Goal: Task Accomplishment & Management: Use online tool/utility

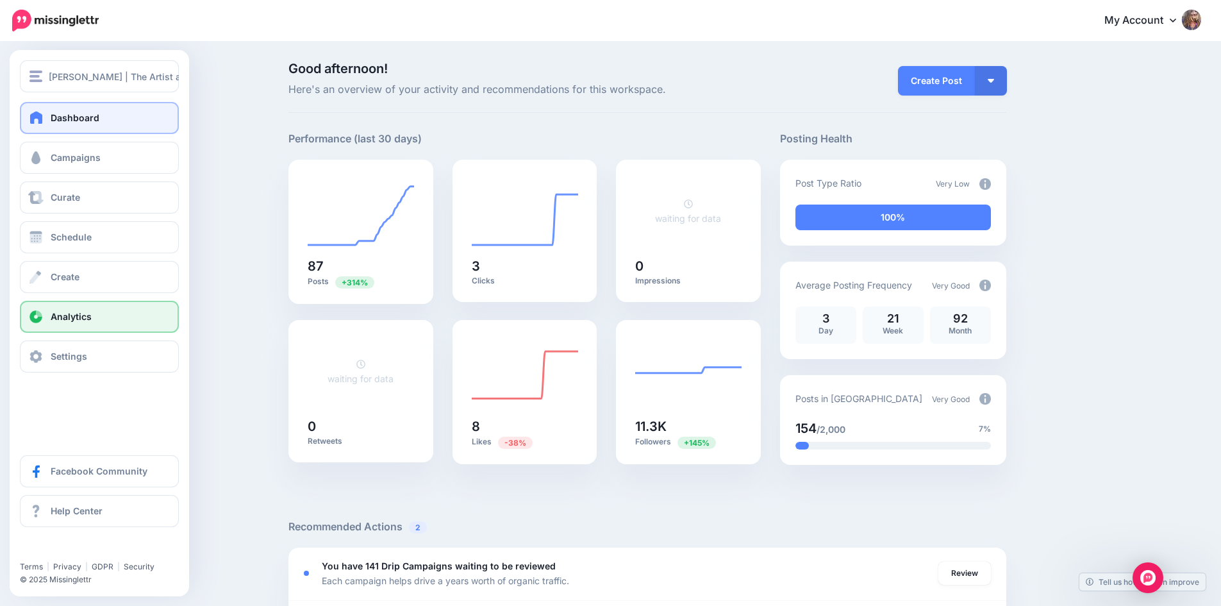
click at [62, 311] on span "Analytics" at bounding box center [71, 316] width 41 height 11
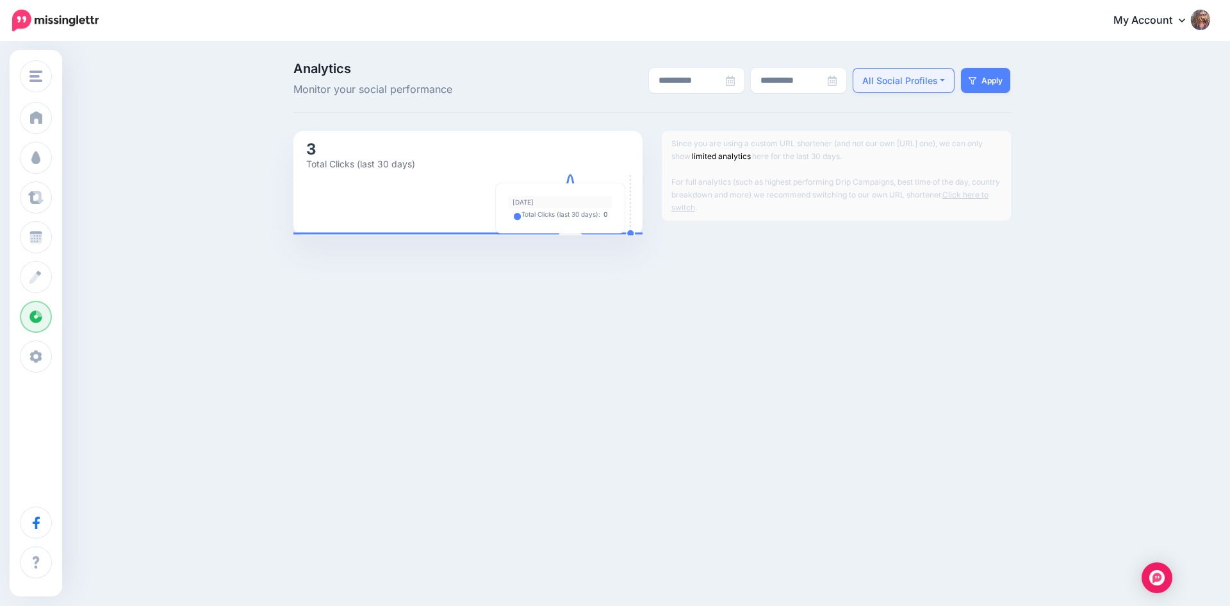
click at [934, 85] on div "All Social Profiles" at bounding box center [901, 80] width 76 height 15
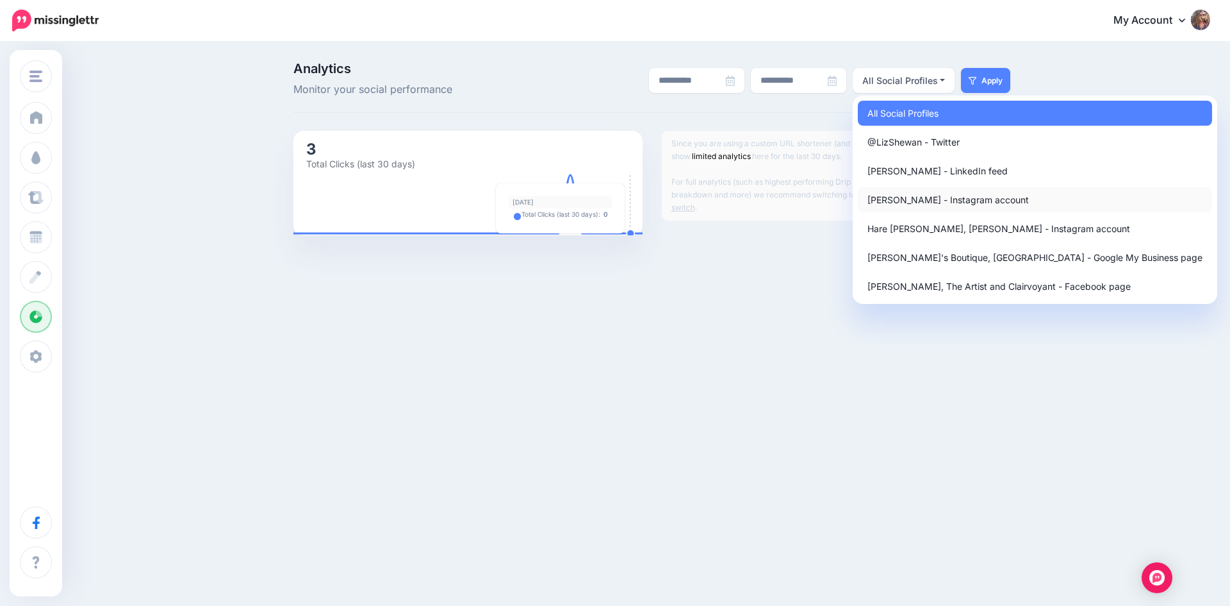
click at [877, 200] on span "Elizabeth Shewan - Instagram account" at bounding box center [949, 199] width 162 height 15
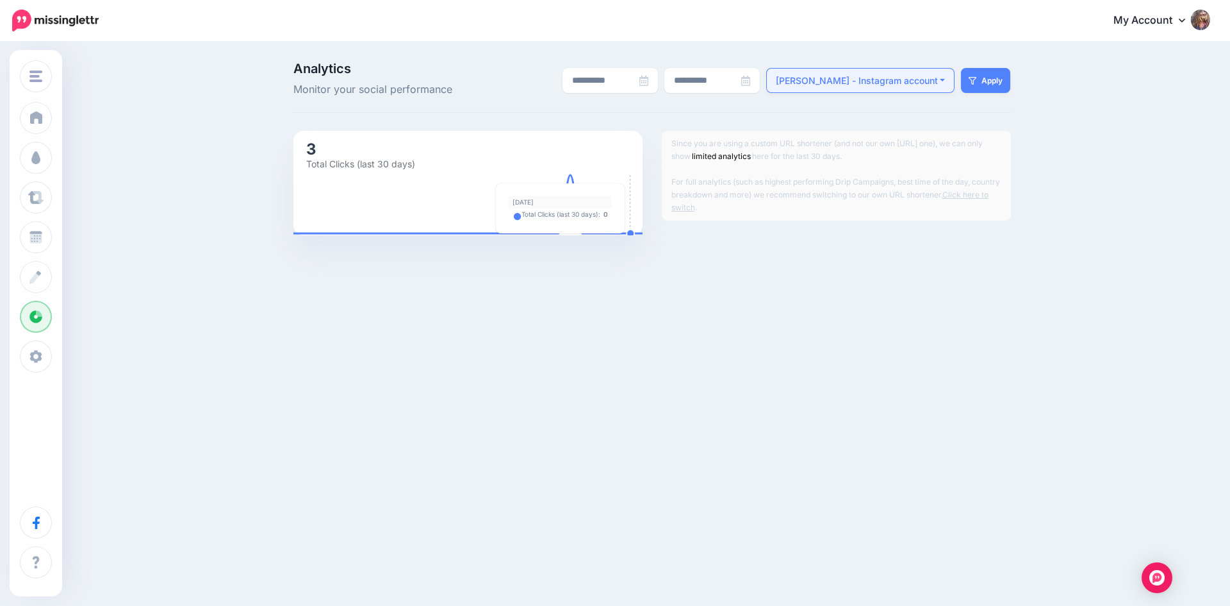
click at [922, 82] on div "Elizabeth Shewan - Instagram account" at bounding box center [857, 80] width 162 height 15
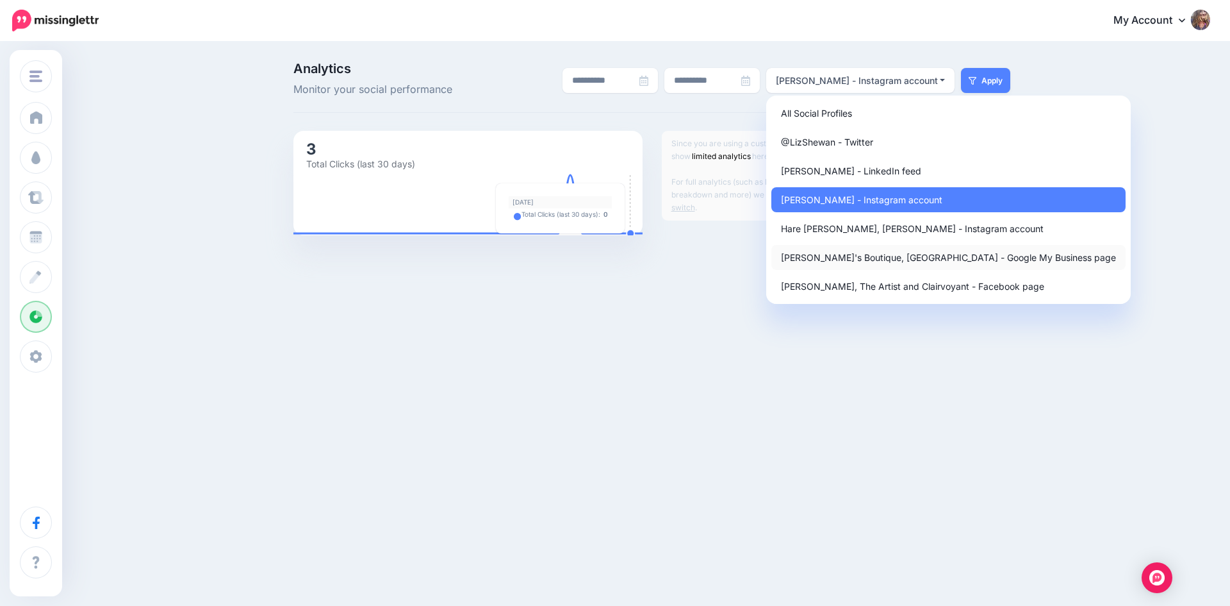
click at [858, 255] on span "Elizabeth's Boutique, England - Google My Business page" at bounding box center [948, 257] width 335 height 15
select select "******"
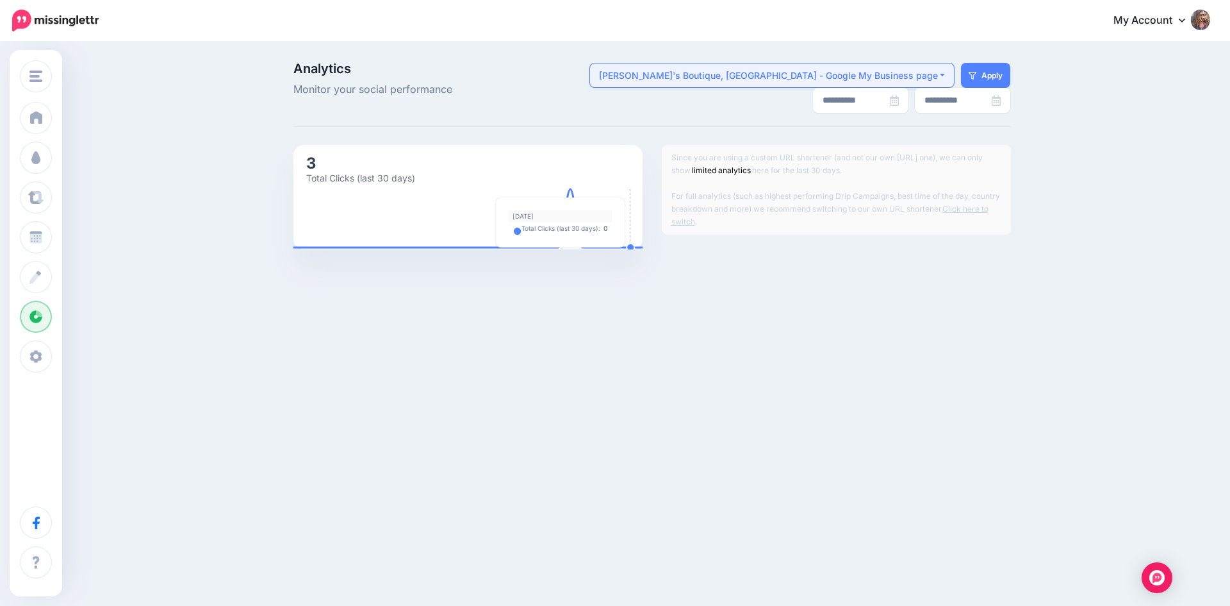
click at [879, 71] on div "Elizabeth's Boutique, England - Google My Business page" at bounding box center [768, 75] width 339 height 15
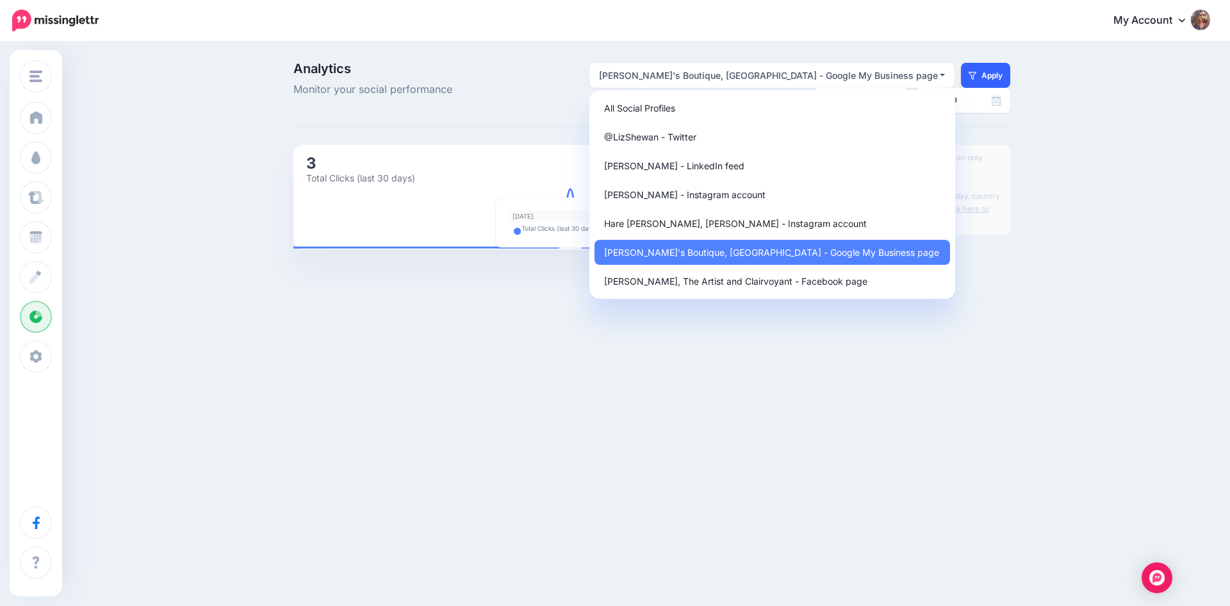
click at [976, 72] on icon "submit" at bounding box center [973, 76] width 8 height 8
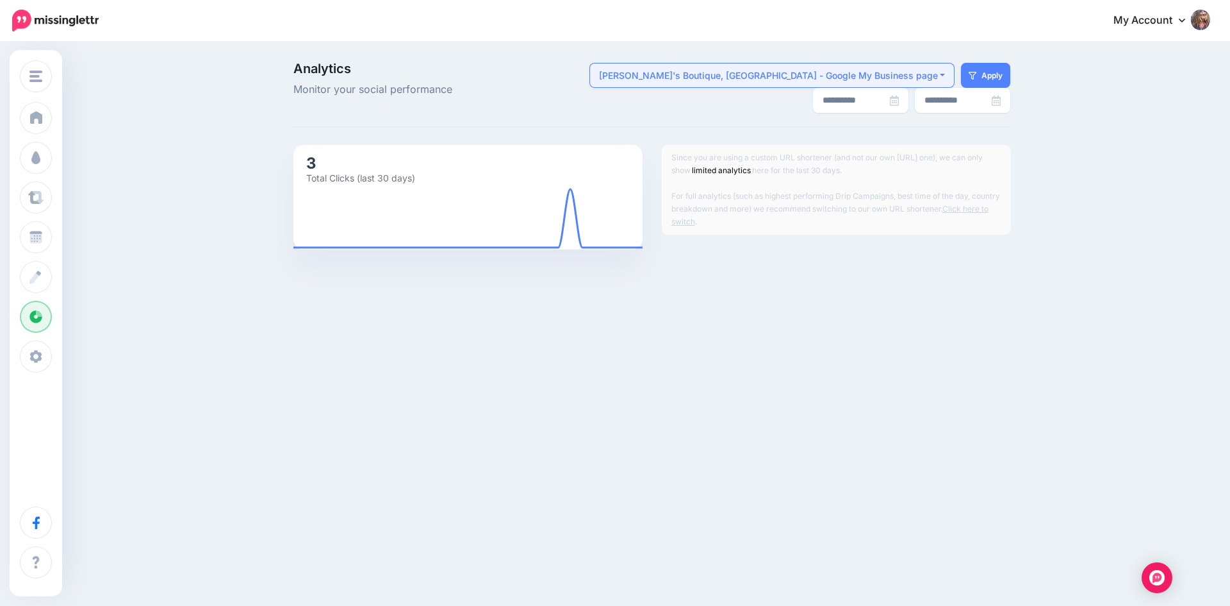
drag, startPoint x: 0, startPoint y: 0, endPoint x: 861, endPoint y: 76, distance: 864.1
click at [861, 76] on div "Elizabeth's Boutique, England - Google My Business page" at bounding box center [768, 75] width 339 height 15
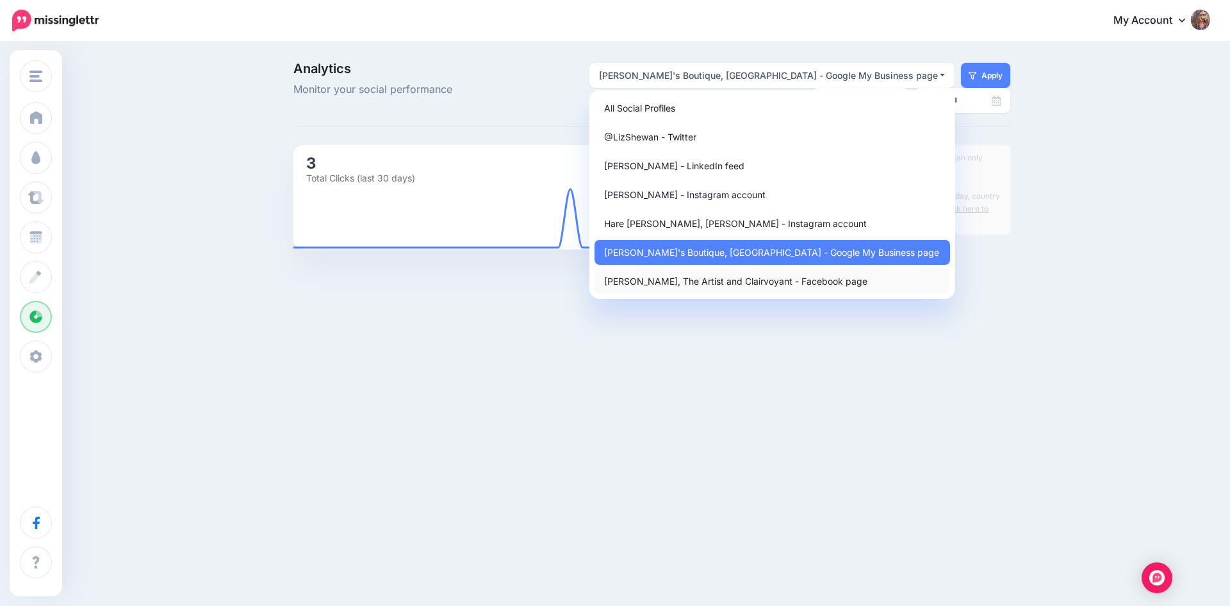
click at [815, 271] on link "Elizabeth Shewan, The Artist and Clairvoyant - Facebook page" at bounding box center [773, 281] width 356 height 25
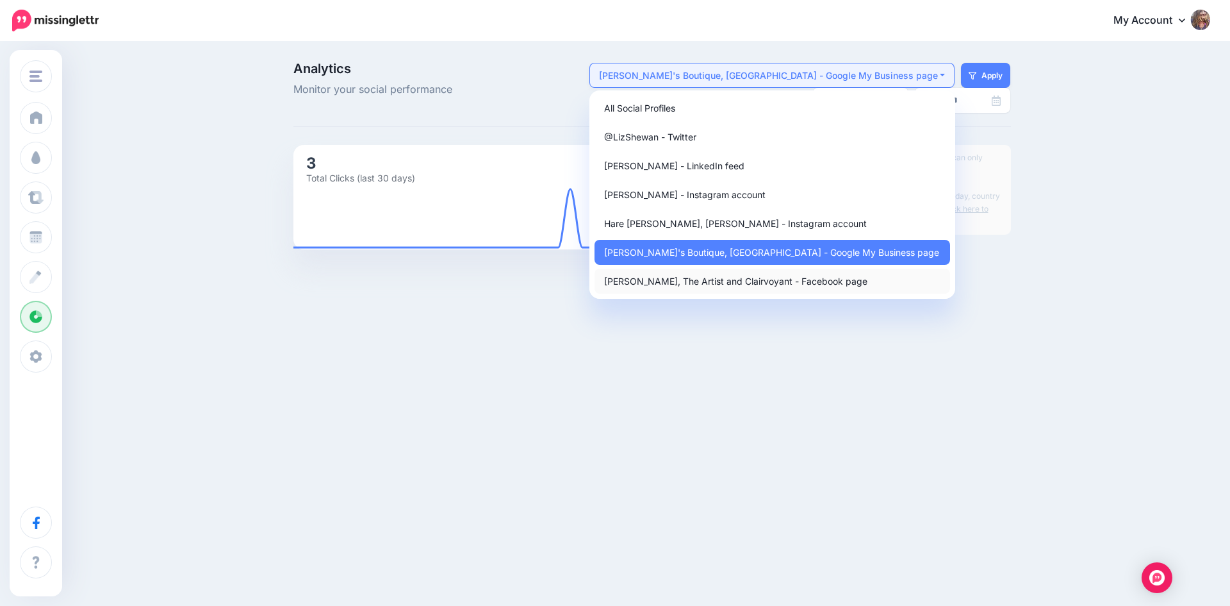
select select "******"
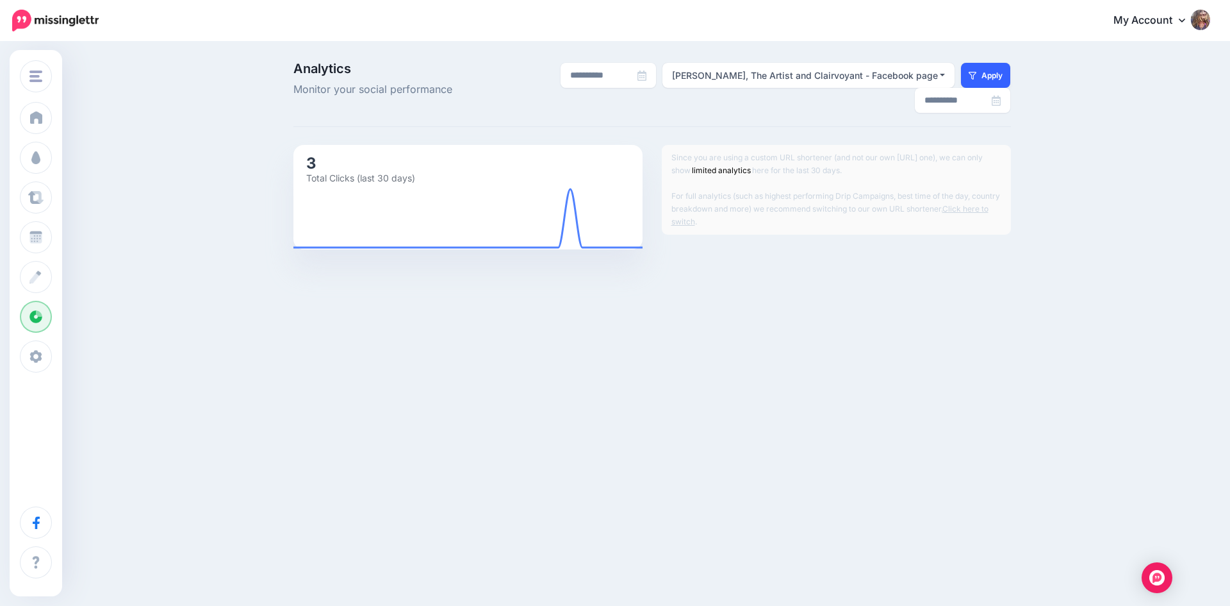
click at [988, 73] on button "Apply" at bounding box center [985, 75] width 49 height 25
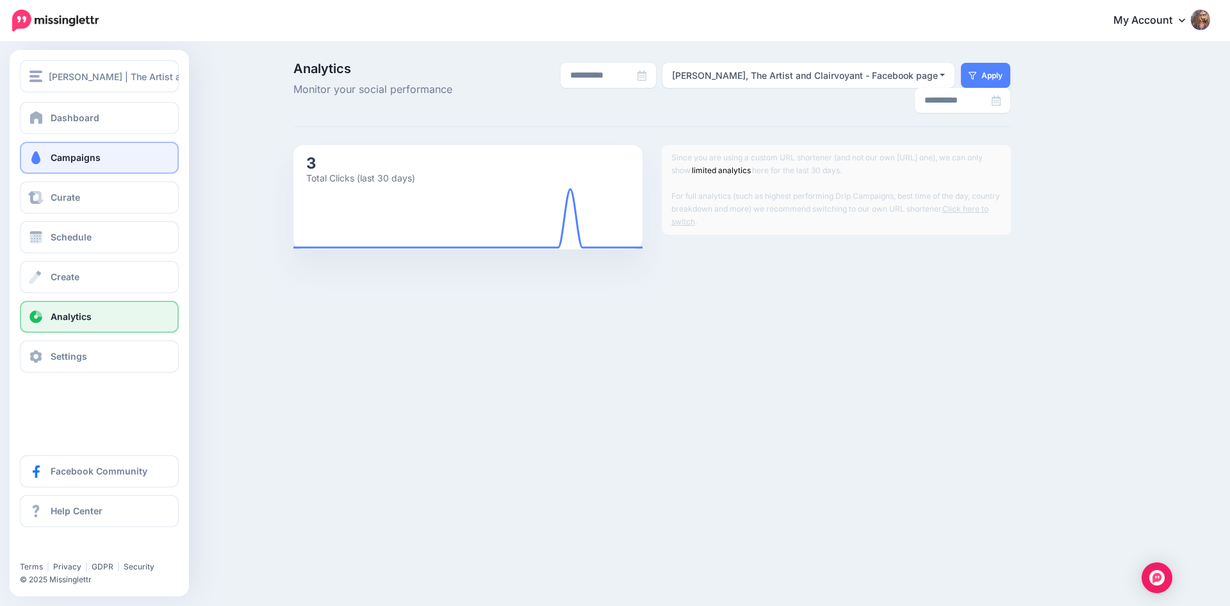
click at [99, 161] on span "Campaigns" at bounding box center [76, 157] width 50 height 11
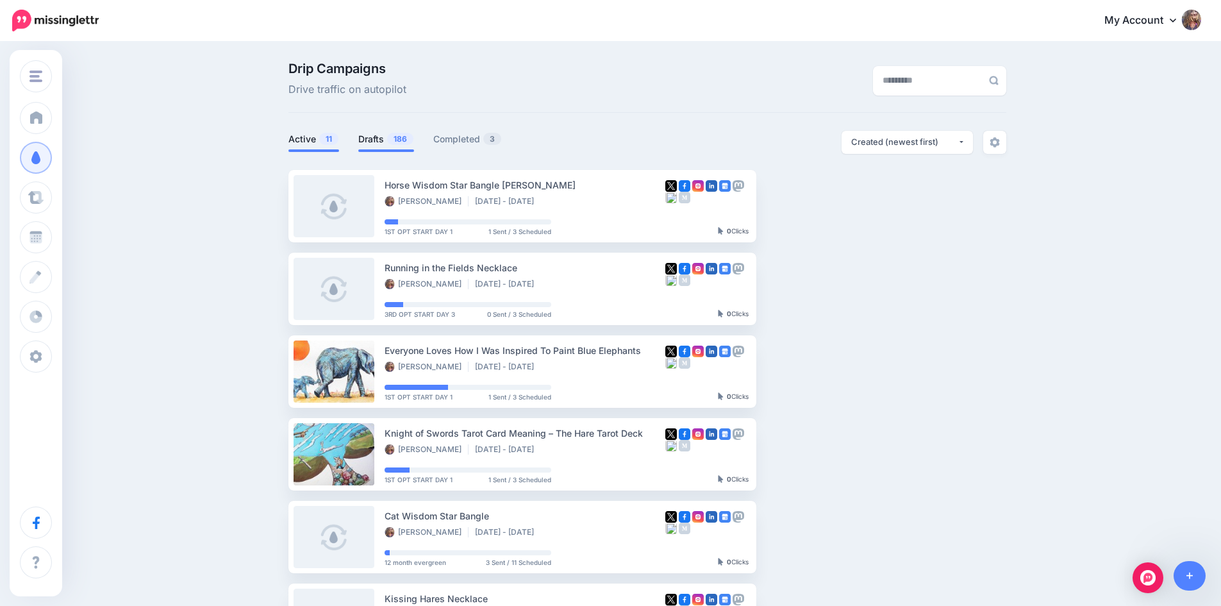
click at [378, 137] on link "Drafts 186" at bounding box center [386, 138] width 56 height 15
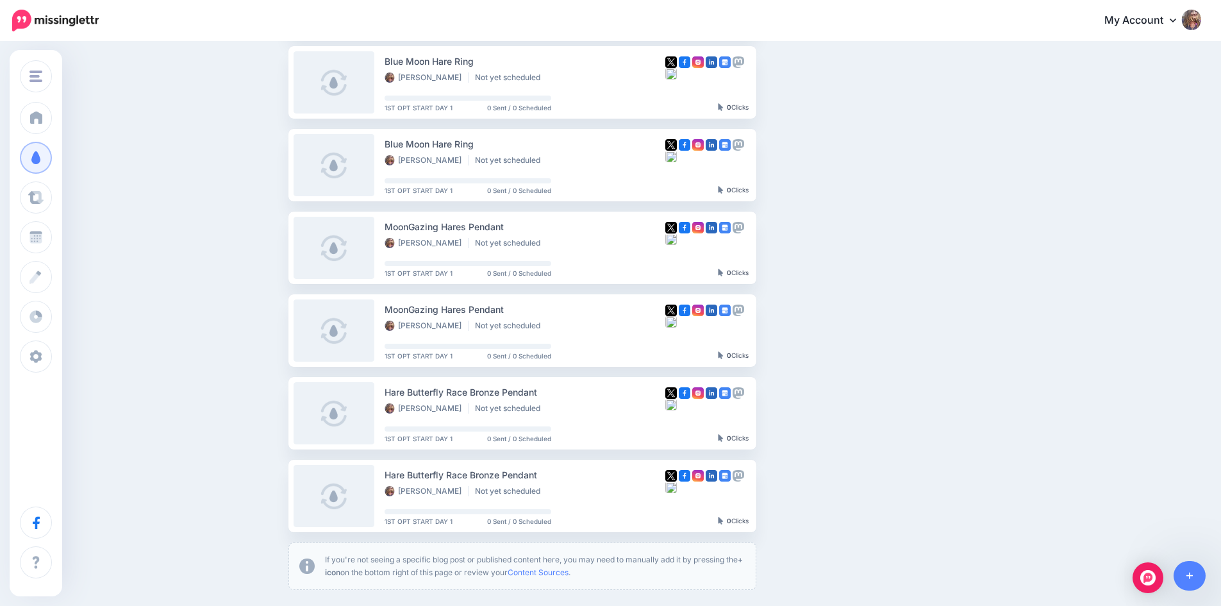
scroll to position [629, 0]
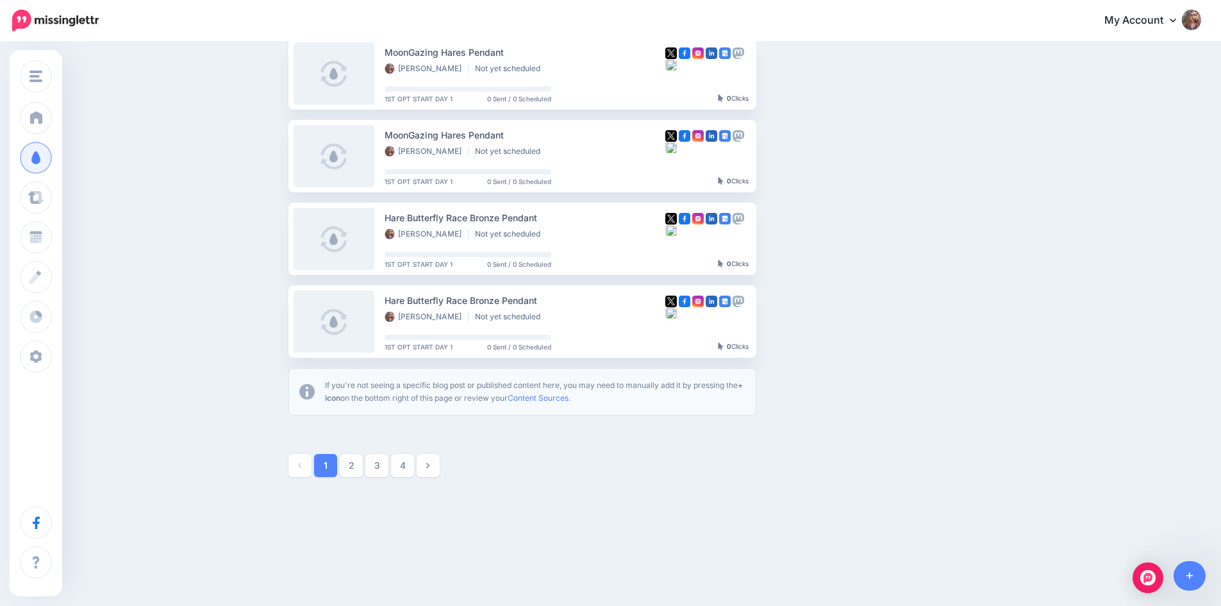
click at [358, 468] on link "2" at bounding box center [351, 465] width 23 height 23
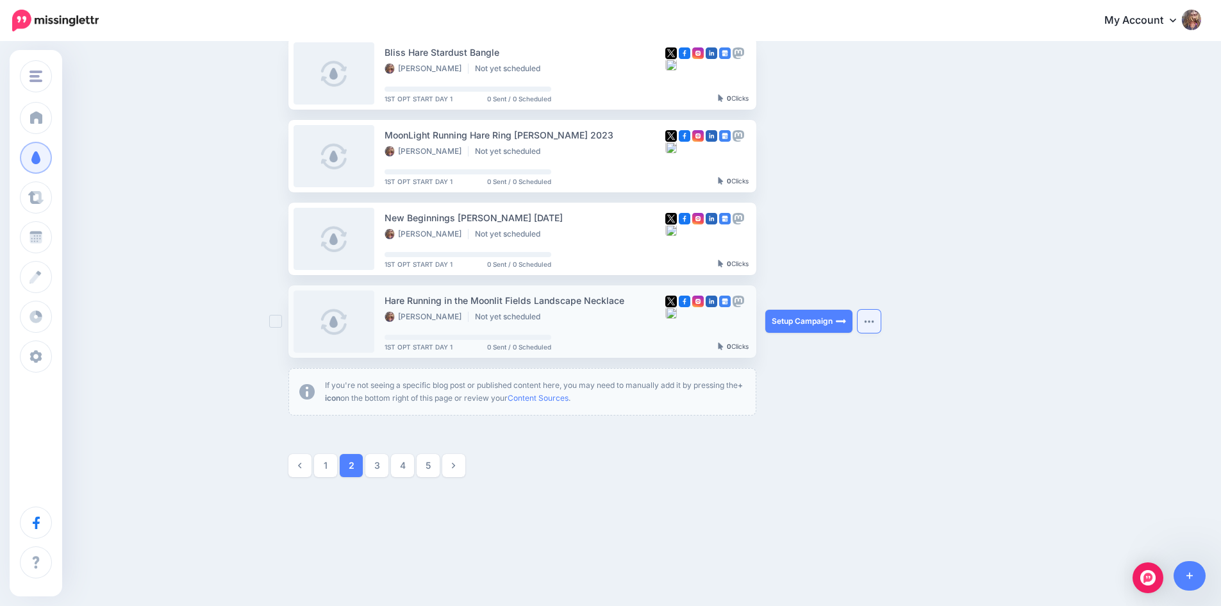
click at [881, 327] on button "button" at bounding box center [869, 321] width 23 height 23
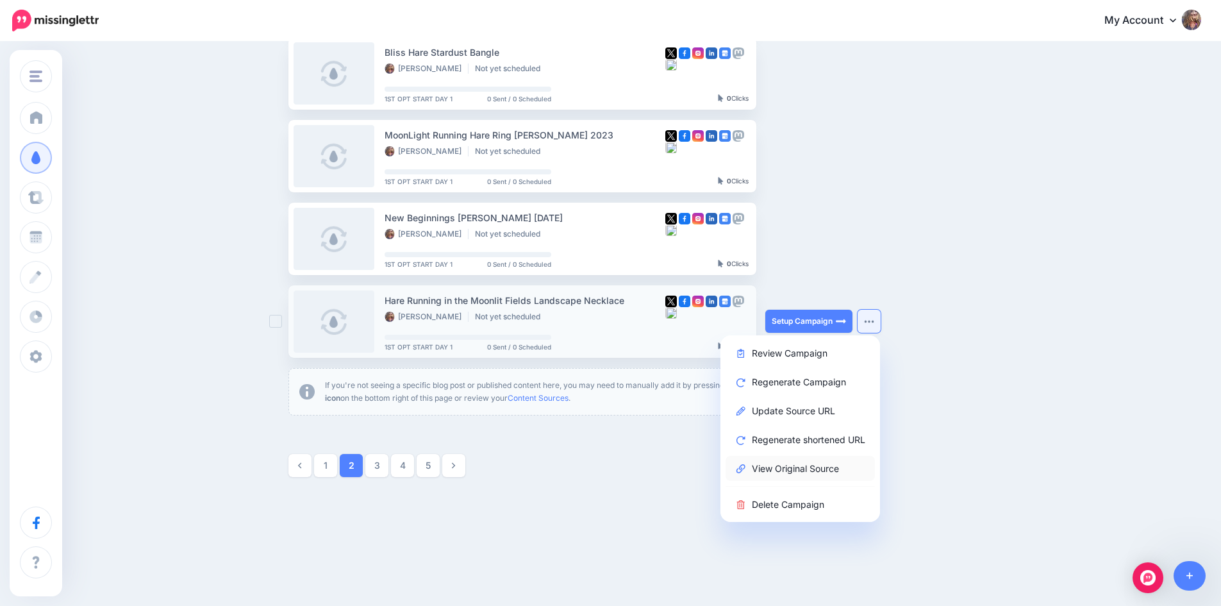
click at [802, 473] on link "View Original Source" at bounding box center [799, 468] width 149 height 25
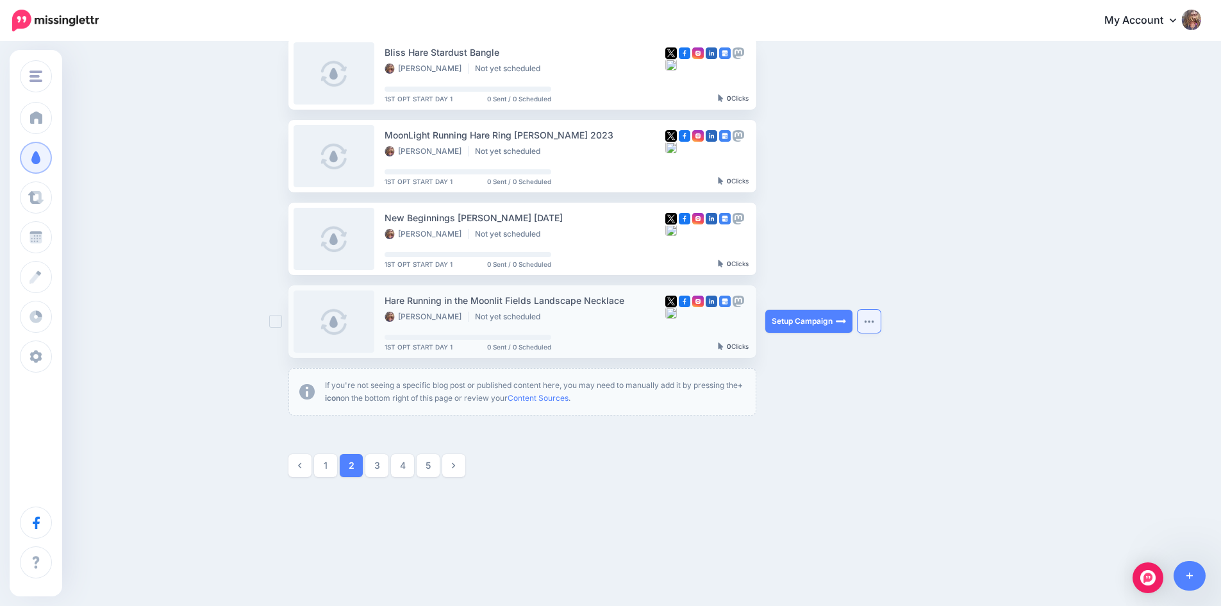
click at [877, 325] on button "button" at bounding box center [869, 321] width 23 height 23
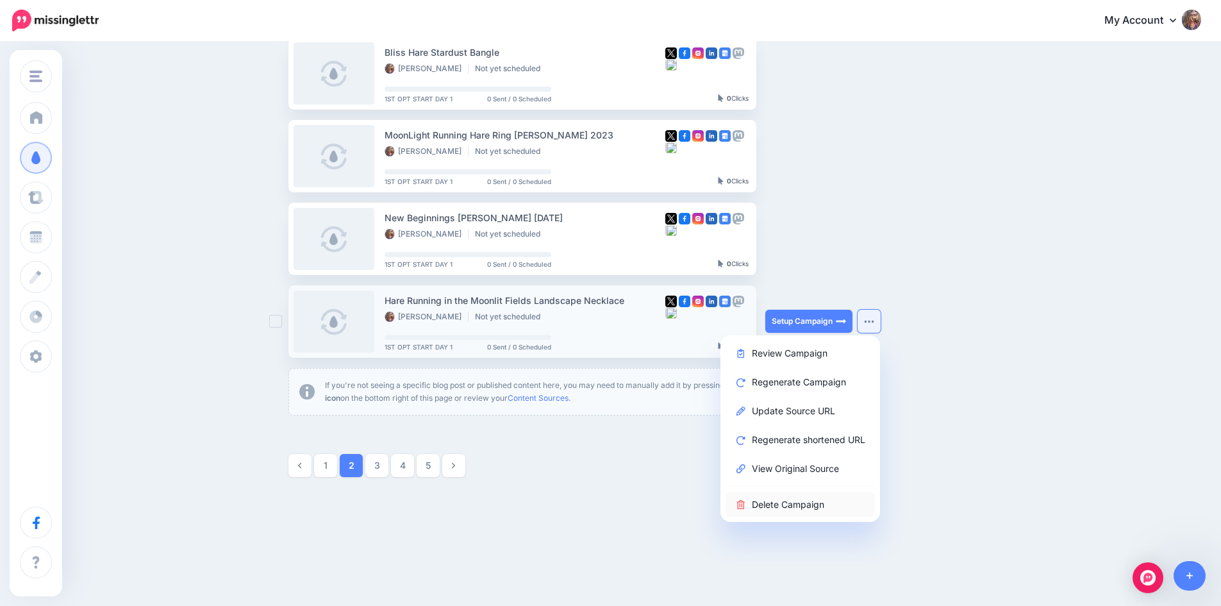
click at [802, 504] on link "Delete Campaign" at bounding box center [799, 504] width 149 height 25
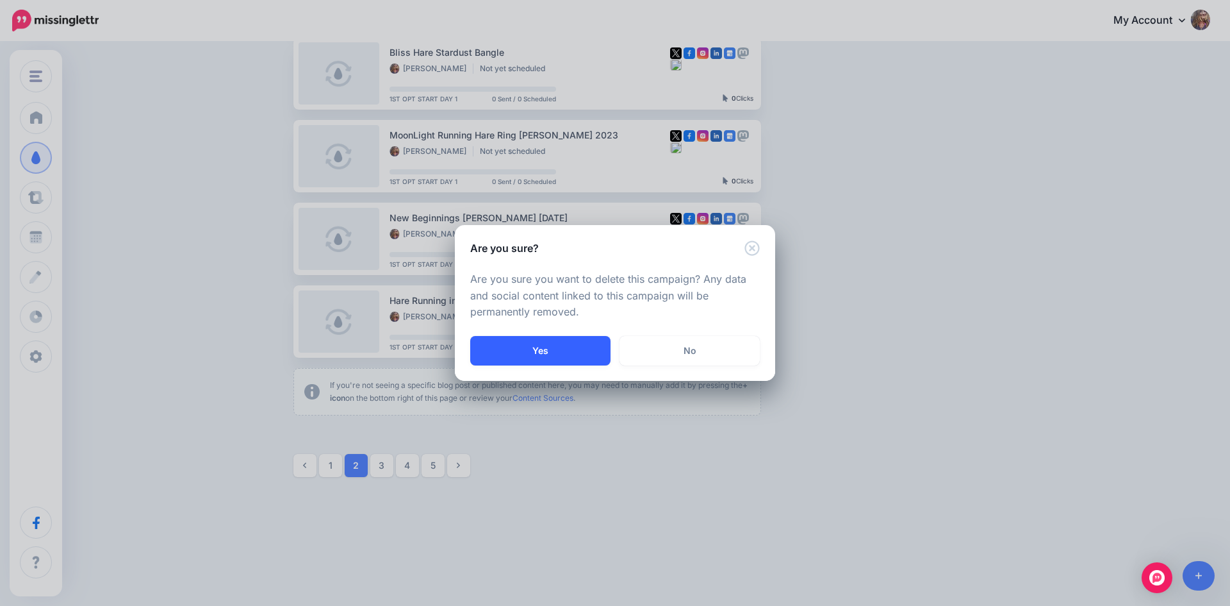
click at [521, 352] on button "Yes" at bounding box center [540, 350] width 140 height 29
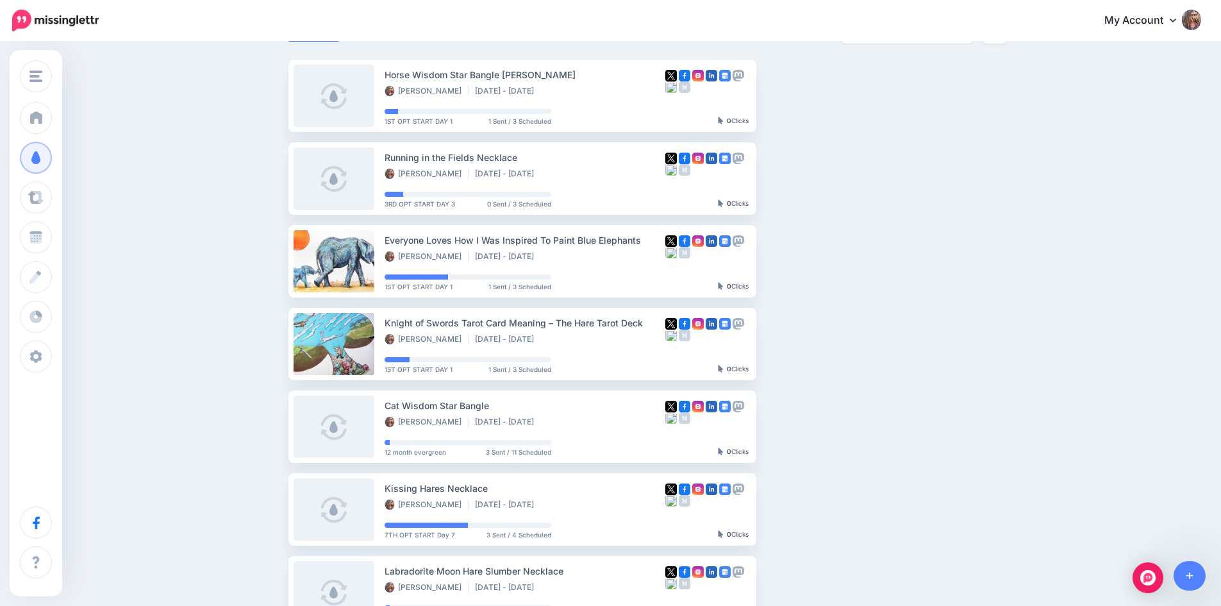
scroll to position [559, 0]
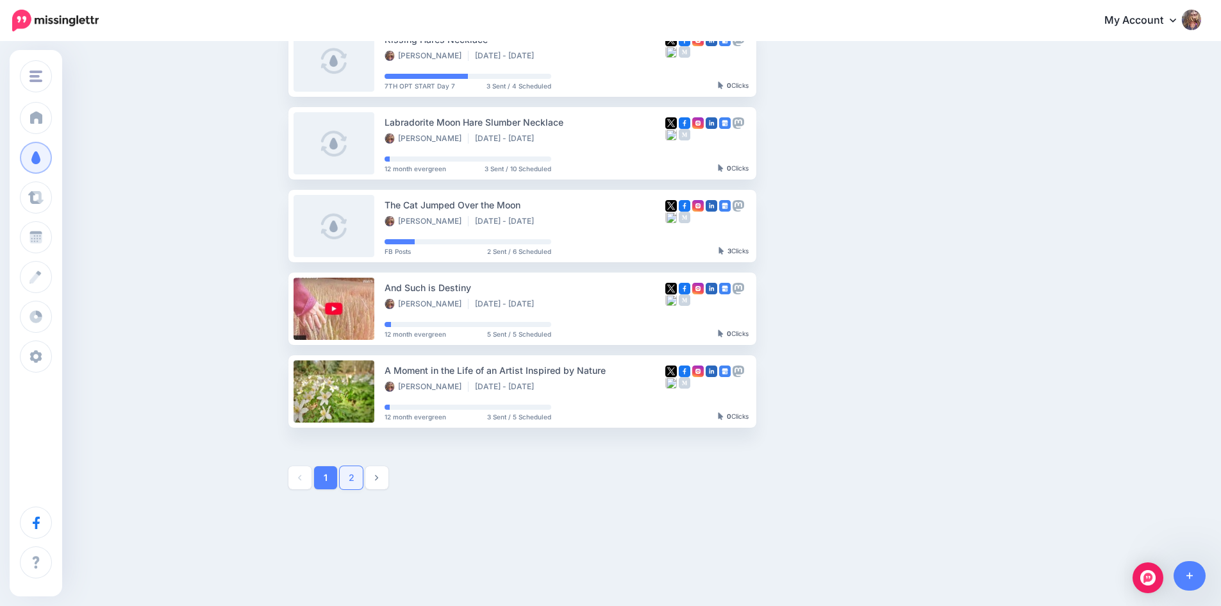
click at [360, 482] on link "2" at bounding box center [351, 477] width 23 height 23
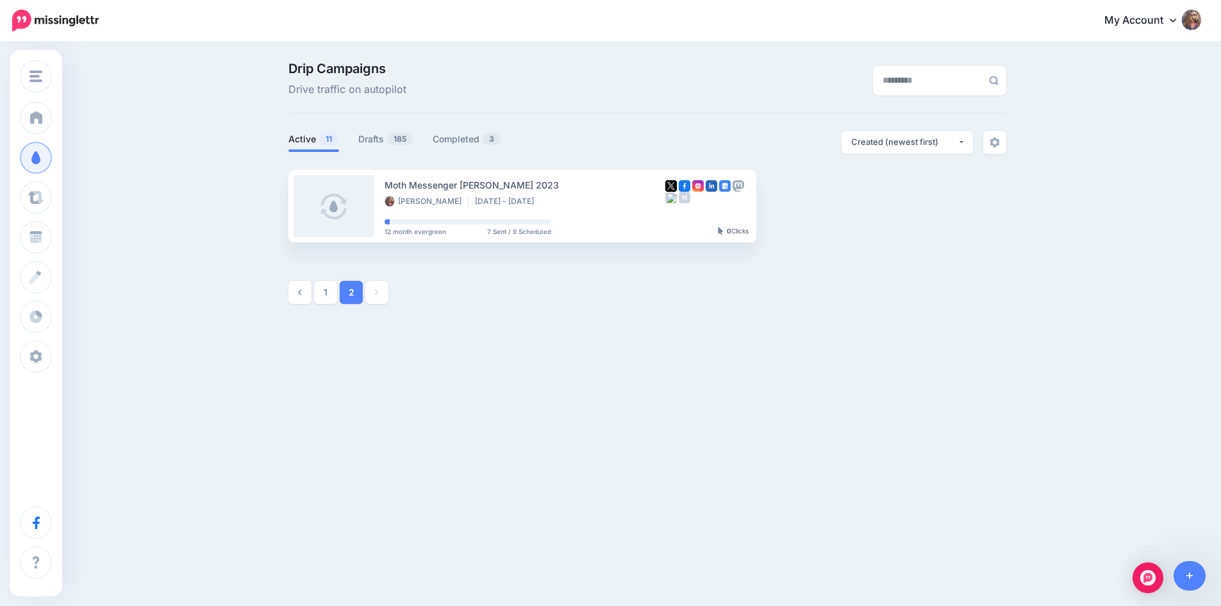
scroll to position [0, 0]
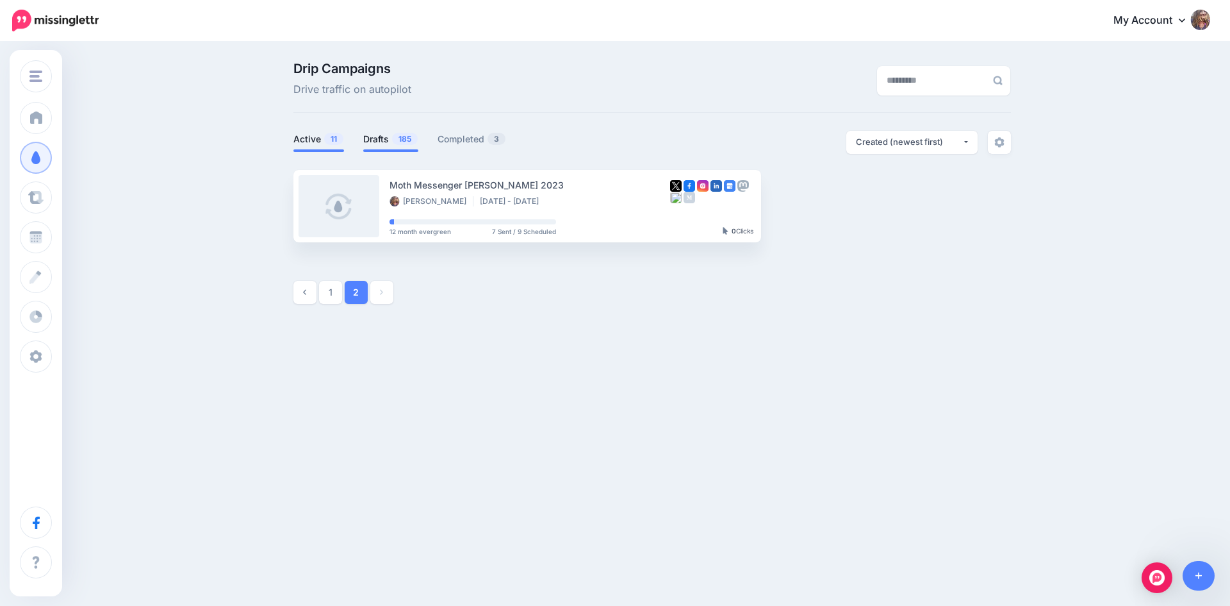
click at [379, 142] on link "Drafts 185" at bounding box center [390, 138] width 55 height 15
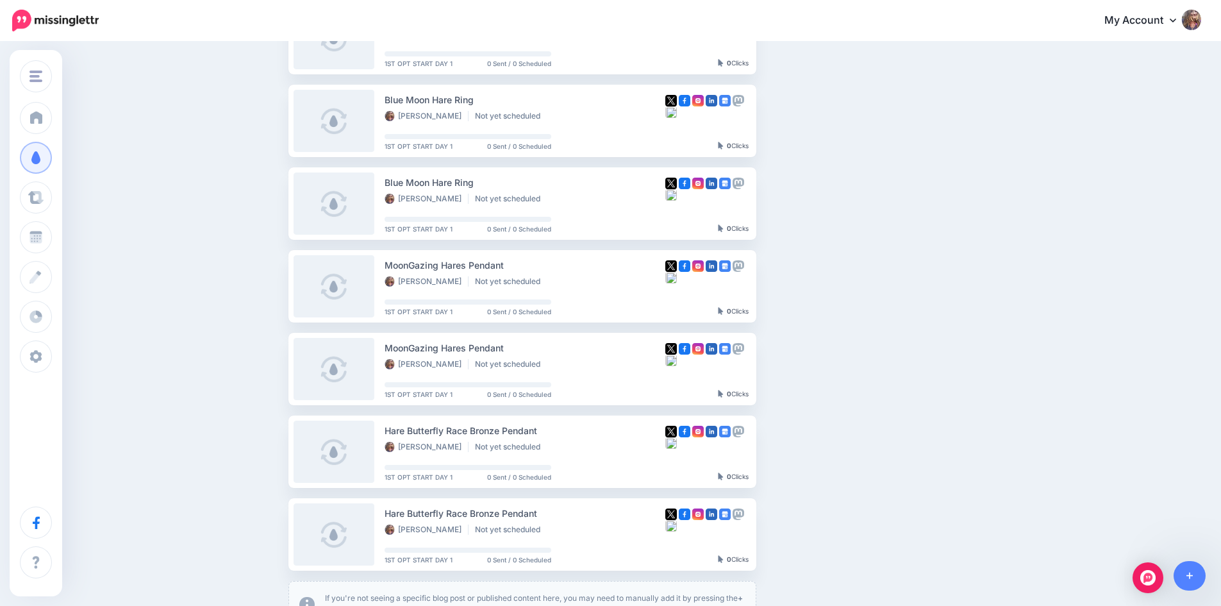
scroll to position [629, 0]
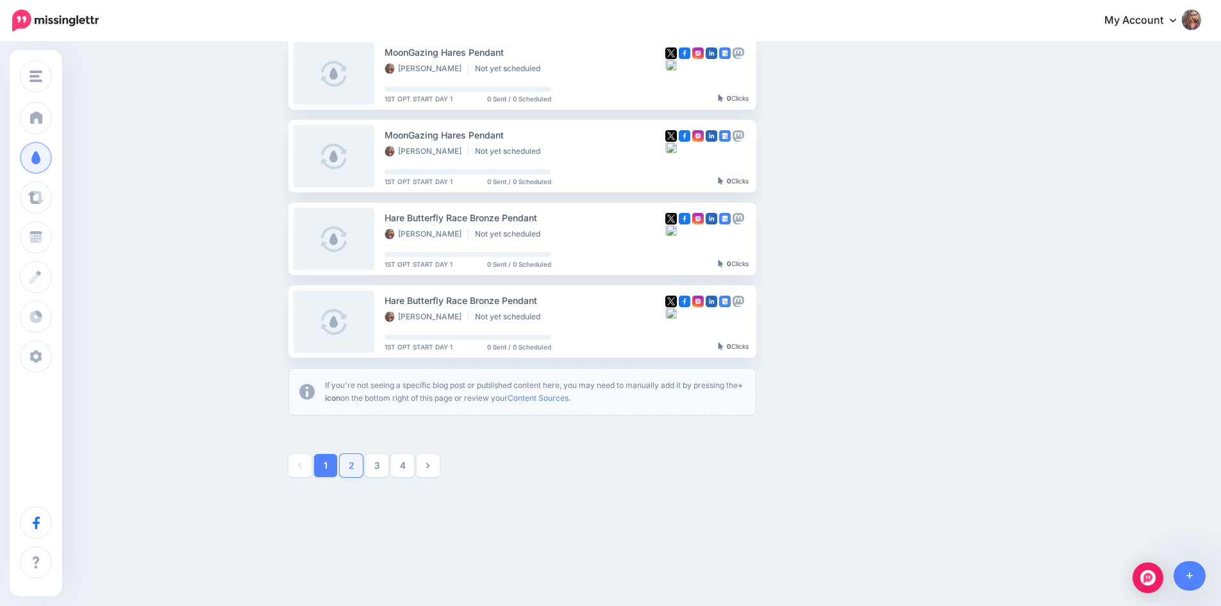
click at [349, 467] on link "2" at bounding box center [351, 465] width 23 height 23
click at [379, 470] on link "3" at bounding box center [376, 465] width 23 height 23
click at [407, 468] on link "4" at bounding box center [402, 465] width 23 height 23
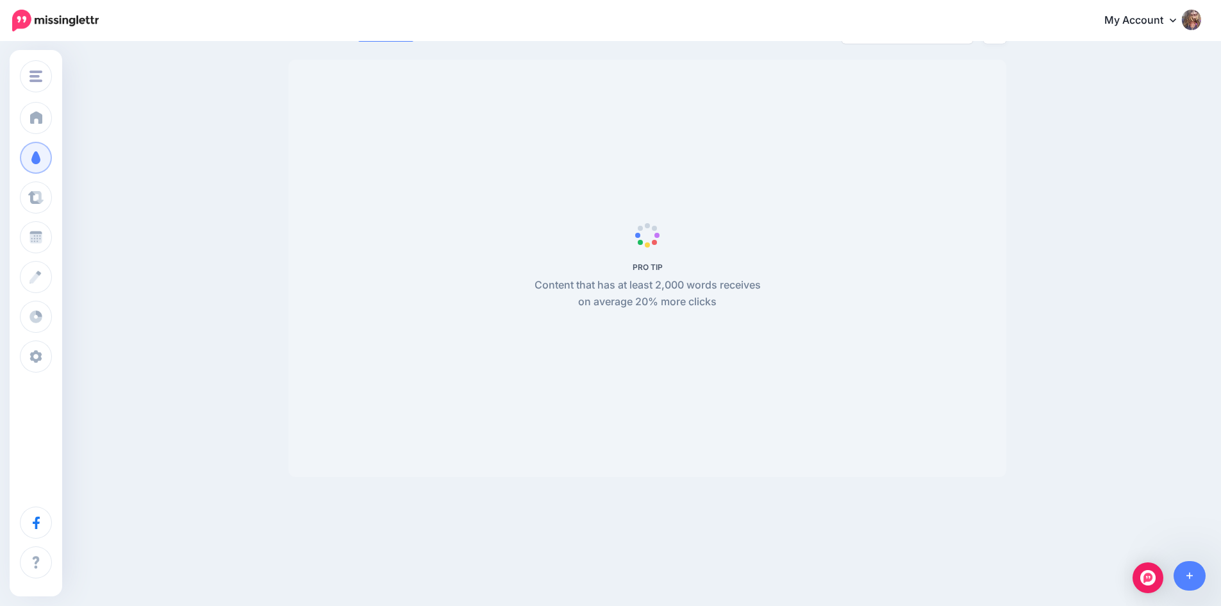
scroll to position [110, 0]
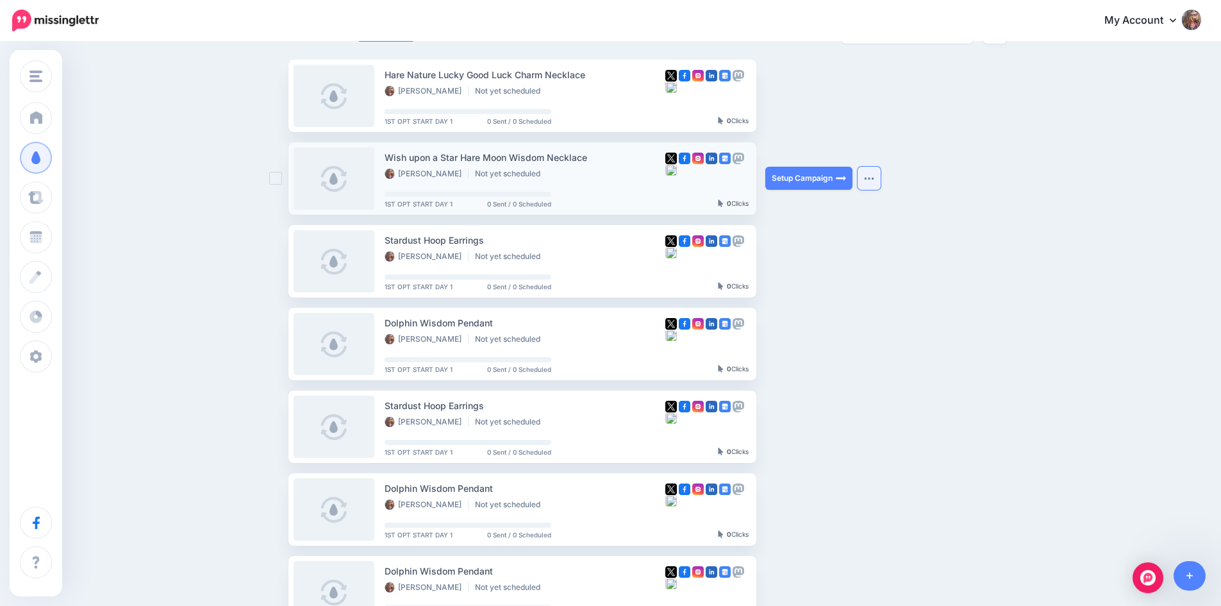
click at [874, 176] on img "button" at bounding box center [869, 178] width 10 height 4
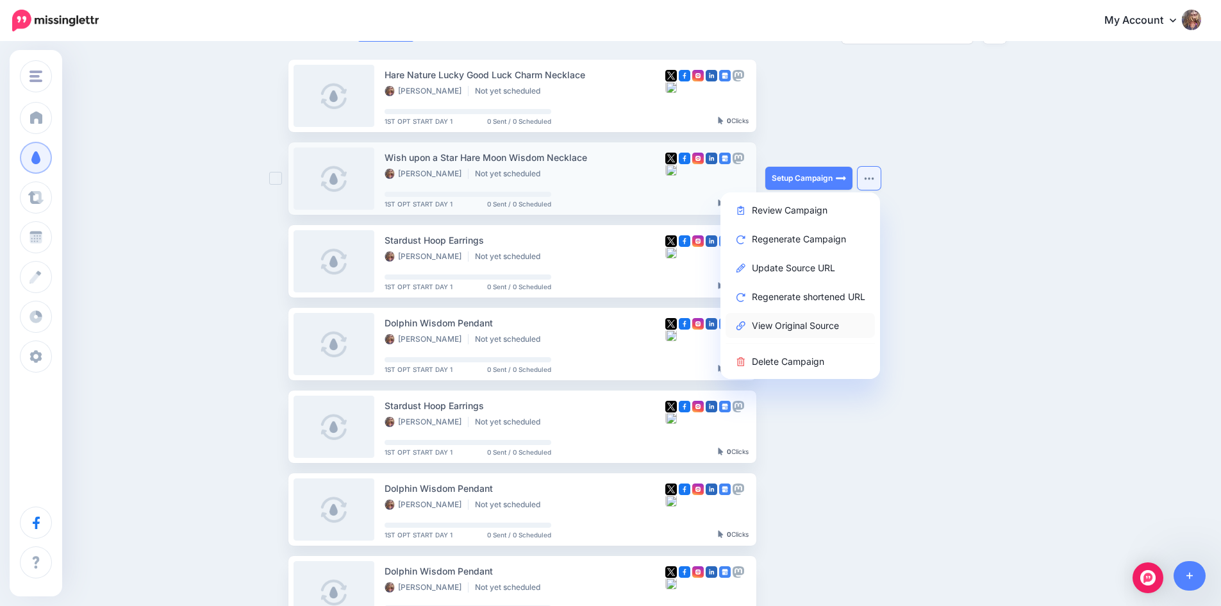
click at [808, 328] on link "View Original Source" at bounding box center [799, 325] width 149 height 25
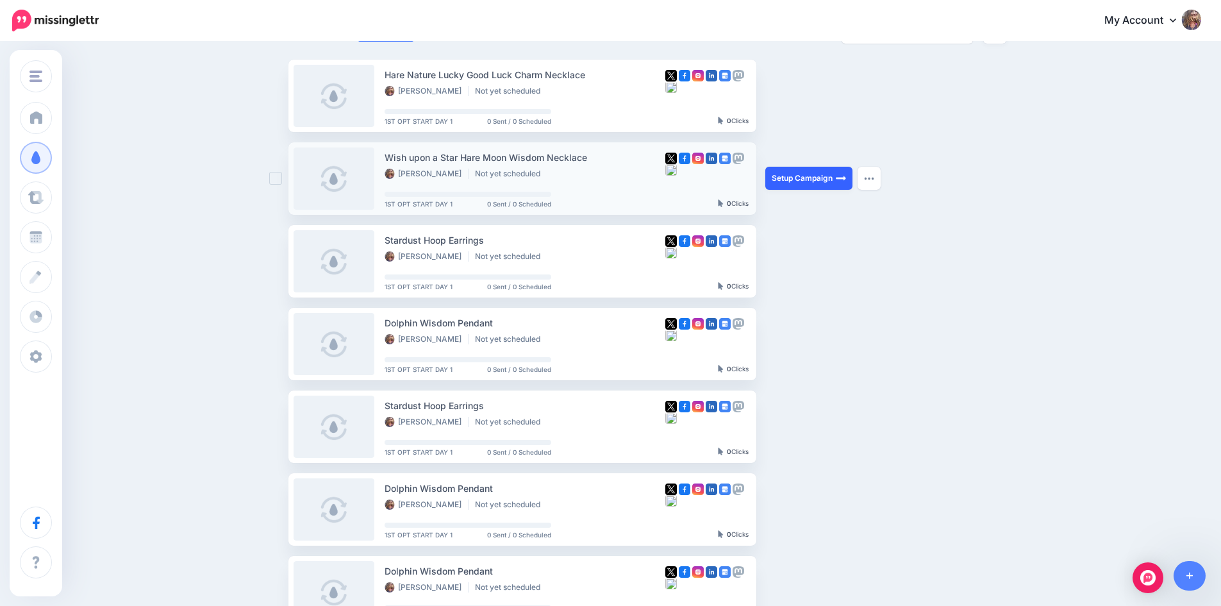
click at [806, 178] on link "Setup Campaign" at bounding box center [808, 178] width 87 height 23
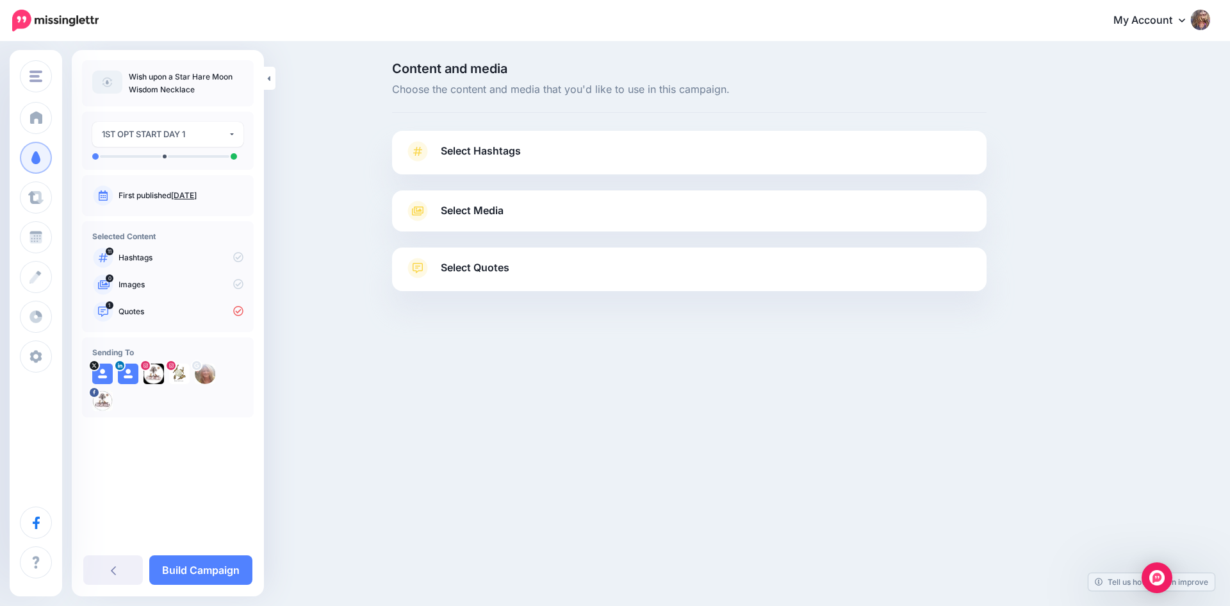
click at [479, 153] on span "Select Hashtags" at bounding box center [481, 150] width 80 height 17
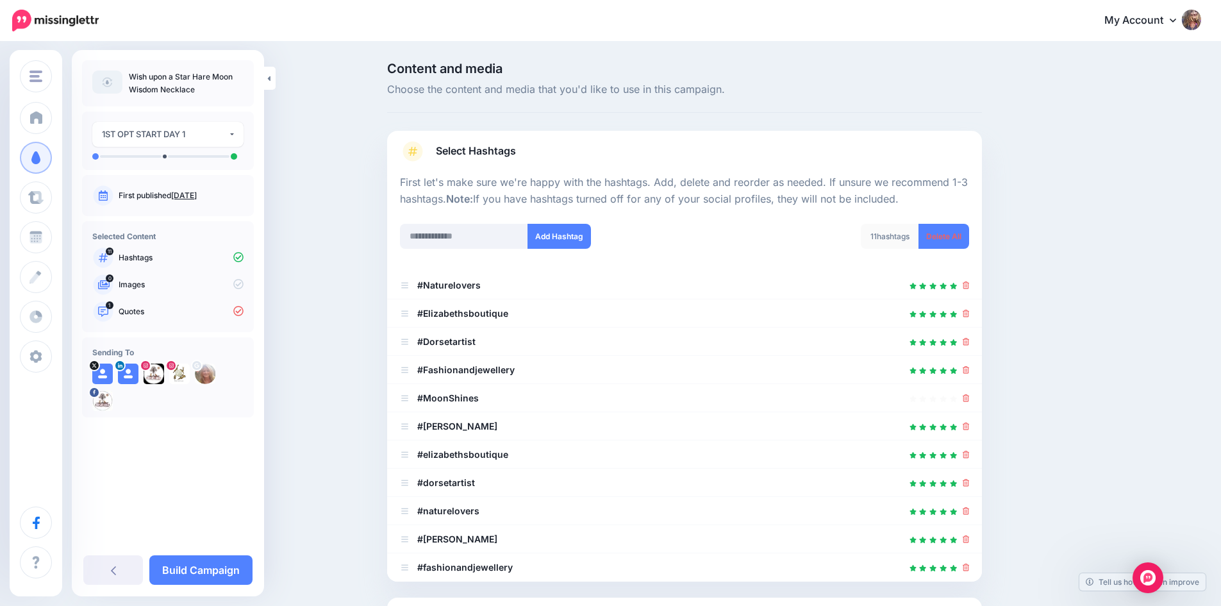
click at [479, 153] on span "Select Hashtags" at bounding box center [476, 150] width 80 height 17
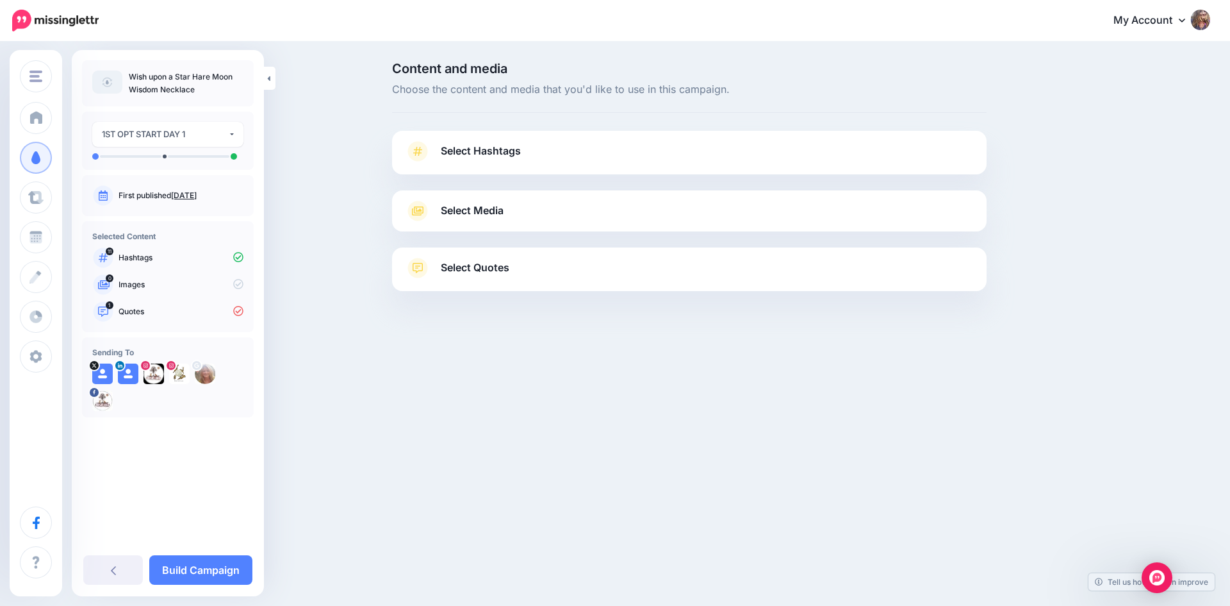
click at [463, 213] on span "Select Media" at bounding box center [472, 210] width 63 height 17
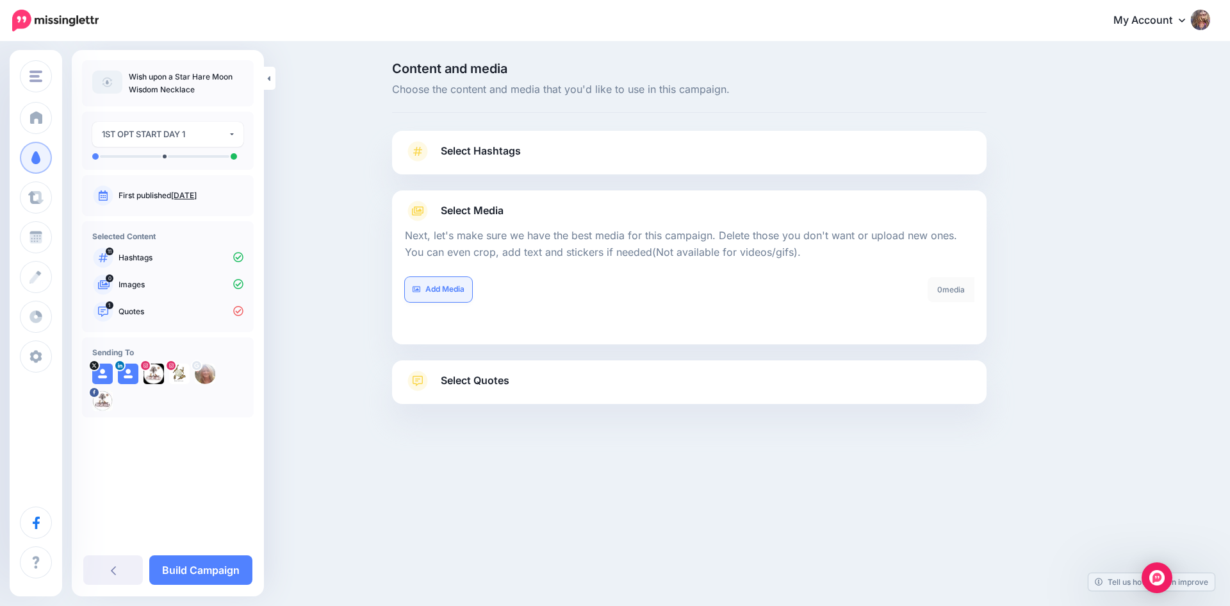
click at [430, 290] on link "Add Media" at bounding box center [438, 289] width 67 height 25
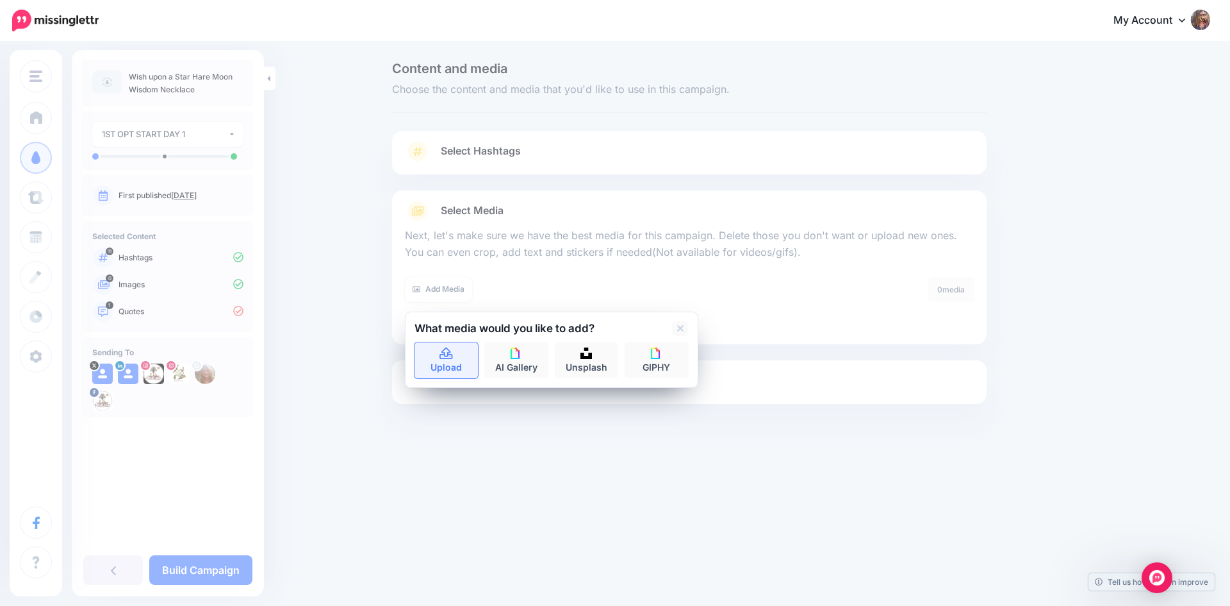
click at [431, 365] on link "Upload" at bounding box center [447, 360] width 64 height 36
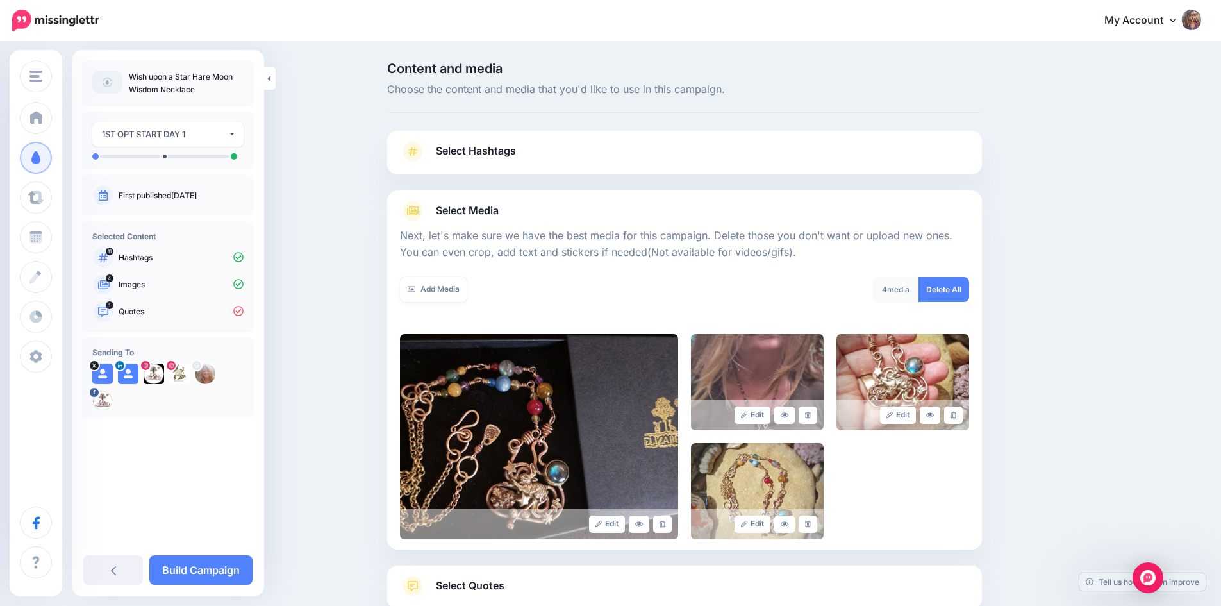
scroll to position [87, 0]
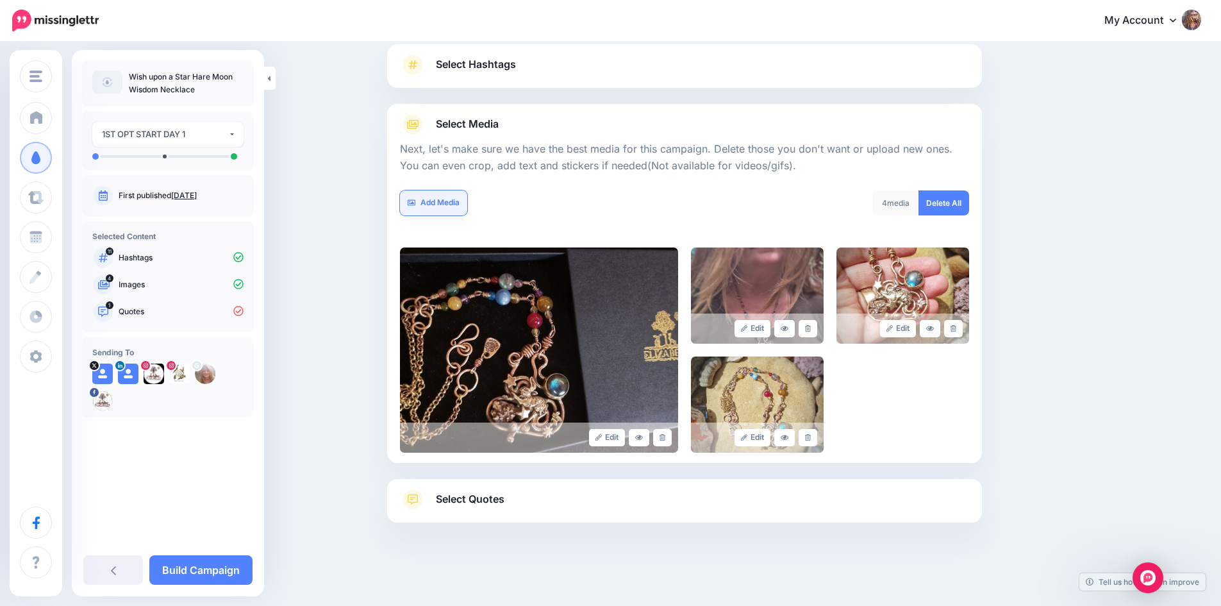
click at [440, 201] on link "Add Media" at bounding box center [433, 202] width 67 height 25
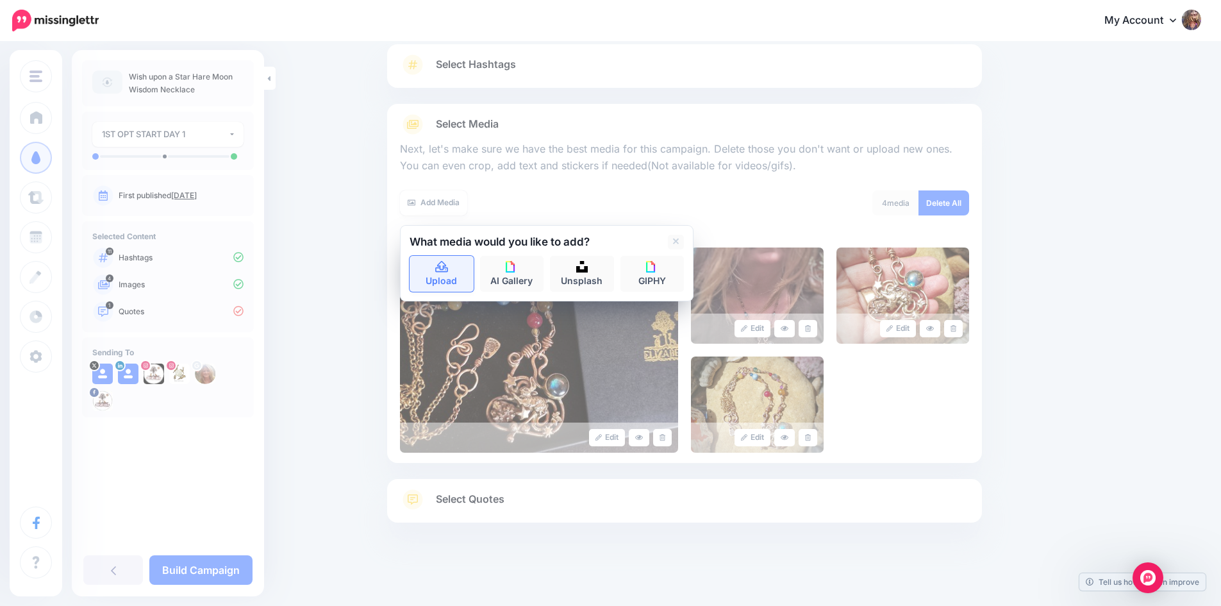
click at [447, 274] on link "Upload" at bounding box center [442, 274] width 64 height 36
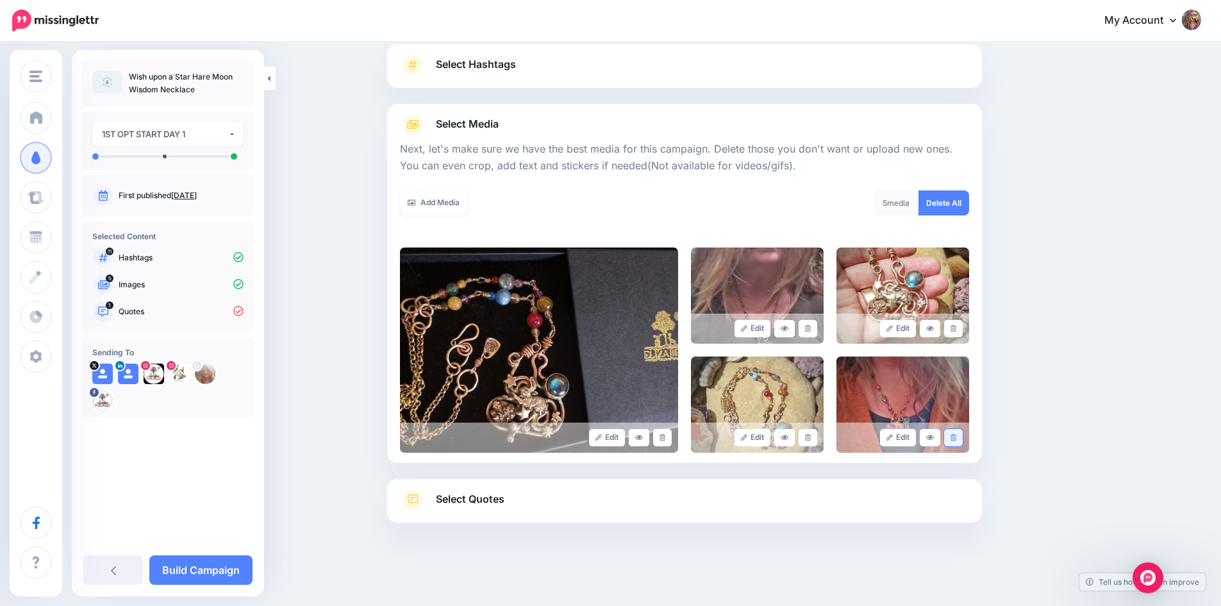
click at [961, 435] on link at bounding box center [953, 437] width 19 height 17
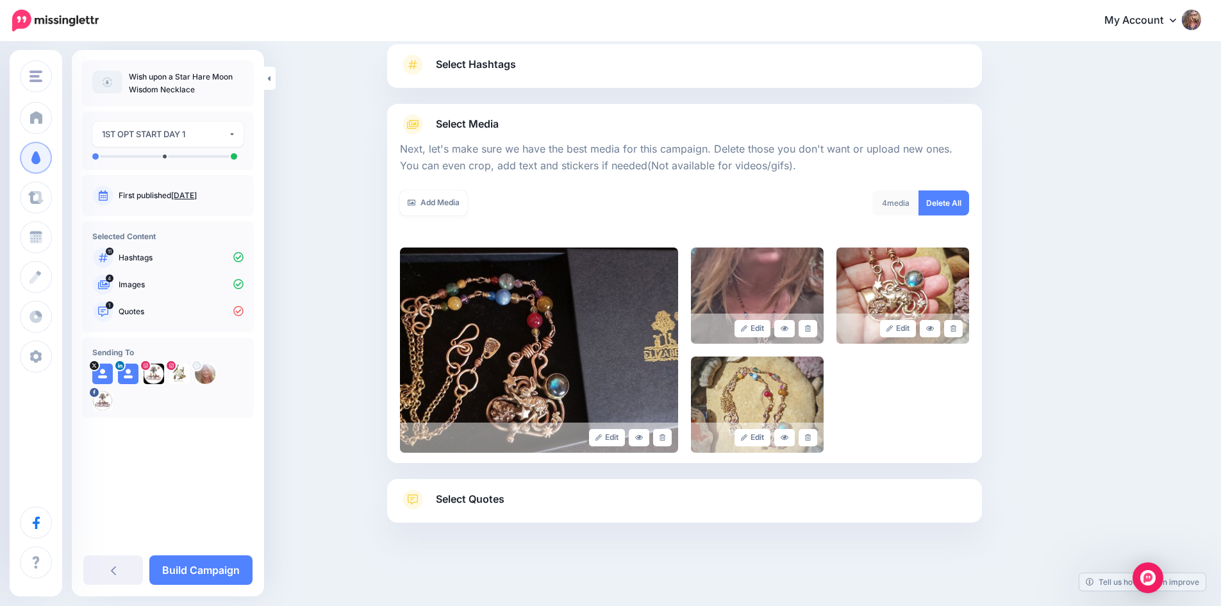
click at [480, 499] on span "Select Quotes" at bounding box center [470, 498] width 69 height 17
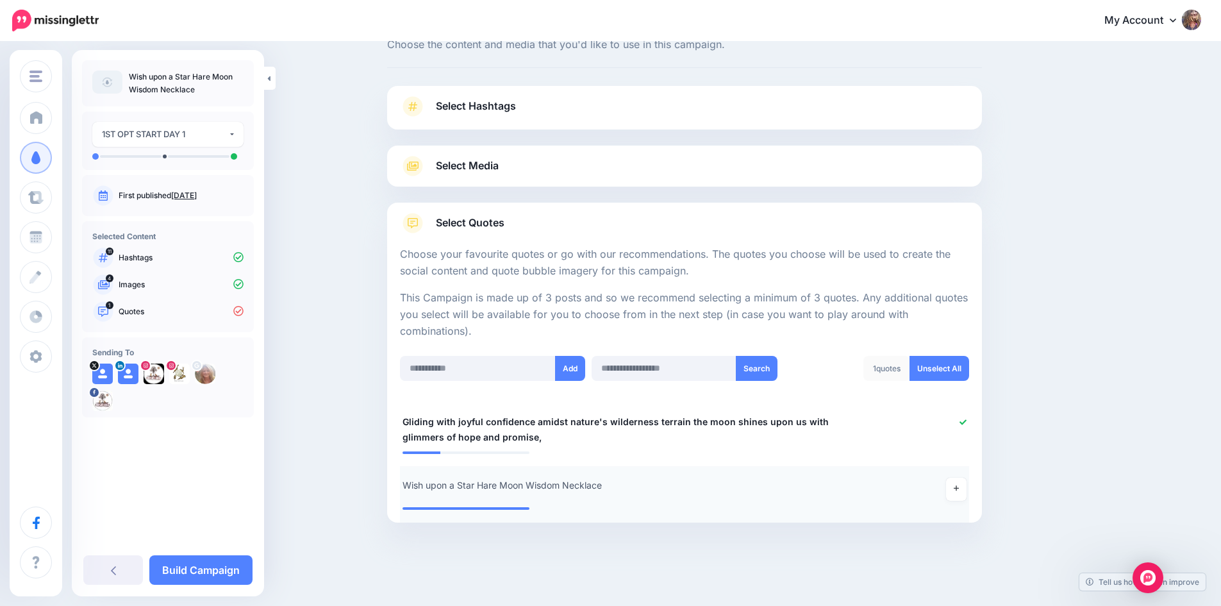
scroll to position [45, 0]
click at [965, 420] on icon at bounding box center [962, 421] width 7 height 7
paste input "**********"
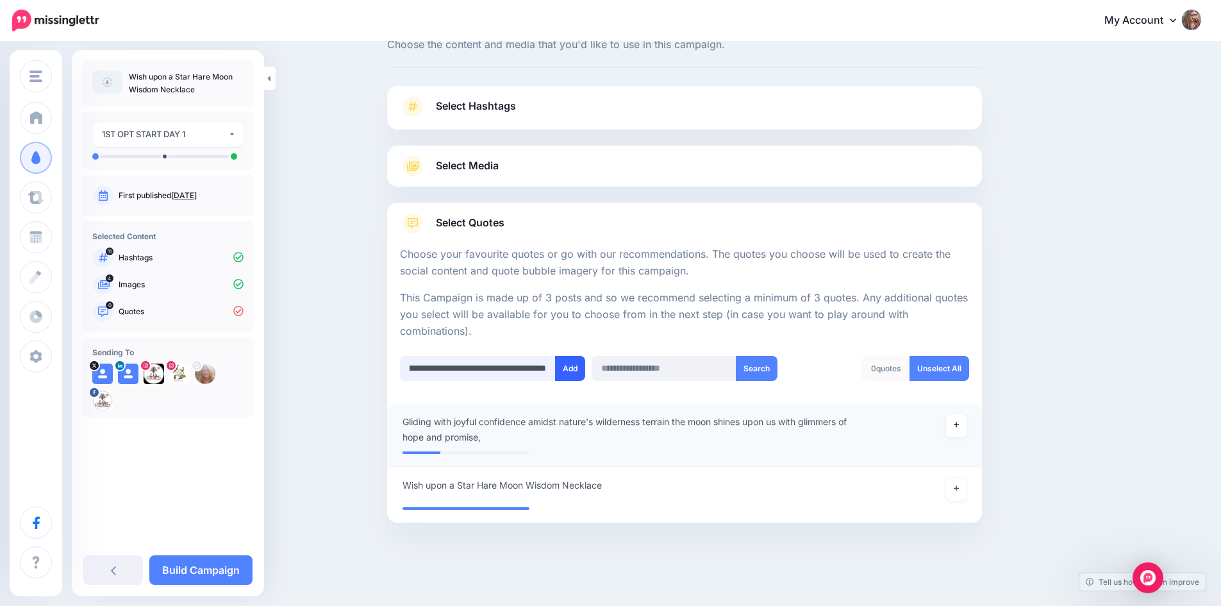
type input "**********"
click at [576, 367] on button "Add" at bounding box center [570, 368] width 30 height 25
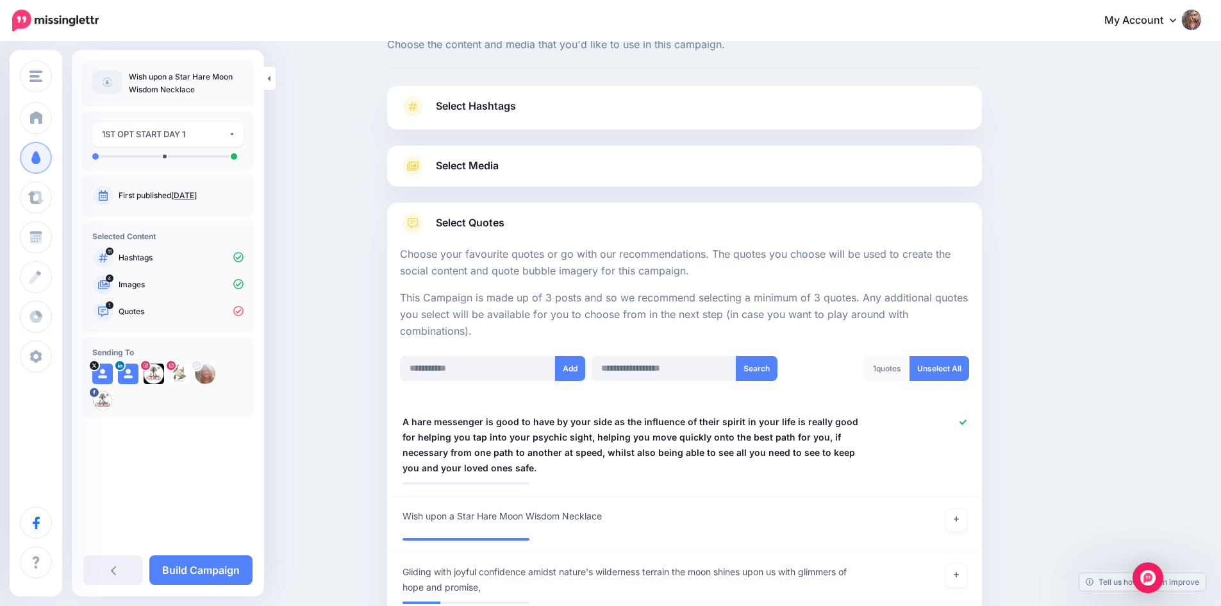
scroll to position [139, 0]
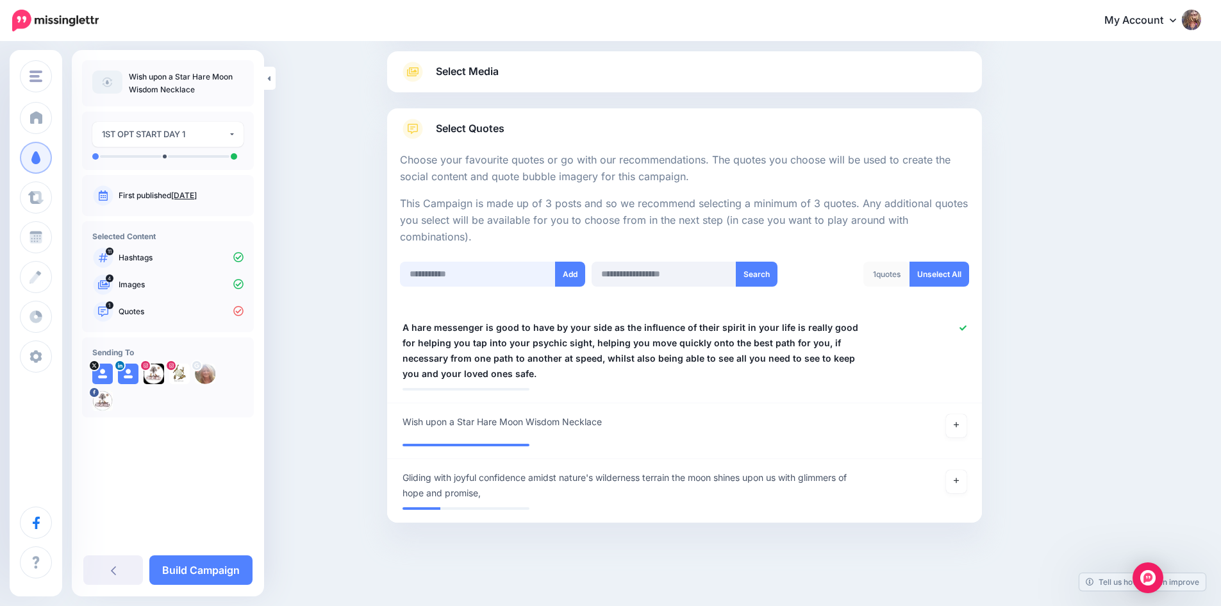
paste input "**********"
type input "**********"
click at [576, 280] on button "Add" at bounding box center [570, 273] width 30 height 25
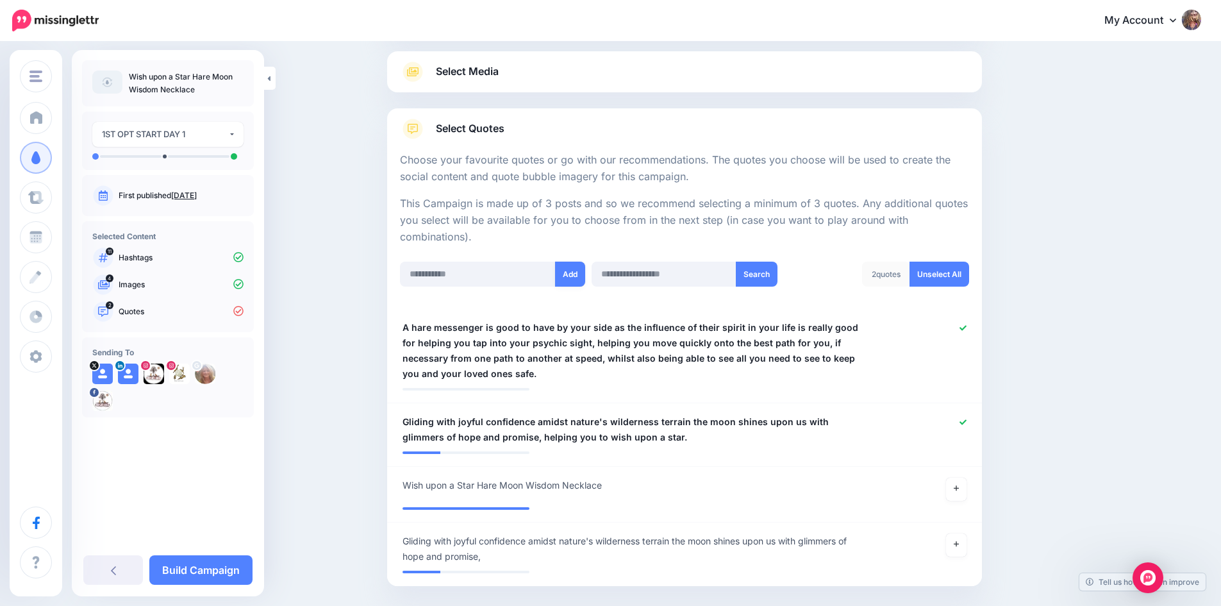
scroll to position [203, 0]
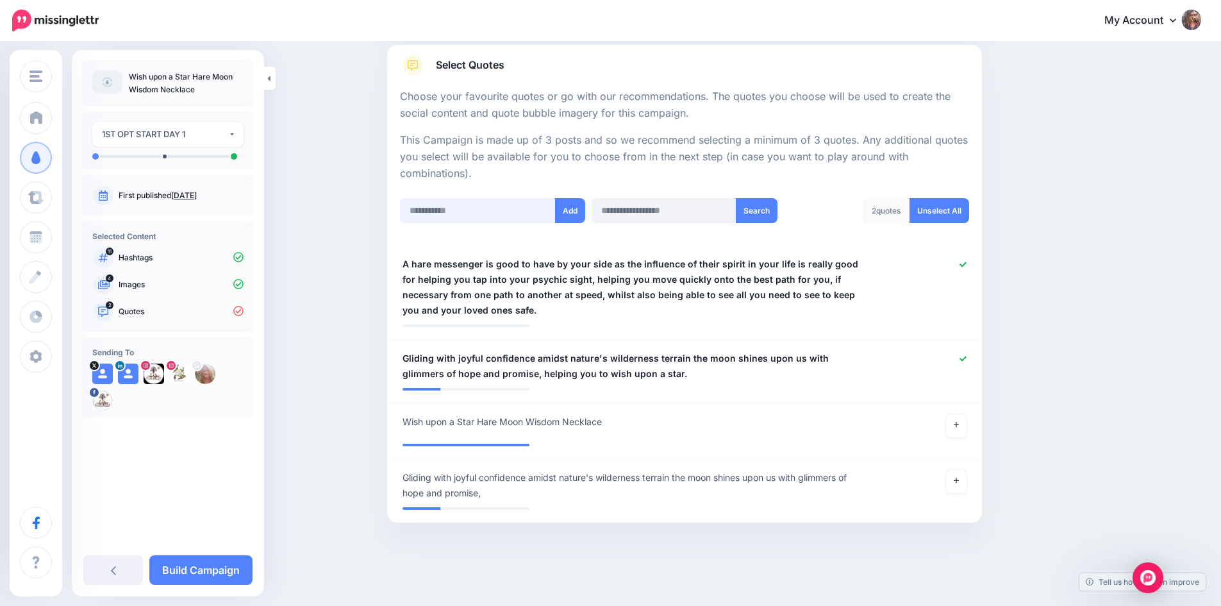
paste input "**********"
type input "**********"
click at [573, 206] on button "Add" at bounding box center [570, 210] width 30 height 25
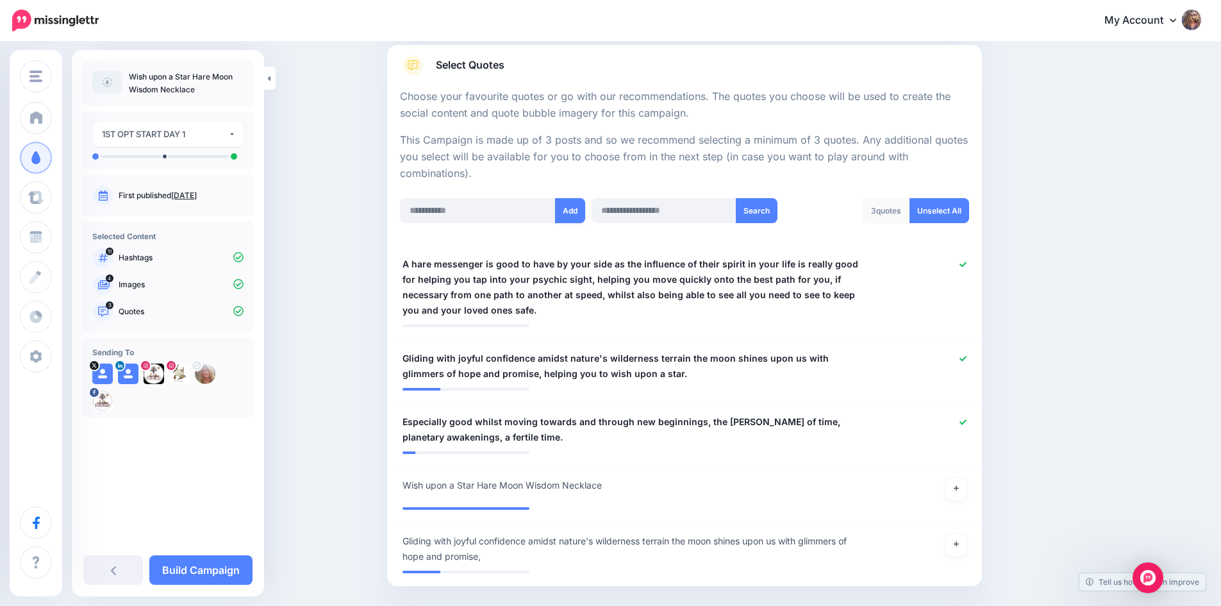
scroll to position [266, 0]
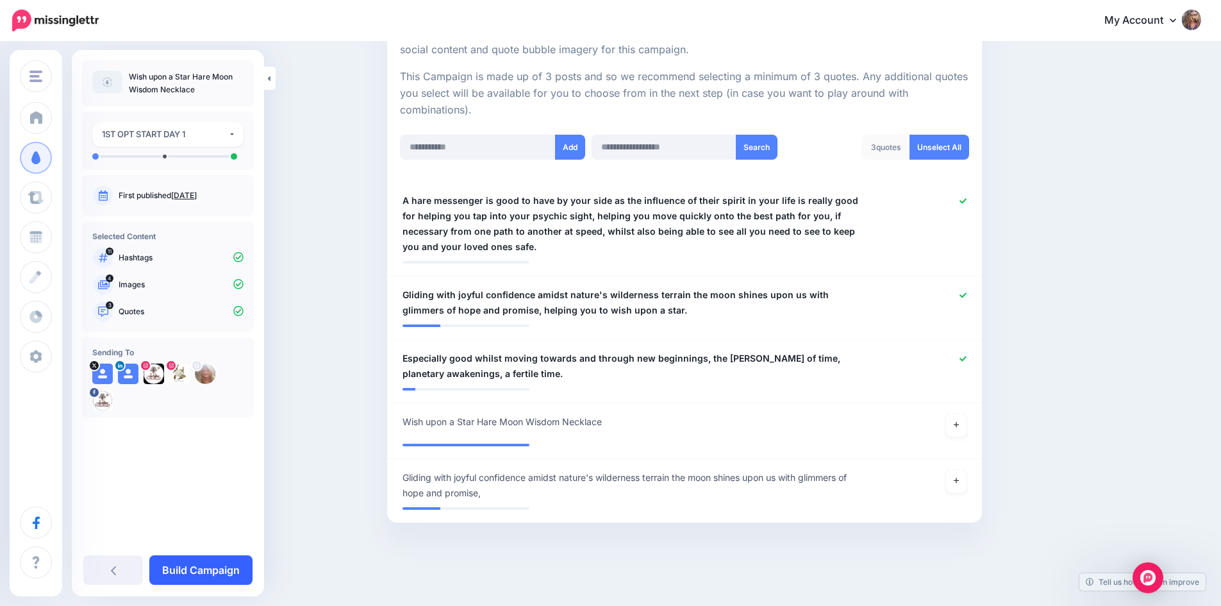
click at [197, 565] on link "Build Campaign" at bounding box center [200, 569] width 103 height 29
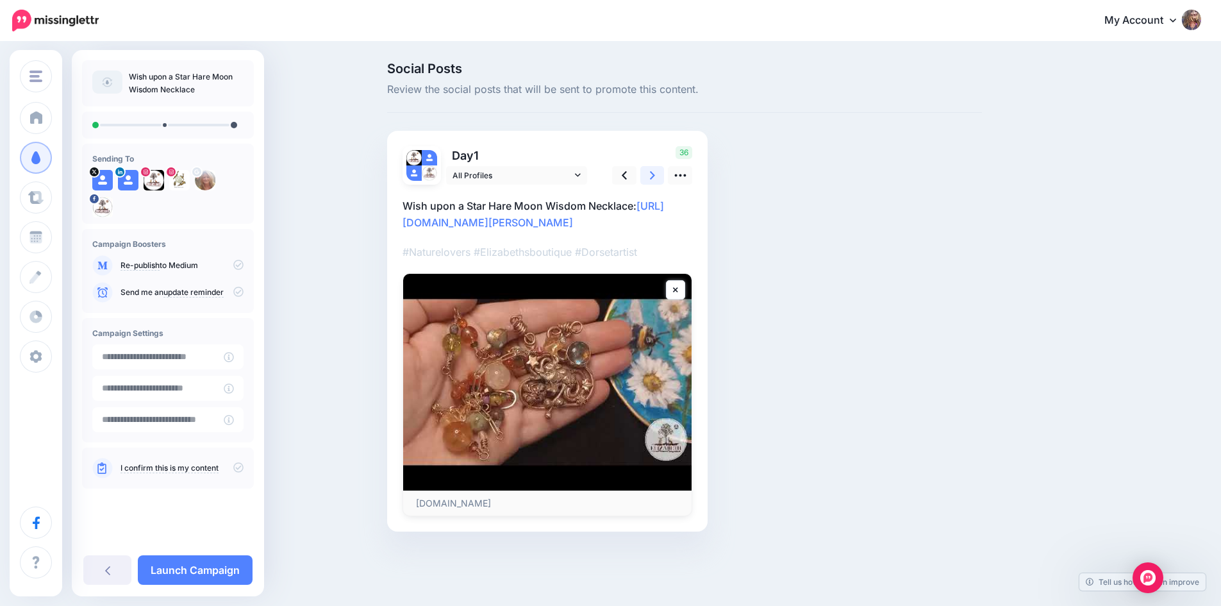
click at [655, 176] on icon at bounding box center [652, 175] width 5 height 13
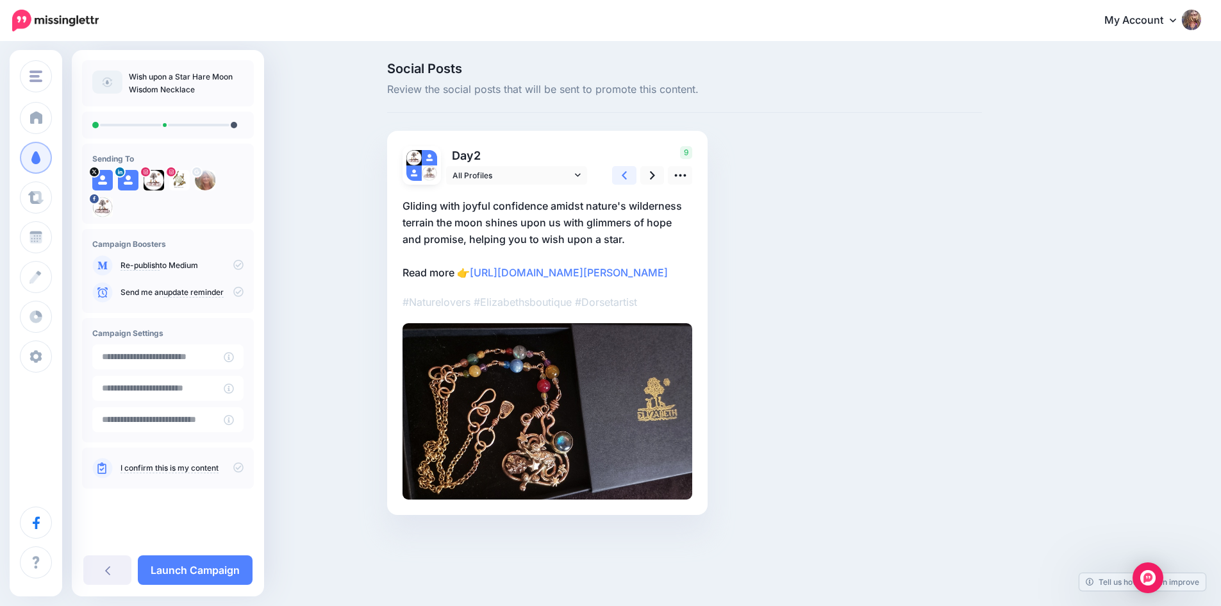
click at [627, 179] on icon at bounding box center [624, 175] width 5 height 13
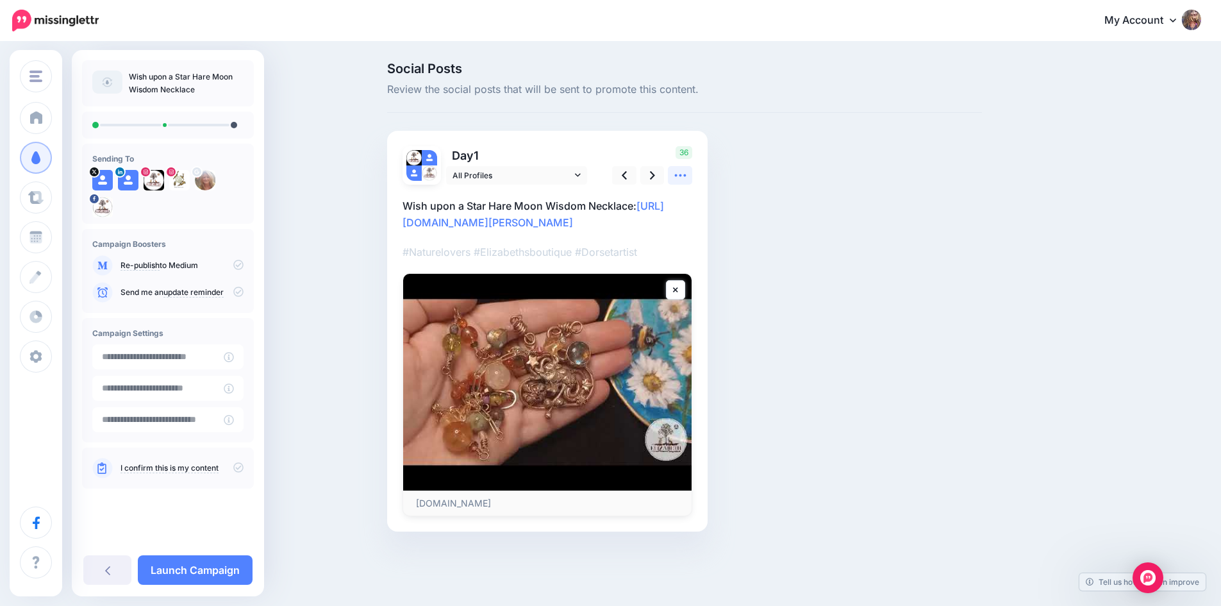
click at [687, 175] on icon at bounding box center [680, 175] width 13 height 13
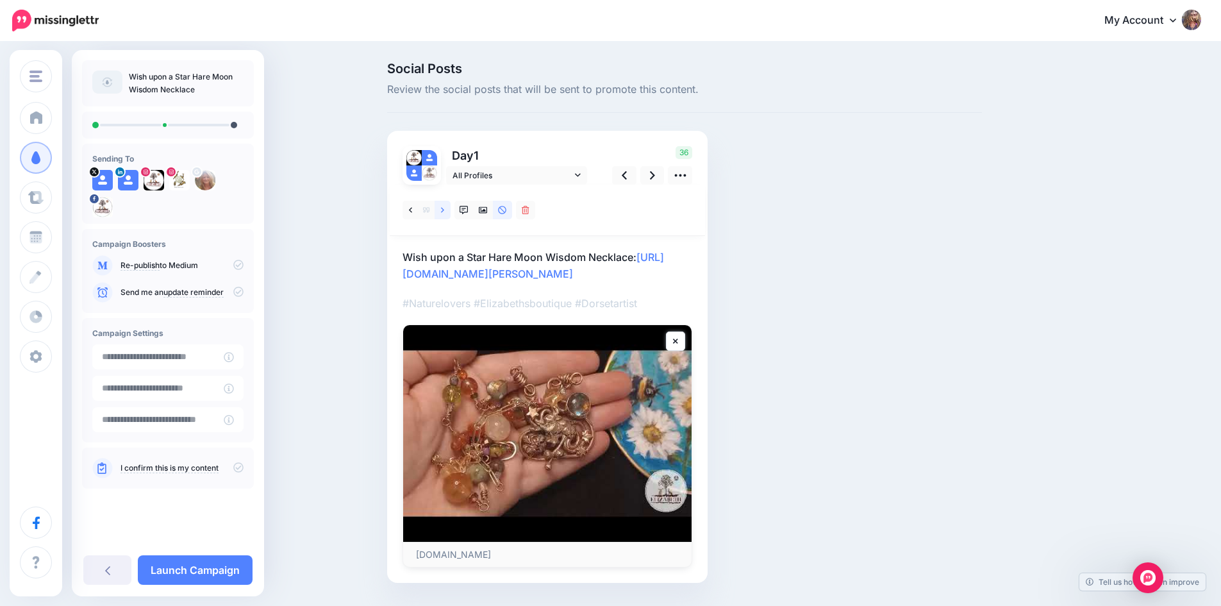
click at [444, 212] on icon at bounding box center [442, 210] width 3 height 9
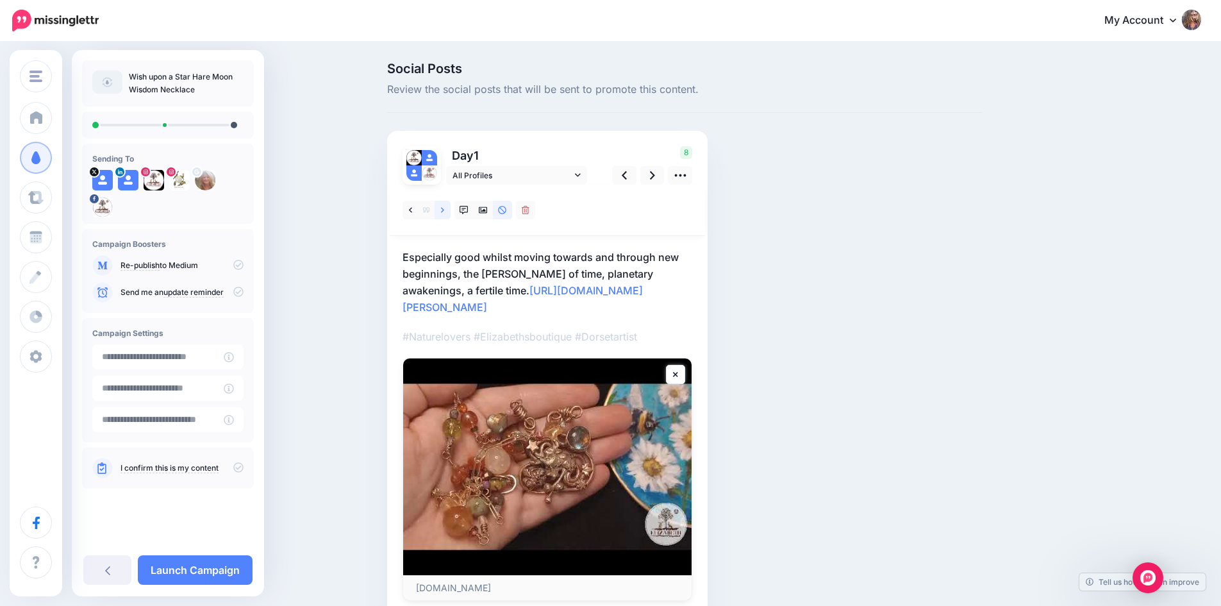
click at [444, 212] on icon at bounding box center [442, 210] width 3 height 9
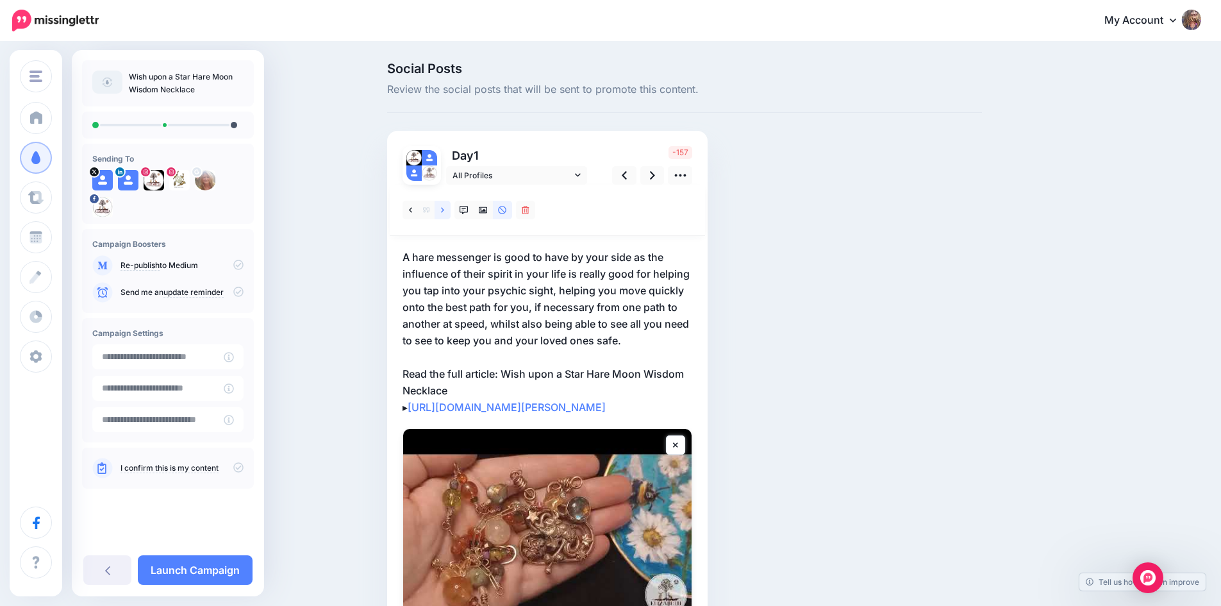
click at [444, 212] on icon at bounding box center [442, 210] width 3 height 9
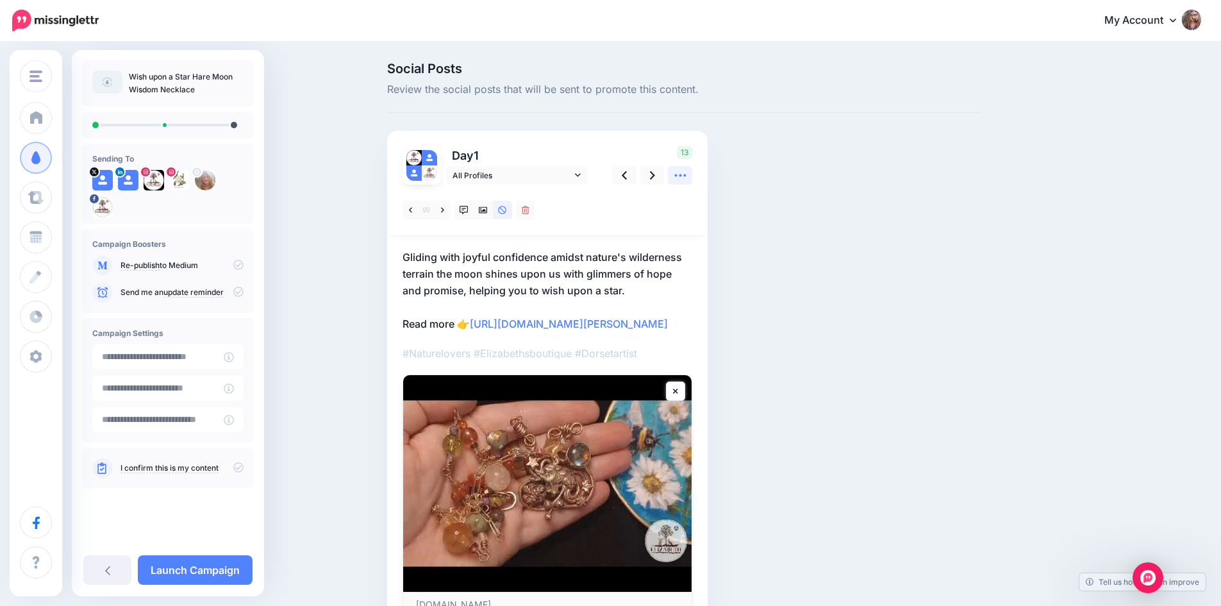
click at [686, 176] on icon at bounding box center [680, 175] width 12 height 3
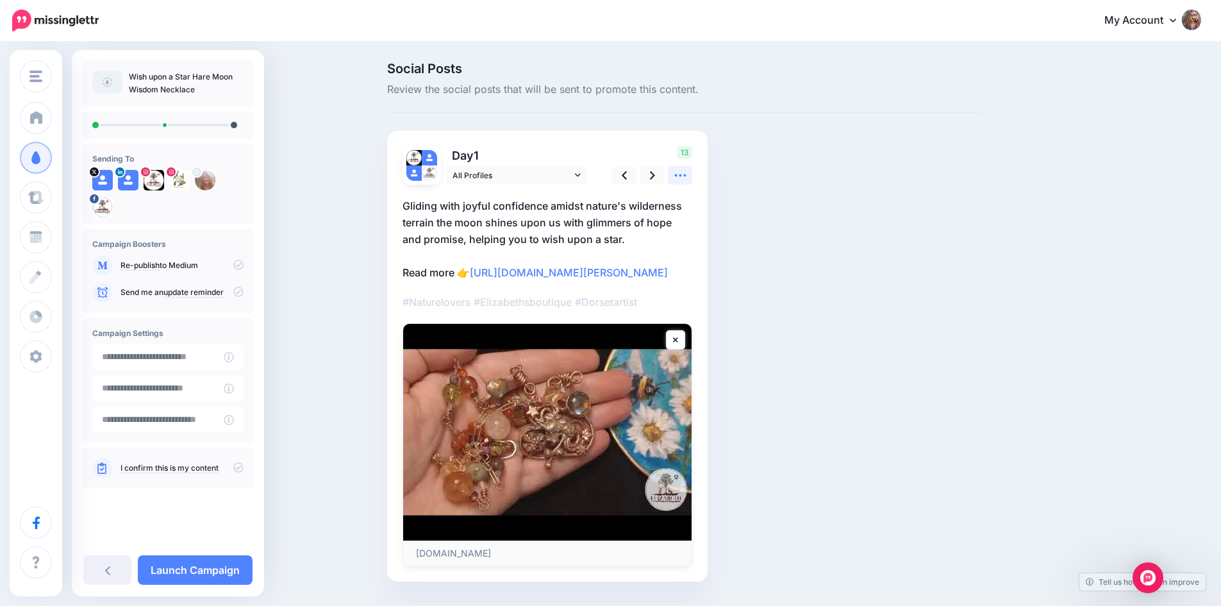
click at [686, 176] on icon at bounding box center [680, 175] width 12 height 3
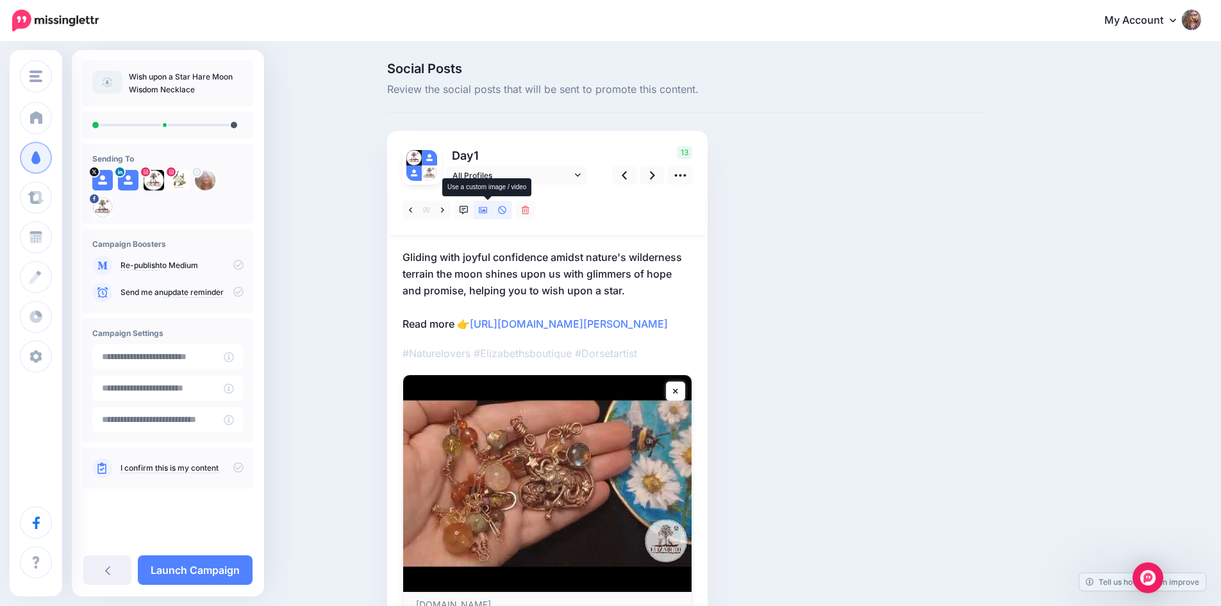
click at [485, 209] on icon at bounding box center [483, 210] width 9 height 9
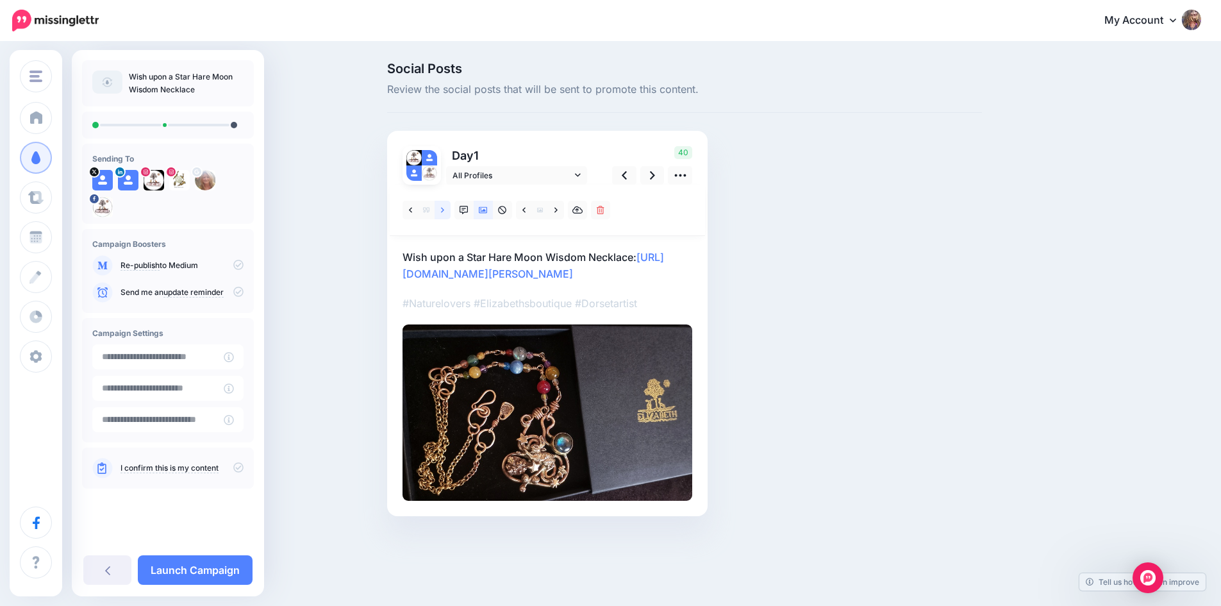
click at [444, 208] on link at bounding box center [443, 210] width 16 height 19
click at [444, 208] on icon at bounding box center [442, 210] width 3 height 9
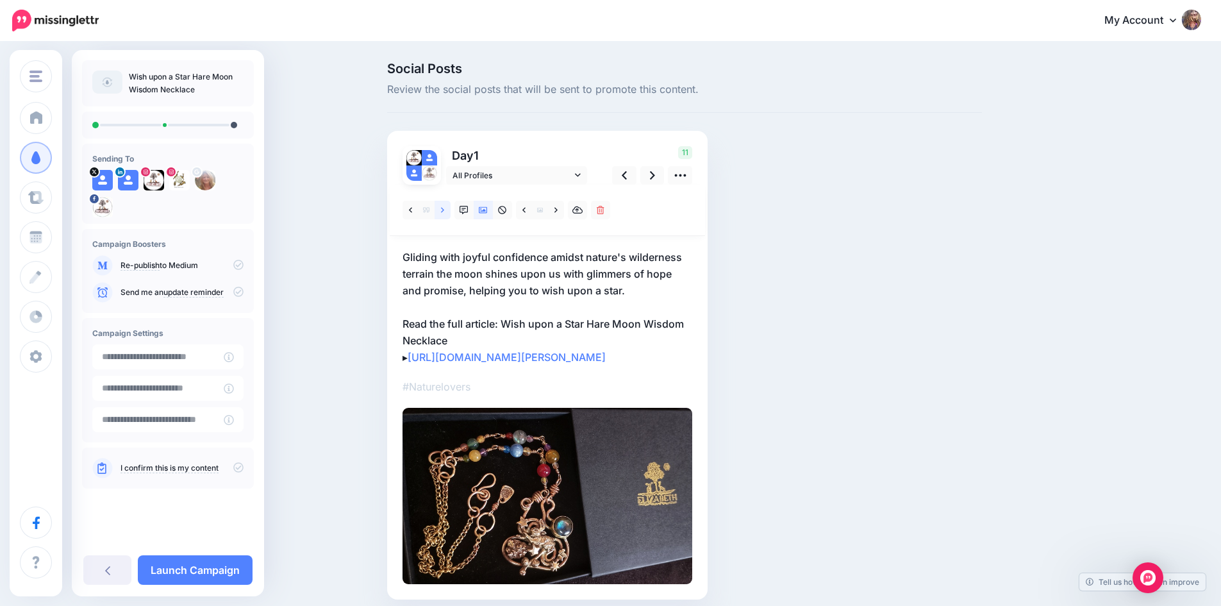
click at [444, 208] on icon at bounding box center [442, 210] width 3 height 9
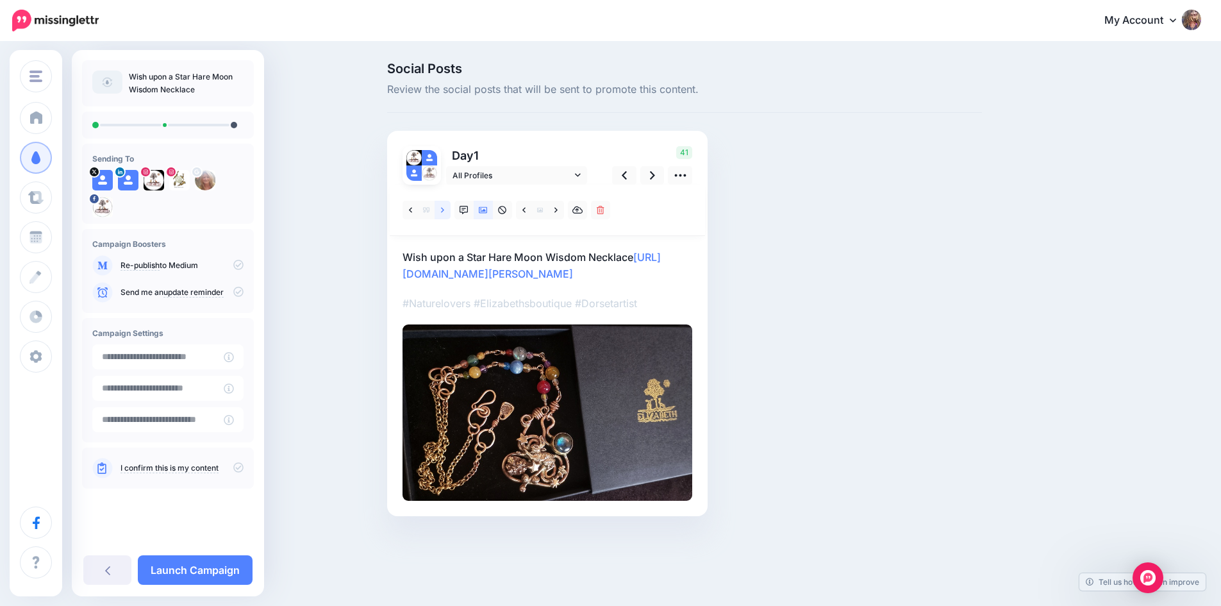
click at [444, 208] on icon at bounding box center [442, 210] width 3 height 9
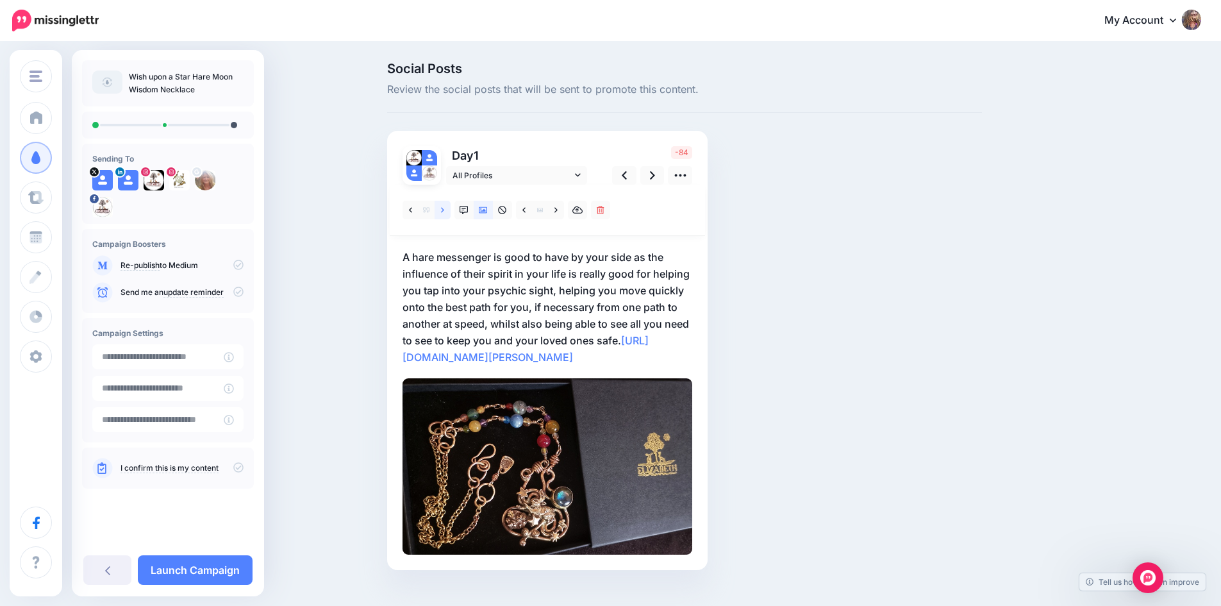
click at [444, 208] on icon at bounding box center [442, 210] width 3 height 9
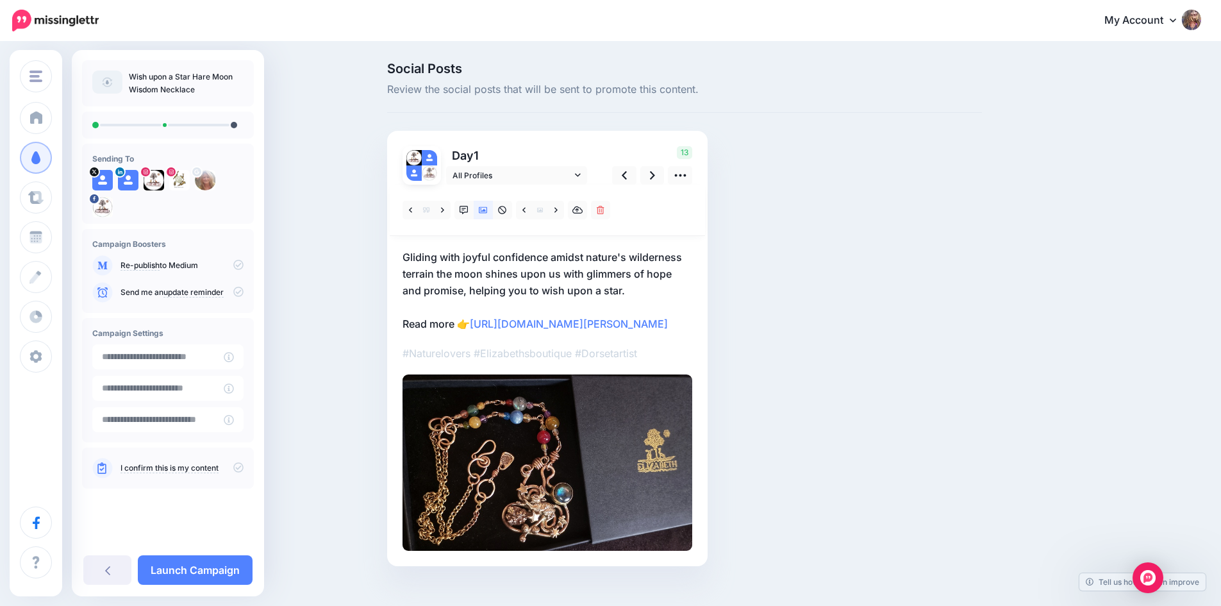
drag, startPoint x: 477, startPoint y: 323, endPoint x: 709, endPoint y: 366, distance: 235.9
click at [708, 366] on div "Day 1 All Profiles" at bounding box center [547, 348] width 320 height 435
drag, startPoint x: 688, startPoint y: 370, endPoint x: 700, endPoint y: 295, distance: 75.4
click at [700, 295] on div "Day 1 All Profiles" at bounding box center [547, 348] width 320 height 435
drag, startPoint x: 477, startPoint y: 326, endPoint x: 711, endPoint y: 374, distance: 238.7
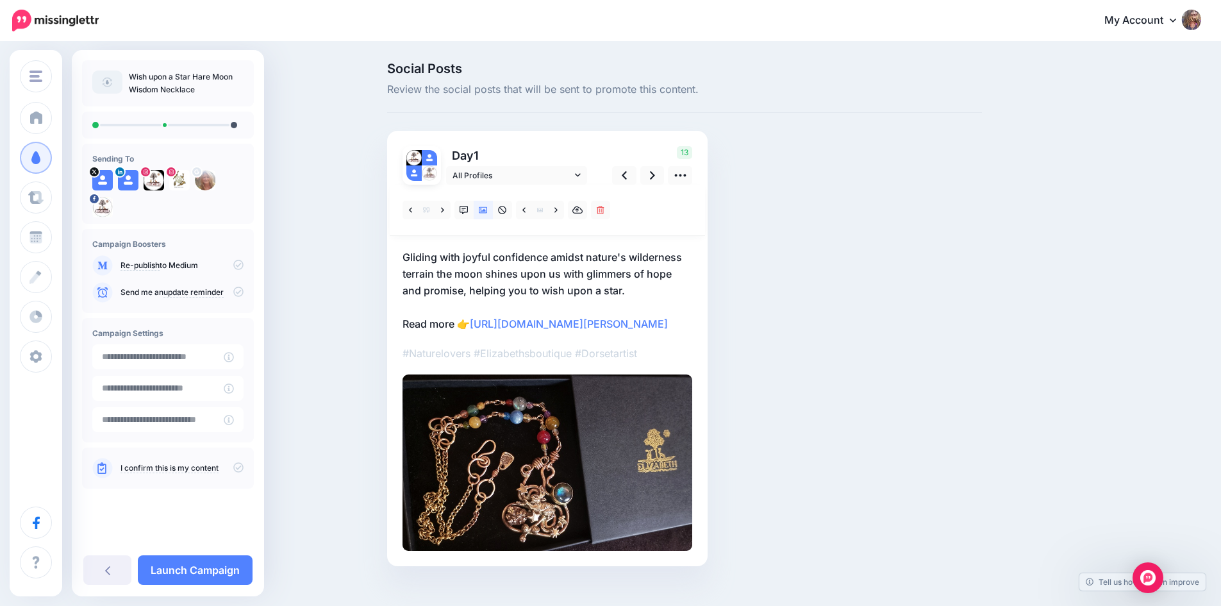
click at [708, 374] on div "Day 1 All Profiles" at bounding box center [547, 348] width 320 height 435
click at [588, 392] on div at bounding box center [547, 368] width 290 height 366
click at [687, 176] on icon at bounding box center [680, 175] width 13 height 13
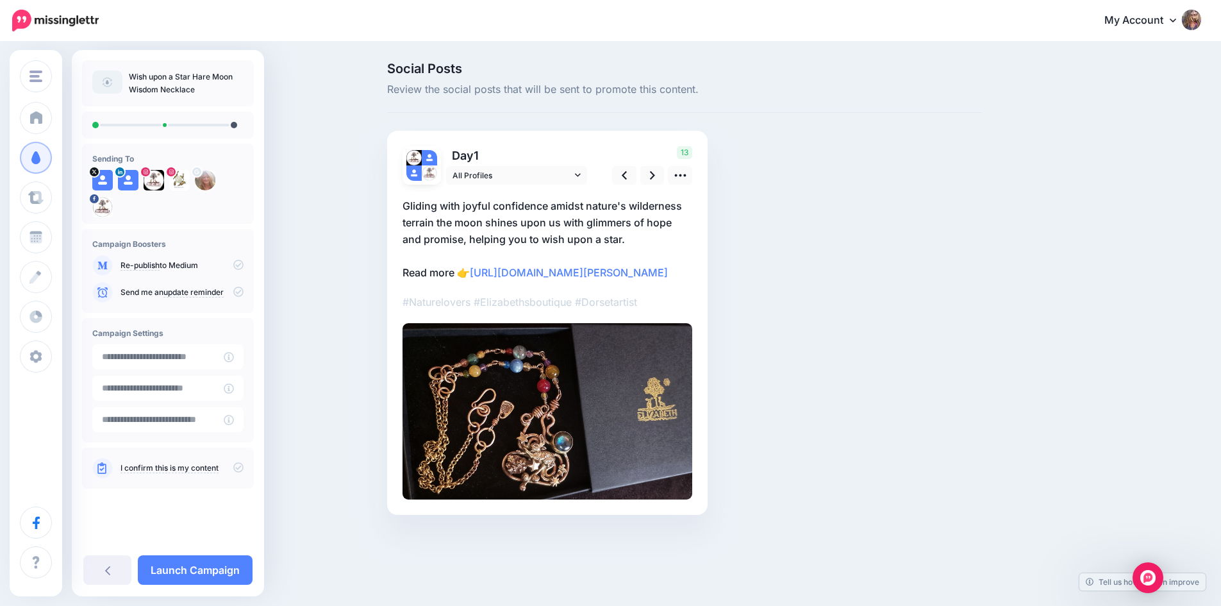
click at [650, 233] on p "Gliding with joyful confidence amidst nature's wilderness terrain the moon shin…" at bounding box center [547, 238] width 290 height 83
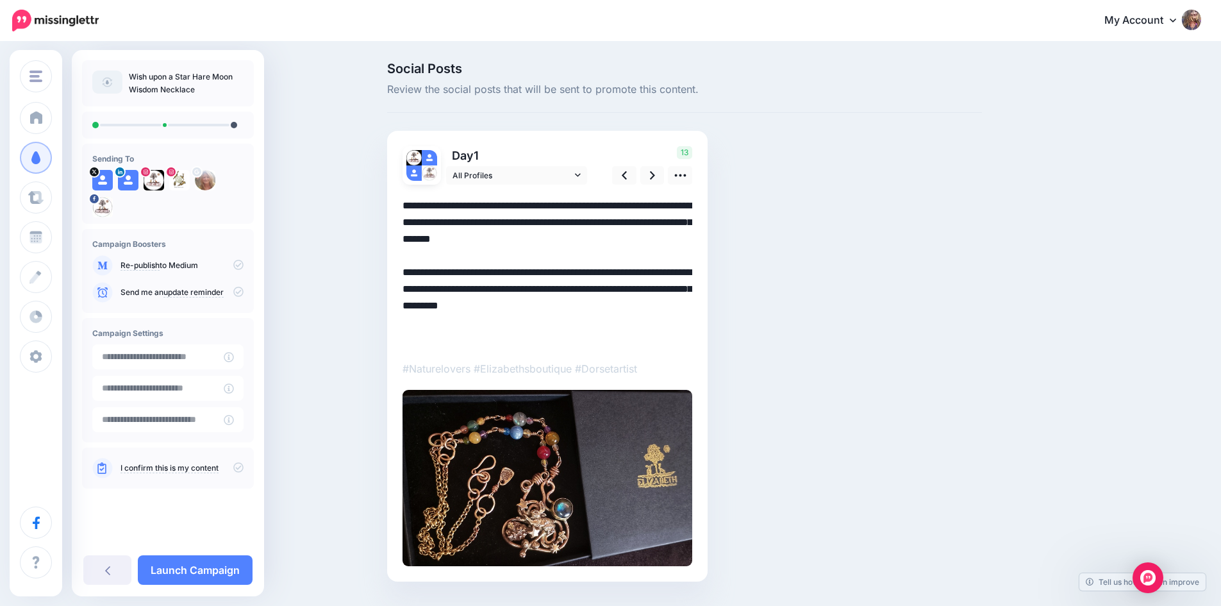
drag, startPoint x: 629, startPoint y: 242, endPoint x: 584, endPoint y: 242, distance: 44.2
click at [584, 242] on textarea "**********" at bounding box center [547, 272] width 290 height 150
drag, startPoint x: 480, startPoint y: 269, endPoint x: 544, endPoint y: 335, distance: 92.0
click at [544, 335] on textarea "**********" at bounding box center [547, 272] width 290 height 150
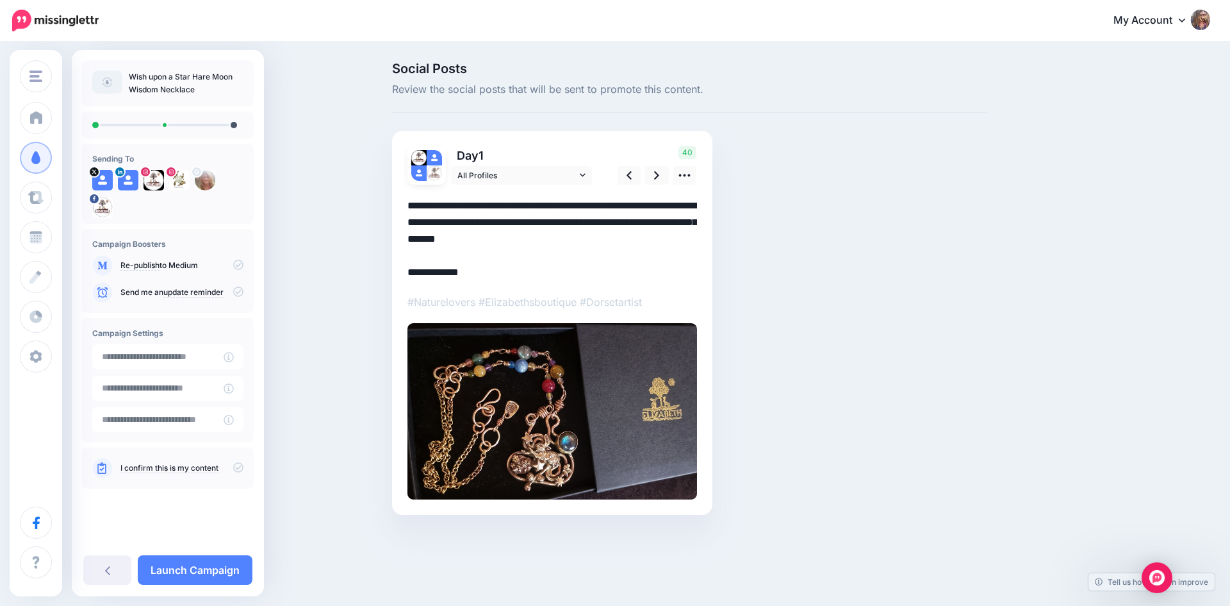
paste textarea "**********"
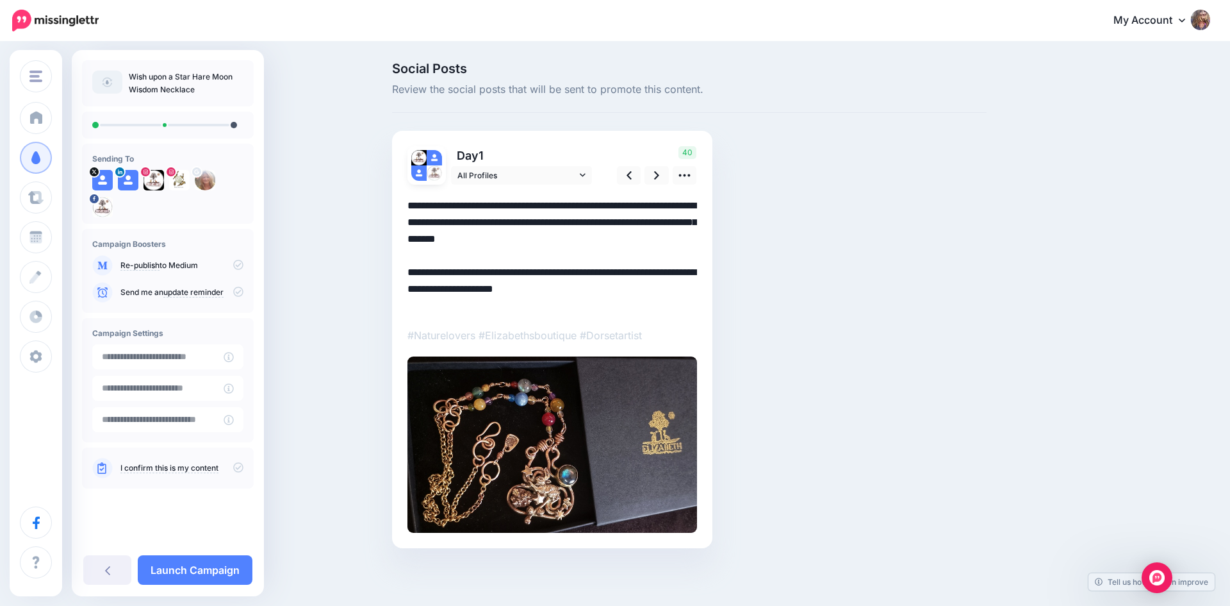
click at [409, 271] on textarea "**********" at bounding box center [553, 255] width 290 height 117
drag, startPoint x: 584, startPoint y: 304, endPoint x: 401, endPoint y: 276, distance: 185.4
click at [401, 276] on div "Day 1 All Profiles" at bounding box center [552, 339] width 320 height 417
click at [584, 172] on icon at bounding box center [583, 174] width 6 height 9
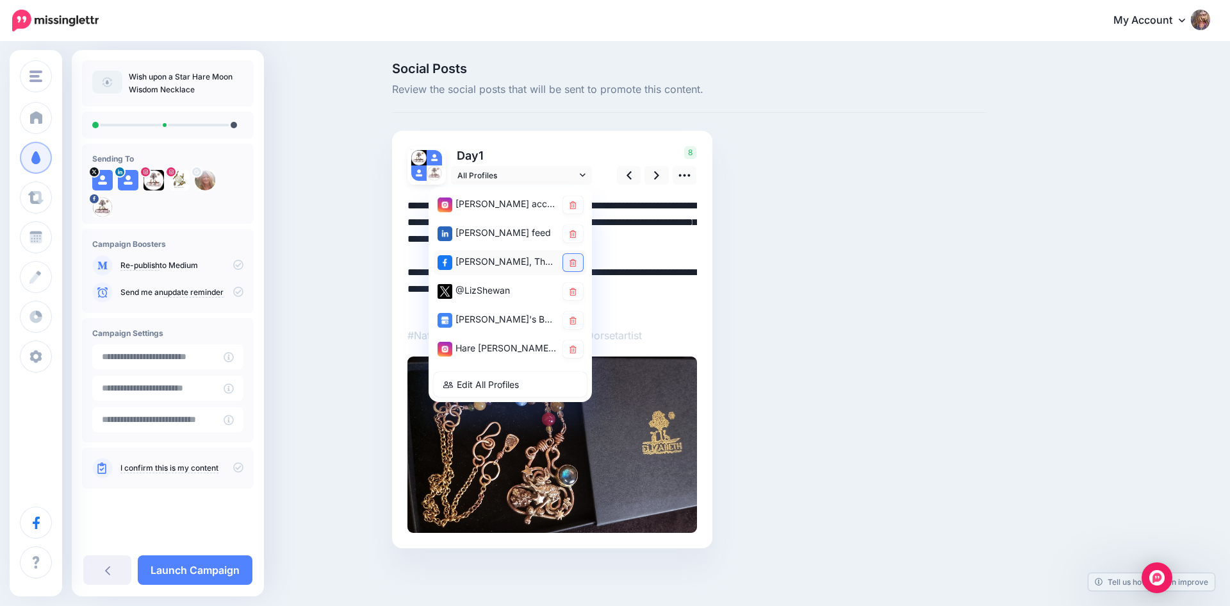
click at [572, 265] on icon at bounding box center [573, 263] width 7 height 8
click at [568, 292] on link at bounding box center [573, 291] width 20 height 17
click at [570, 321] on link at bounding box center [573, 319] width 20 height 17
click at [576, 349] on icon at bounding box center [573, 349] width 7 height 8
click at [657, 174] on icon at bounding box center [656, 175] width 5 height 8
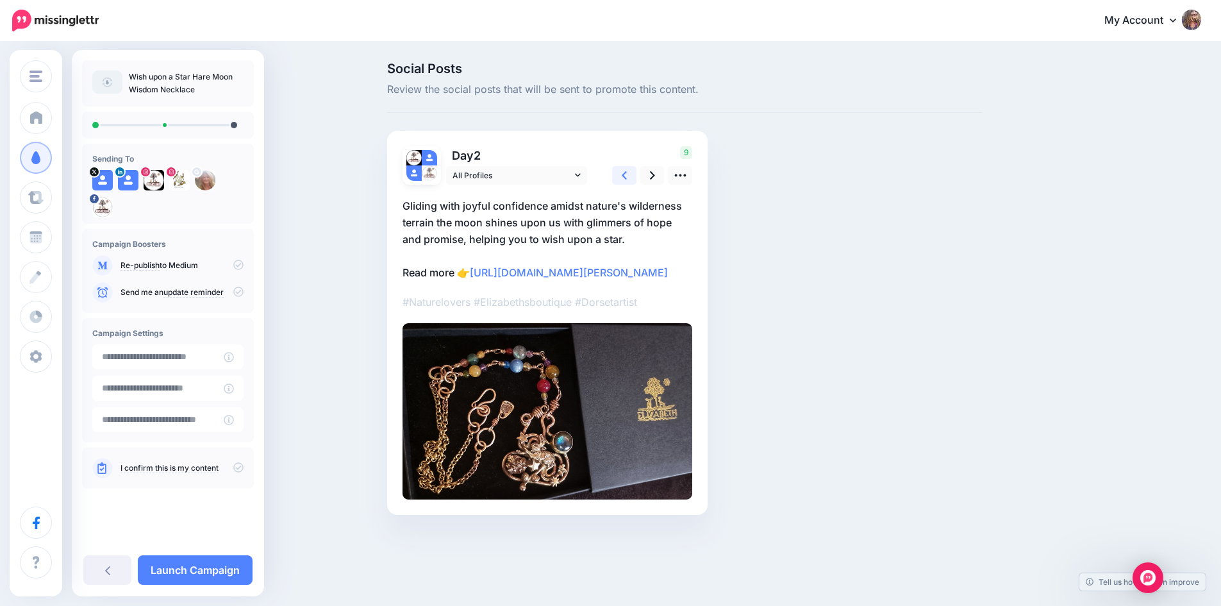
click at [627, 176] on icon at bounding box center [624, 175] width 5 height 13
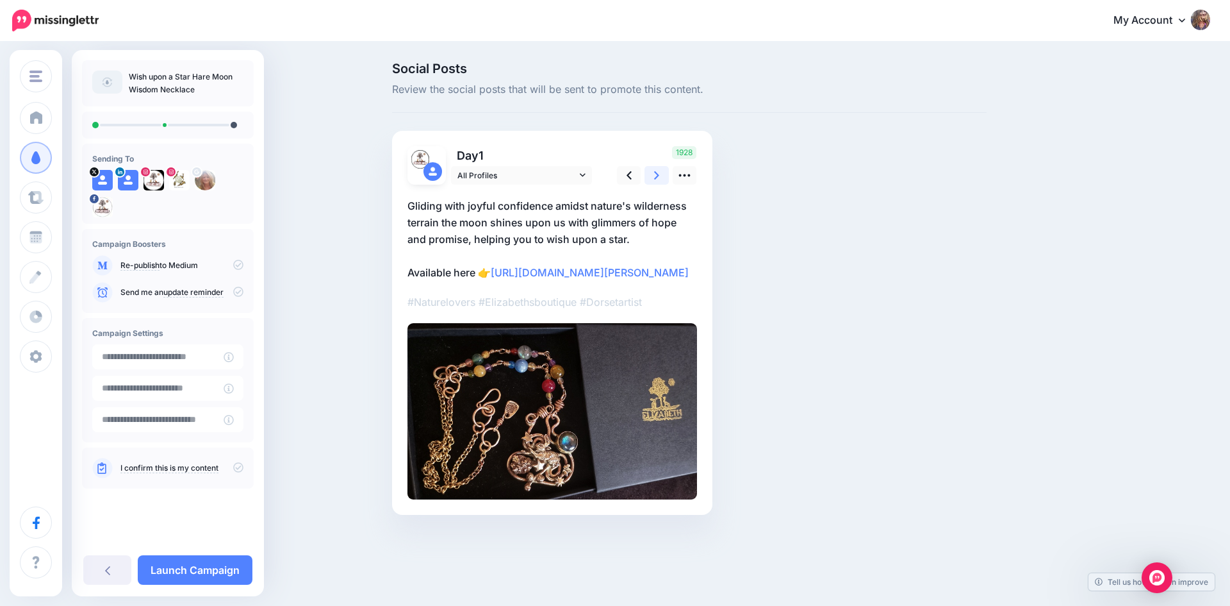
click at [659, 178] on icon at bounding box center [656, 175] width 5 height 13
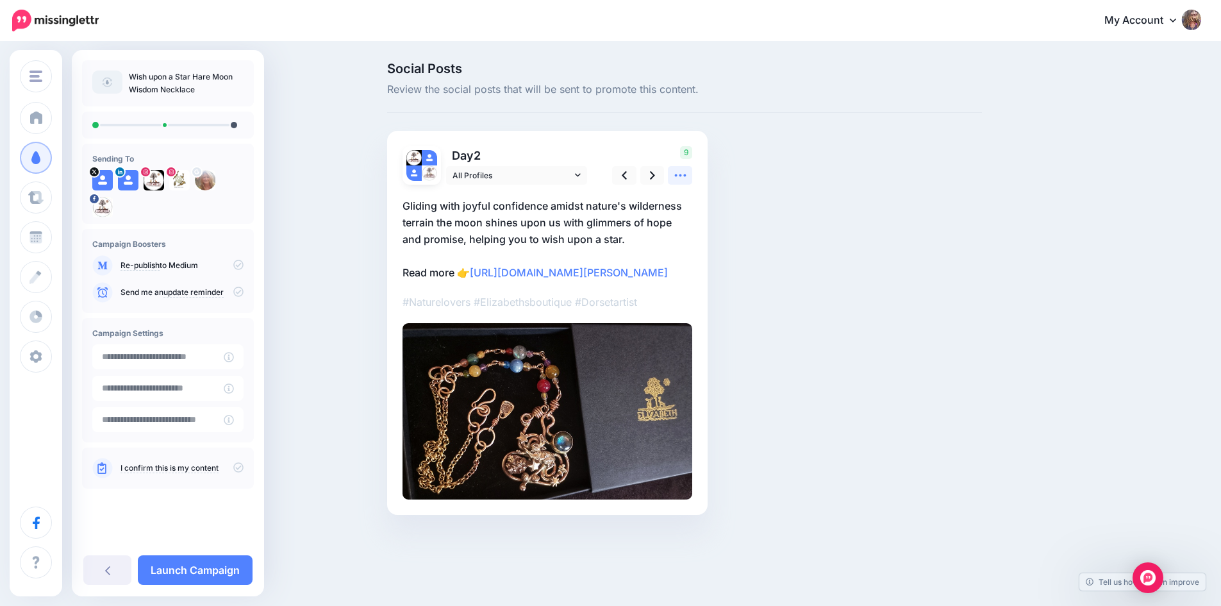
click at [681, 174] on icon at bounding box center [680, 175] width 13 height 13
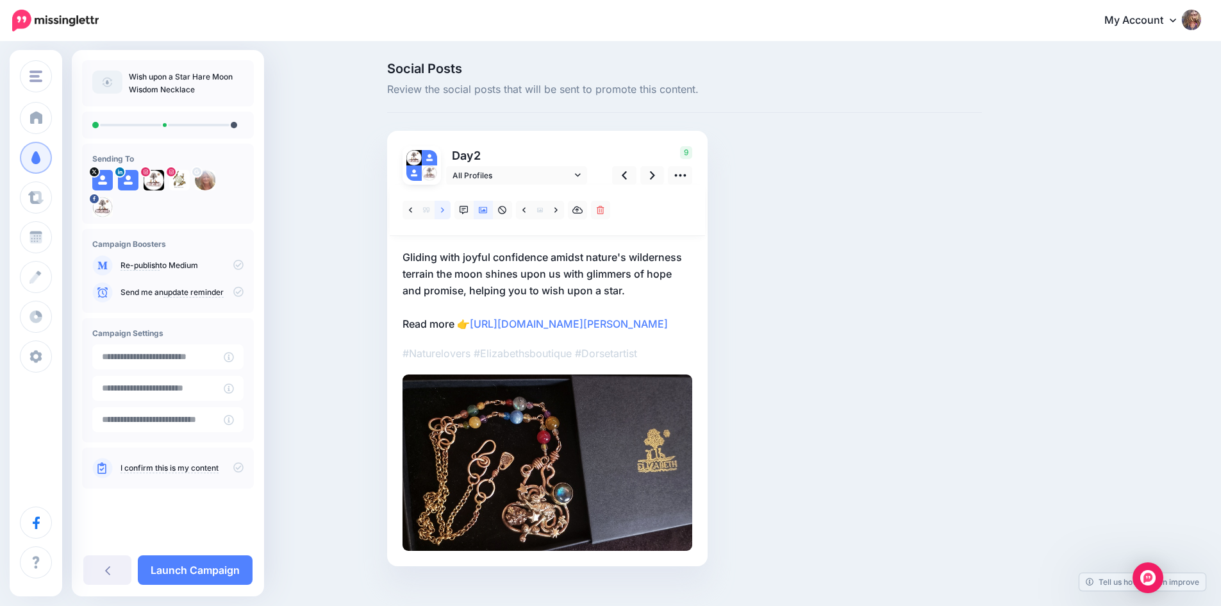
click at [450, 210] on link at bounding box center [443, 210] width 16 height 19
click at [686, 174] on icon at bounding box center [680, 175] width 12 height 3
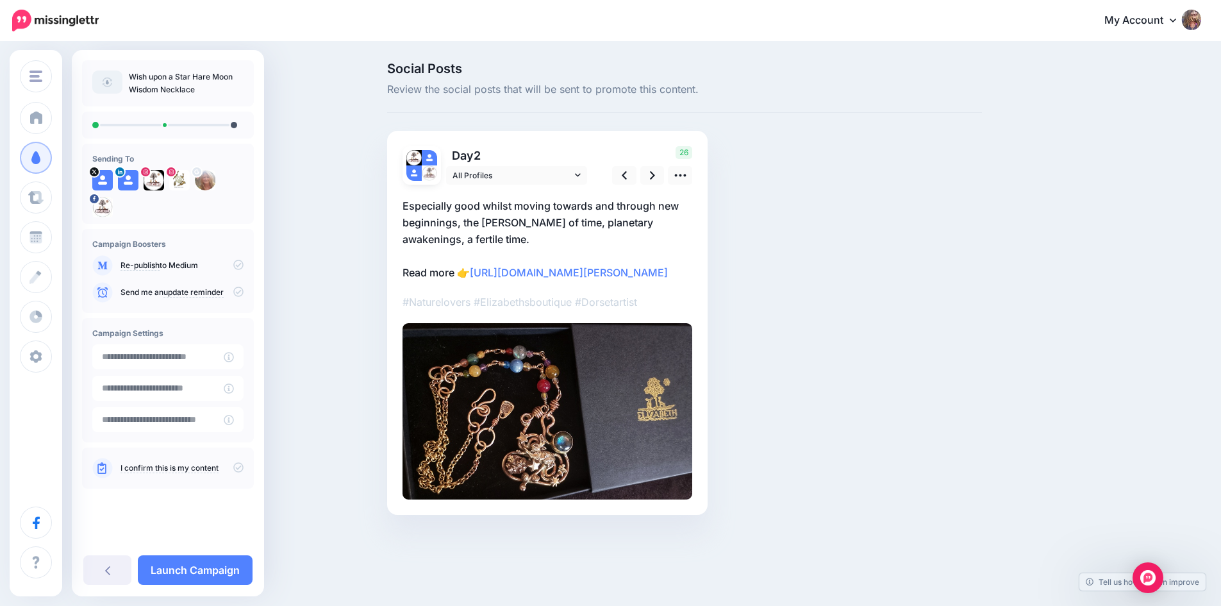
drag, startPoint x: 402, startPoint y: 271, endPoint x: 714, endPoint y: 324, distance: 316.0
click at [714, 324] on div "Social Posts Review the social posts that will be sent to promote this content.…" at bounding box center [684, 307] width 614 height 491
click at [597, 279] on link "https://www.youtube.com/watch?v=lPTU2CokQD4&utm_campaign=wish-upon-a-star-hare-…" at bounding box center [569, 272] width 198 height 13
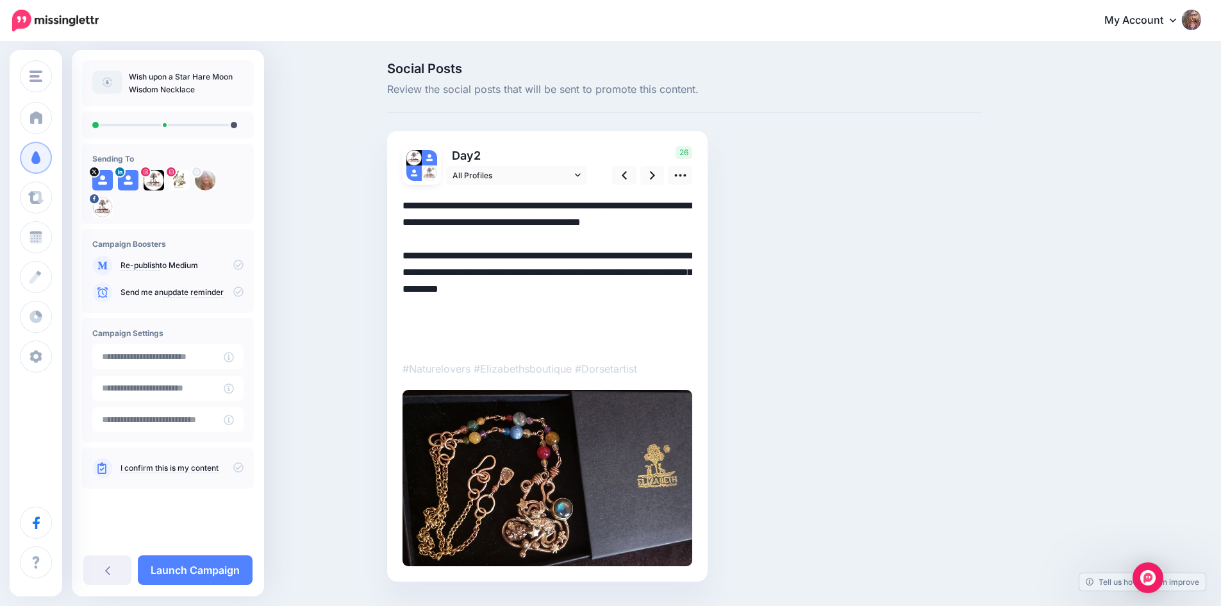
drag, startPoint x: 478, startPoint y: 273, endPoint x: 526, endPoint y: 342, distance: 84.3
click at [526, 342] on textarea "**********" at bounding box center [547, 272] width 290 height 150
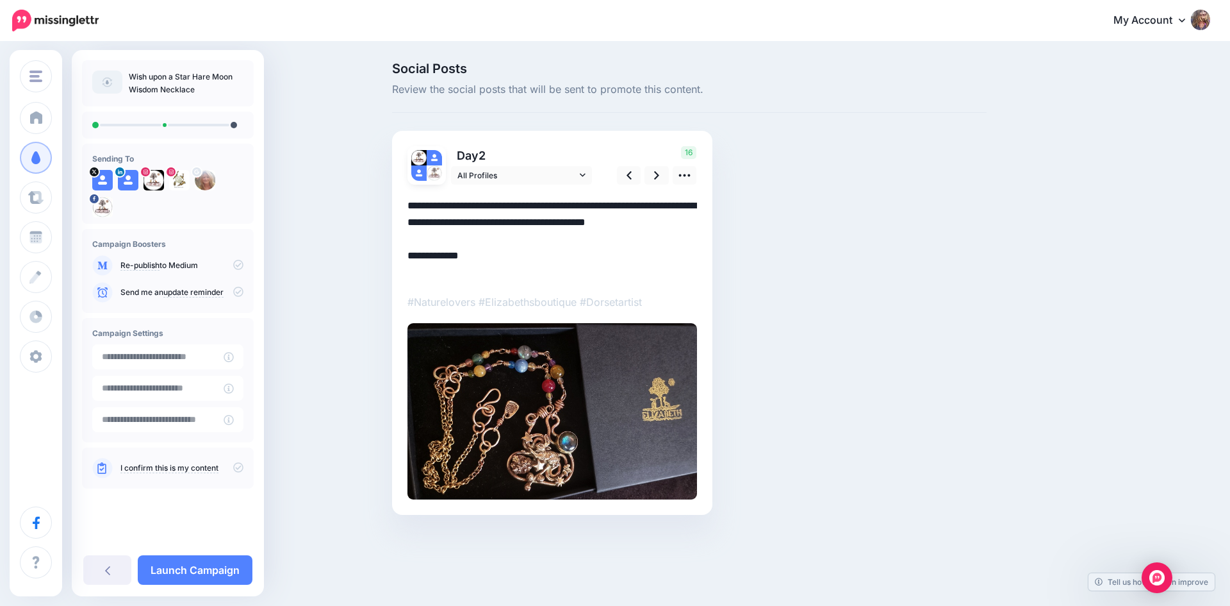
paste textarea "**********"
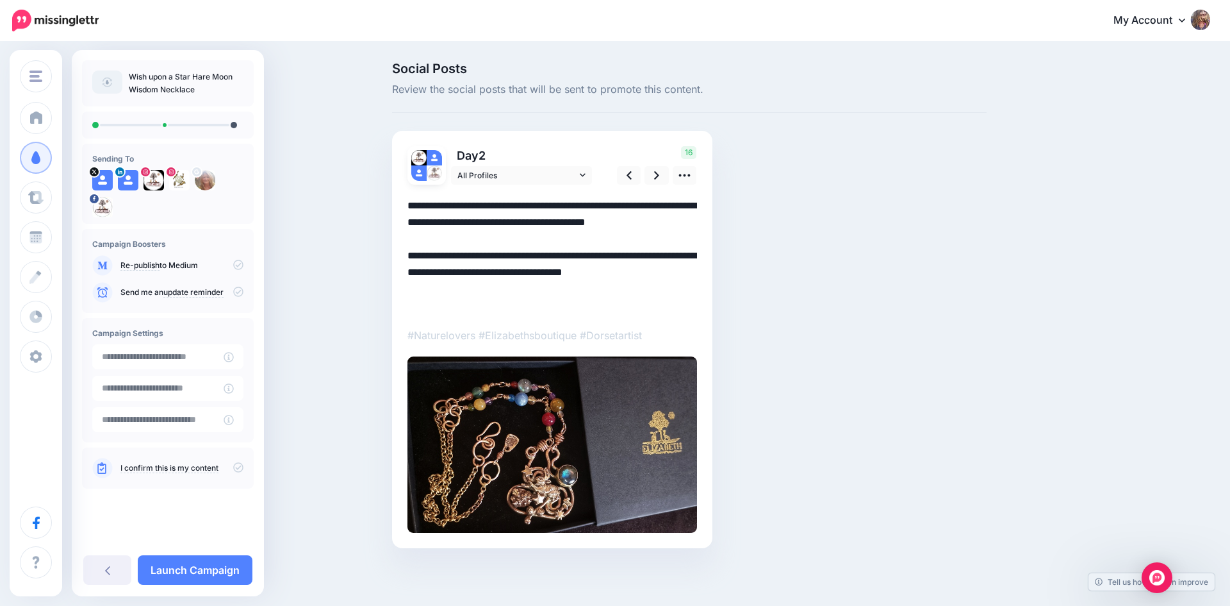
click at [483, 271] on textarea "**********" at bounding box center [553, 255] width 290 height 117
click at [572, 172] on span "All Profiles" at bounding box center [517, 175] width 119 height 13
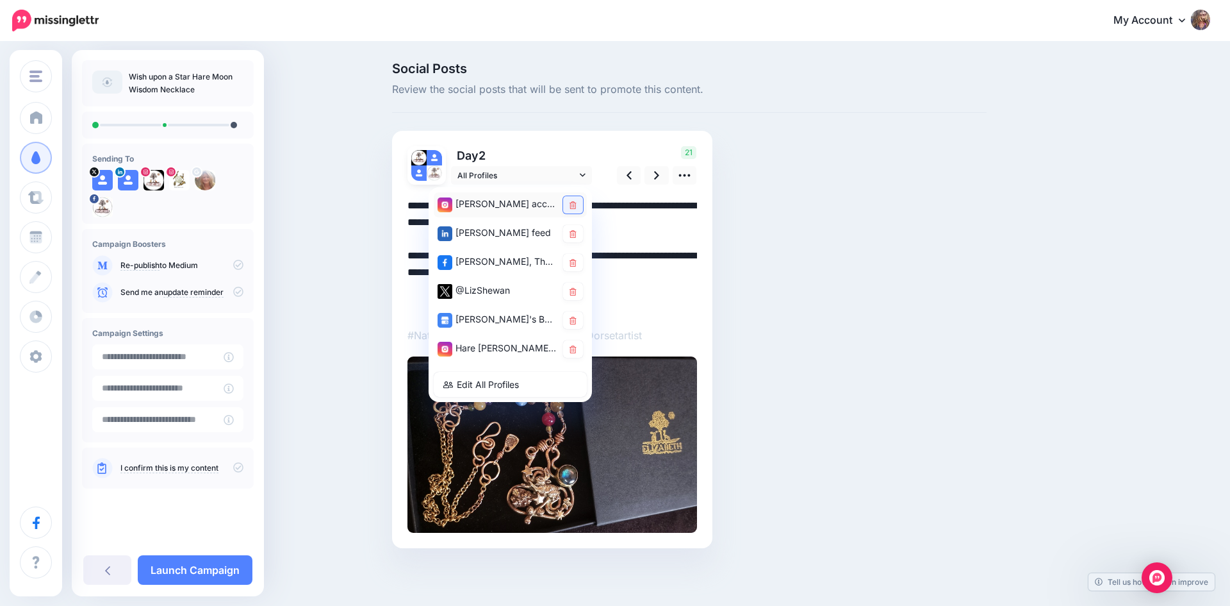
click at [574, 207] on icon at bounding box center [573, 205] width 7 height 8
click at [572, 232] on icon at bounding box center [573, 234] width 7 height 8
click at [572, 319] on icon at bounding box center [573, 321] width 7 height 8
click at [571, 348] on icon at bounding box center [573, 349] width 7 height 8
click at [570, 349] on icon at bounding box center [573, 349] width 7 height 8
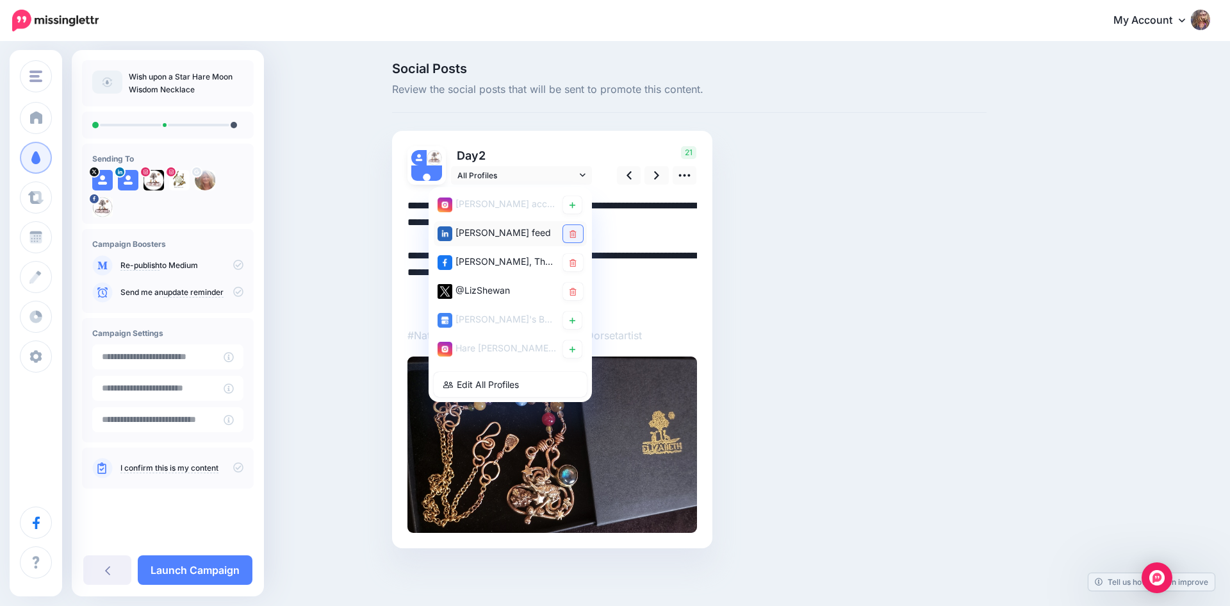
click at [575, 233] on icon at bounding box center [573, 234] width 7 height 8
click at [628, 173] on icon at bounding box center [629, 175] width 5 height 13
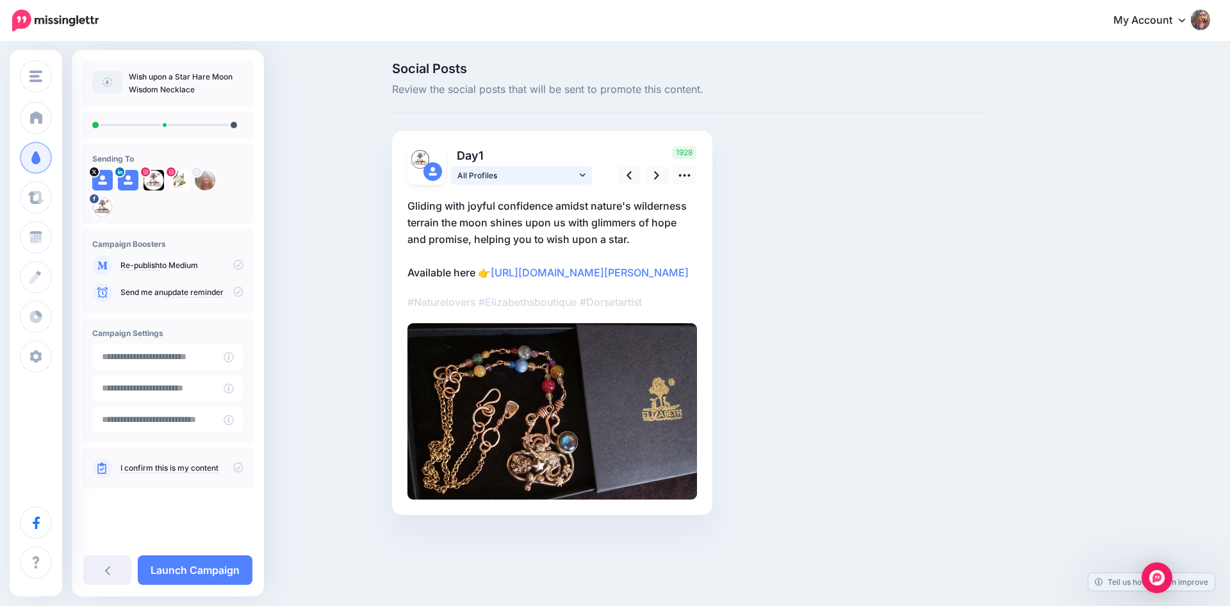
click at [583, 176] on icon at bounding box center [583, 174] width 6 height 3
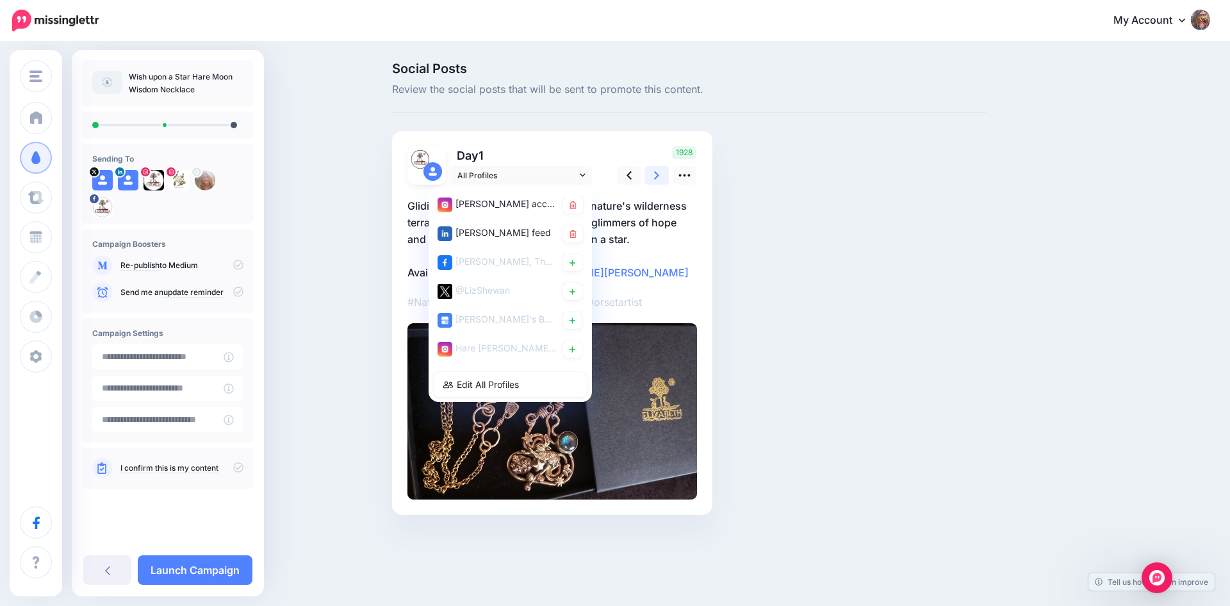
click at [653, 171] on link at bounding box center [657, 175] width 24 height 19
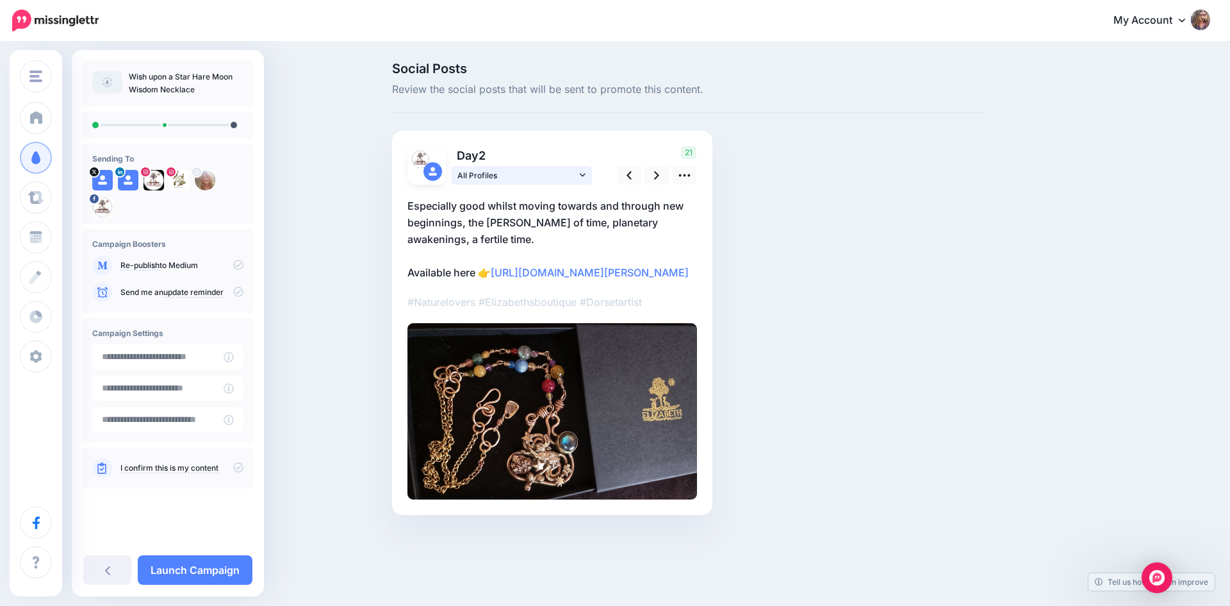
click at [583, 172] on icon at bounding box center [583, 174] width 6 height 9
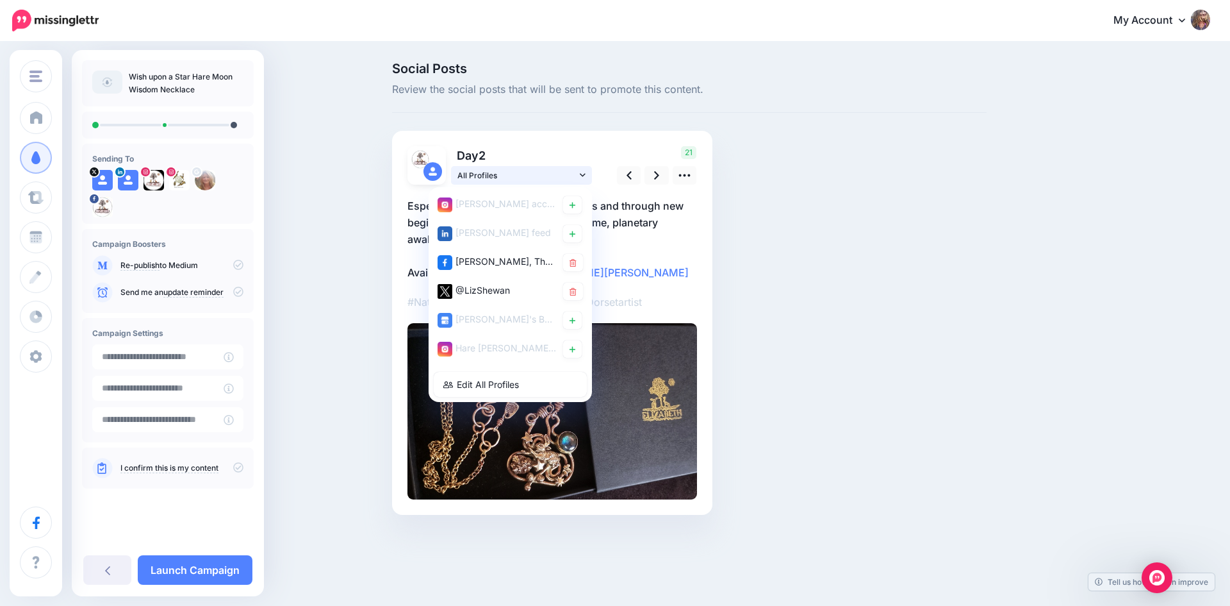
click at [583, 172] on icon at bounding box center [583, 174] width 6 height 9
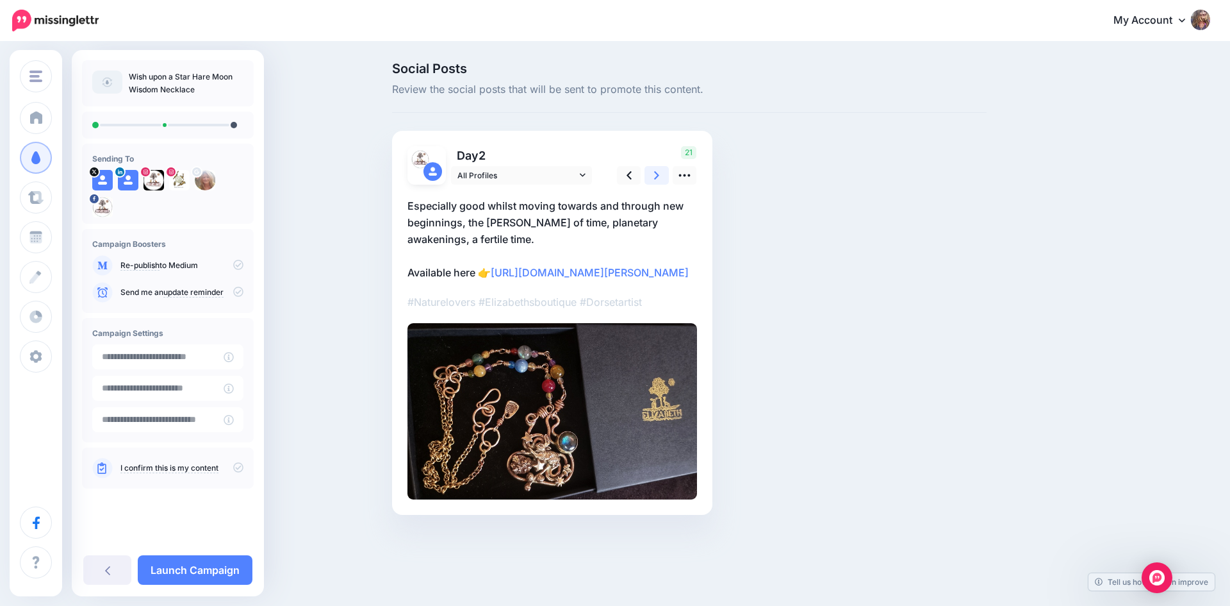
click at [659, 173] on icon at bounding box center [656, 175] width 5 height 13
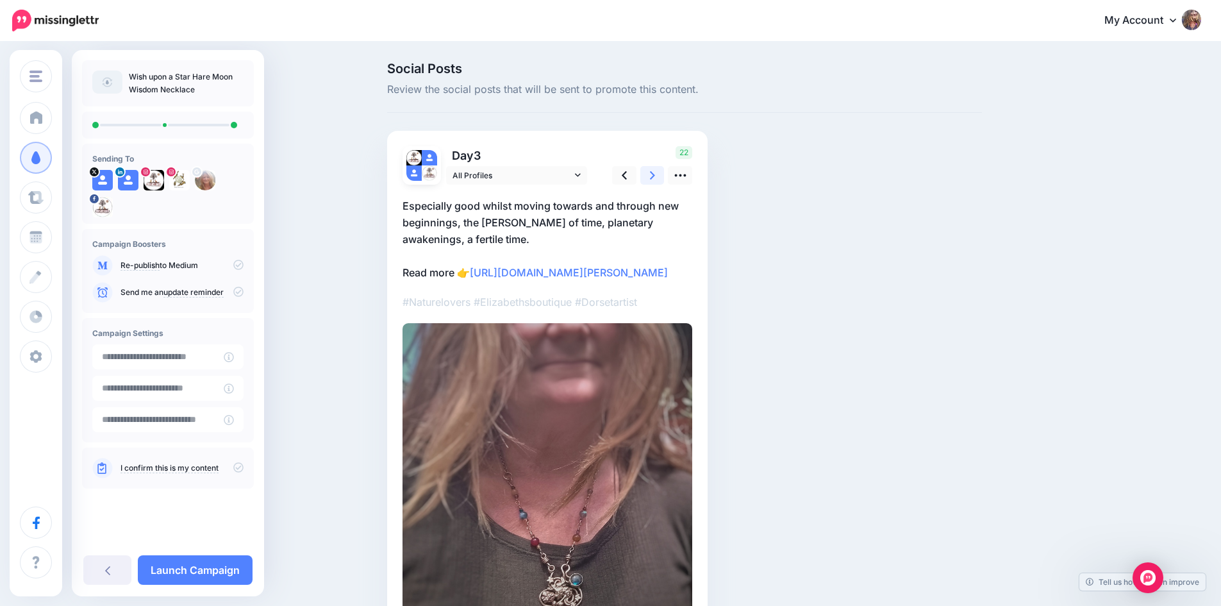
click at [655, 173] on icon at bounding box center [652, 175] width 5 height 13
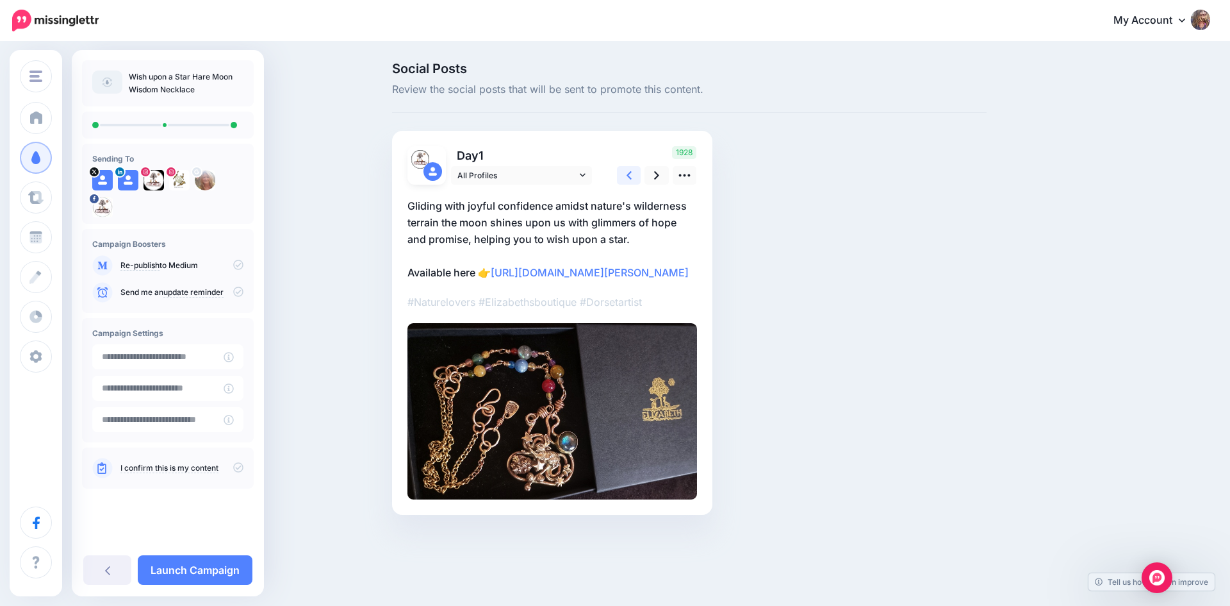
click at [630, 174] on icon at bounding box center [629, 175] width 5 height 13
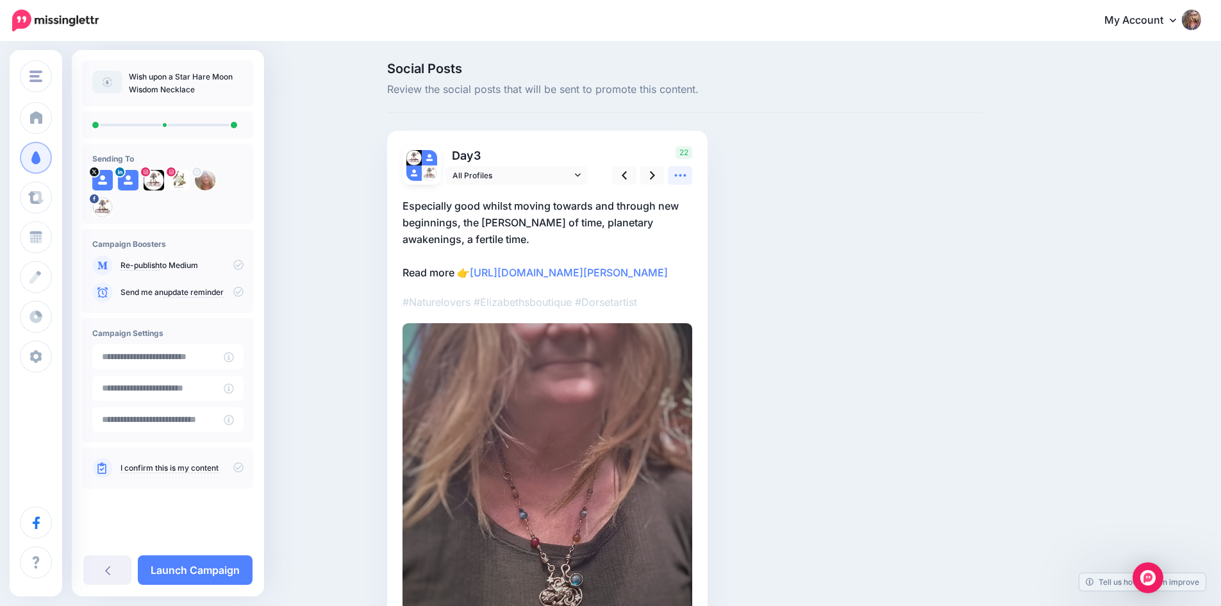
click at [692, 178] on link at bounding box center [680, 175] width 24 height 19
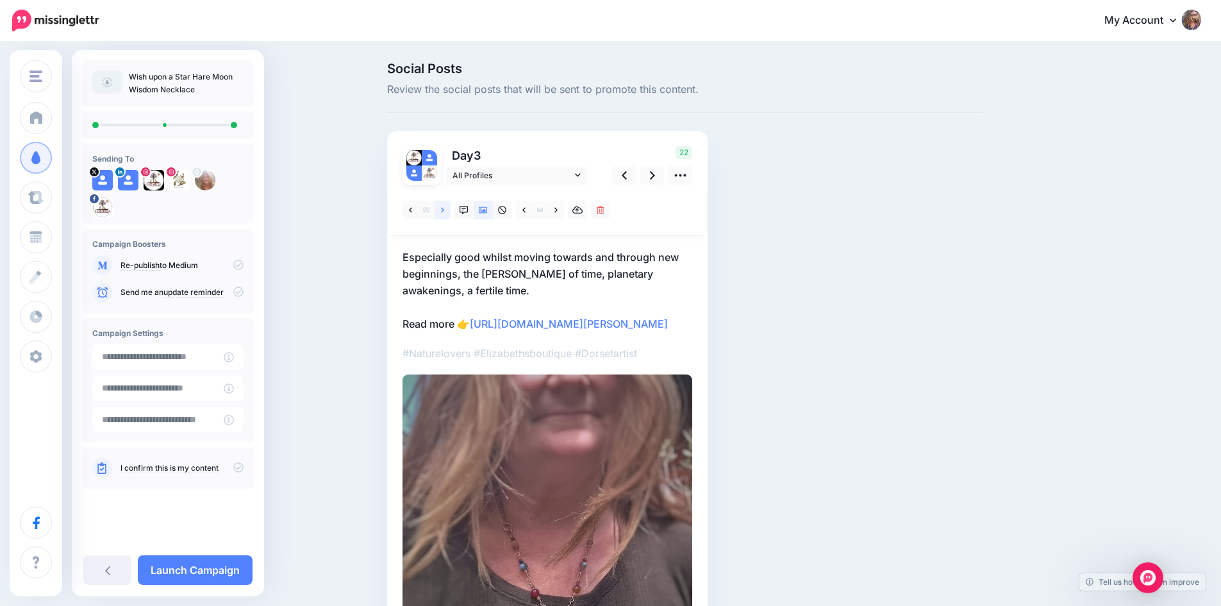
click at [444, 210] on icon at bounding box center [442, 210] width 3 height 9
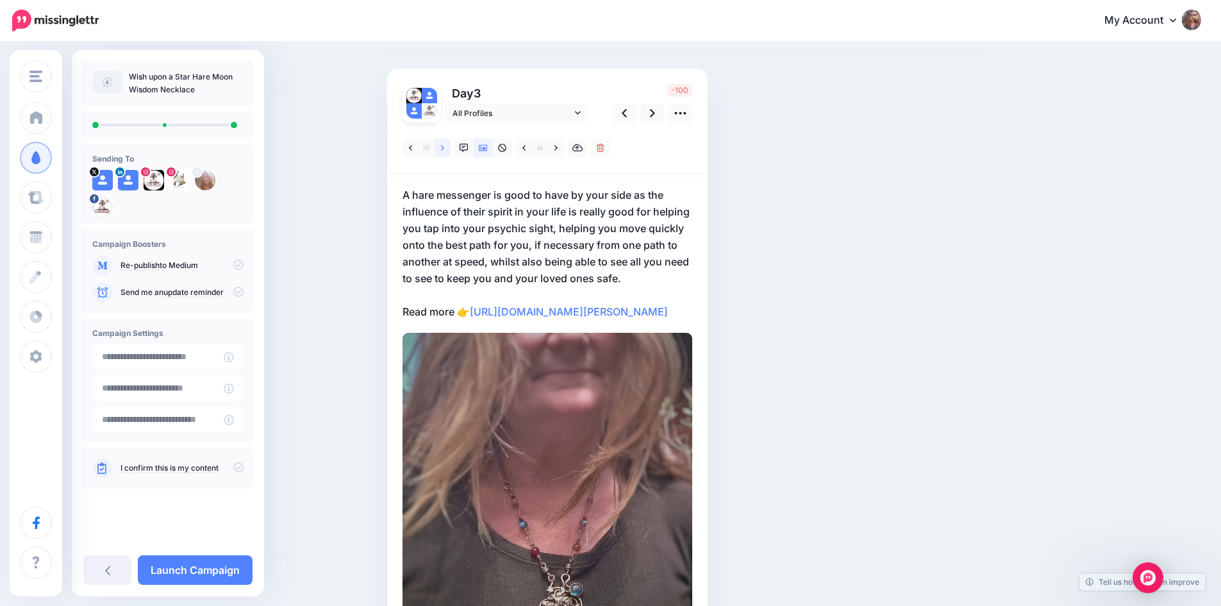
scroll to position [128, 0]
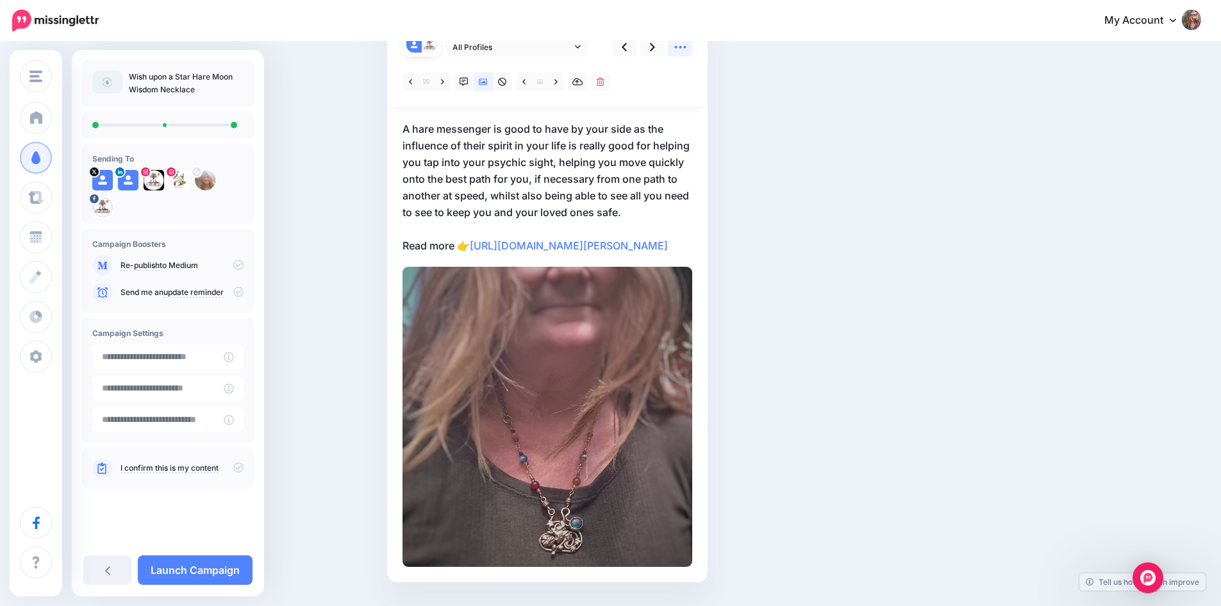
click at [687, 51] on icon at bounding box center [680, 46] width 13 height 13
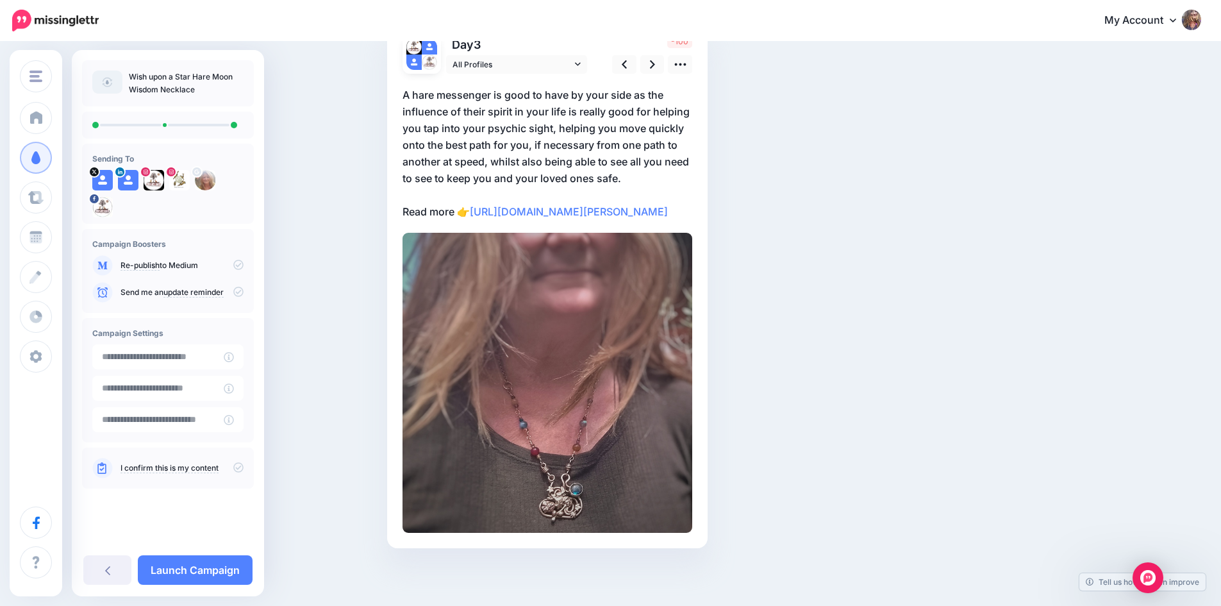
drag, startPoint x: 411, startPoint y: 193, endPoint x: 722, endPoint y: 251, distance: 315.6
click at [722, 251] on div "Social Posts Review the social posts that will be sent to promote this content.…" at bounding box center [684, 268] width 614 height 635
click at [684, 167] on p "A hare messenger is good to have by your side as the influence of their spirit …" at bounding box center [547, 153] width 290 height 133
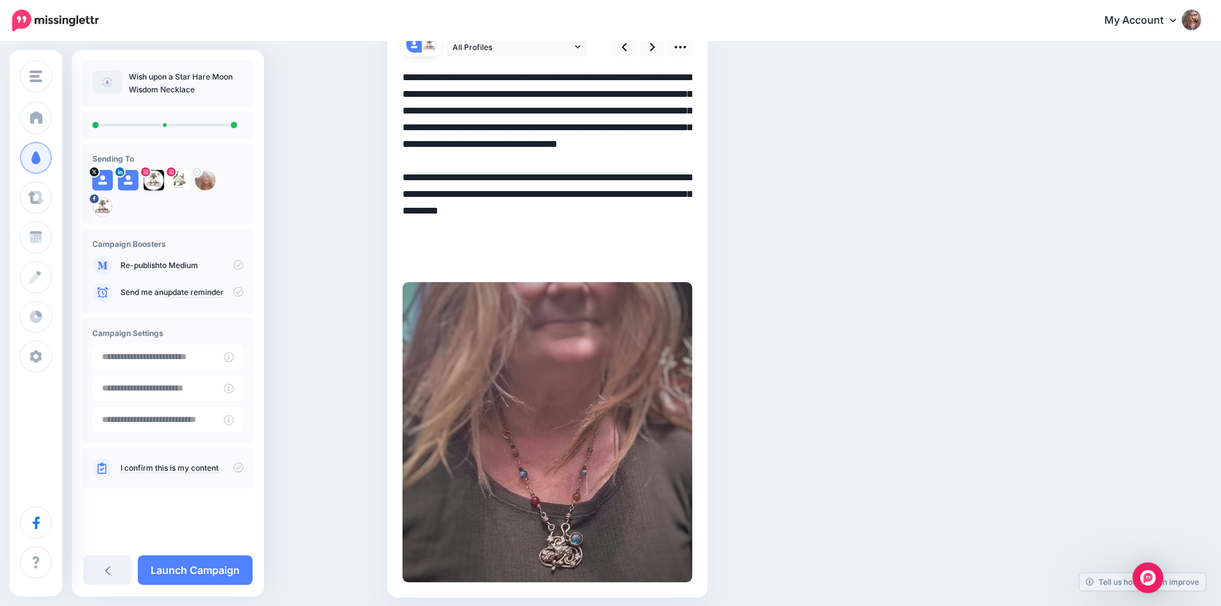
scroll to position [94, 0]
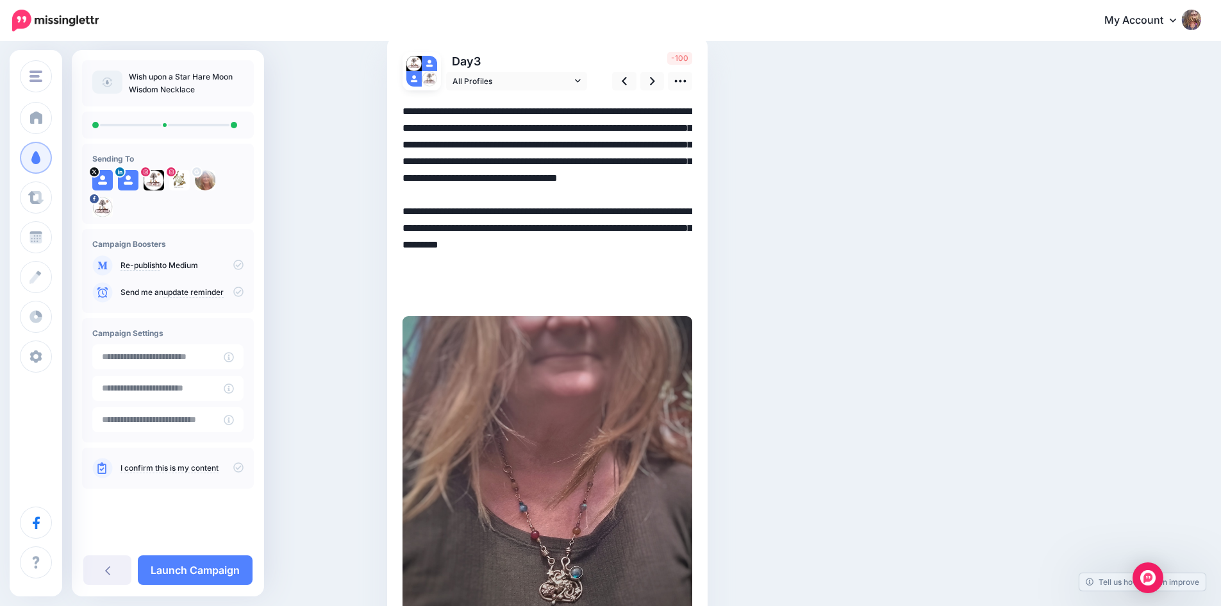
drag, startPoint x: 479, startPoint y: 223, endPoint x: 644, endPoint y: 289, distance: 178.0
click at [644, 289] on textarea "**********" at bounding box center [547, 203] width 290 height 200
drag, startPoint x: 633, startPoint y: 275, endPoint x: 785, endPoint y: 163, distance: 188.8
click at [785, 163] on div "Social Posts Review the social posts that will be sent to promote this content.…" at bounding box center [684, 319] width 614 height 702
click at [682, 78] on icon at bounding box center [680, 80] width 13 height 13
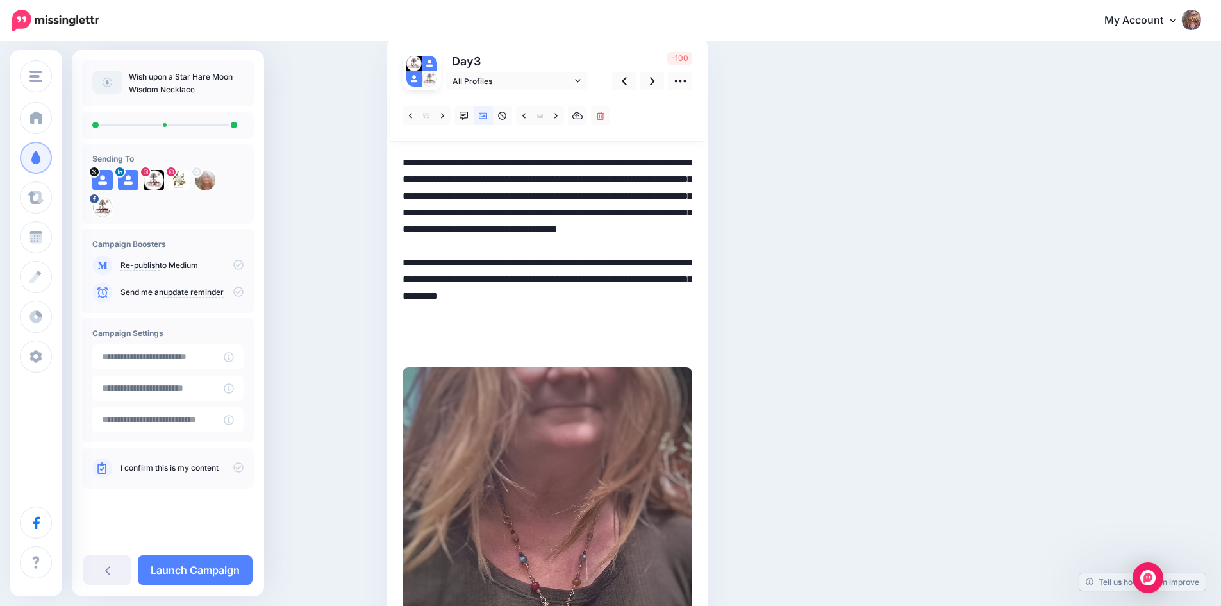
drag, startPoint x: 477, startPoint y: 276, endPoint x: 653, endPoint y: 354, distance: 192.5
click at [653, 354] on div at bounding box center [547, 378] width 290 height 577
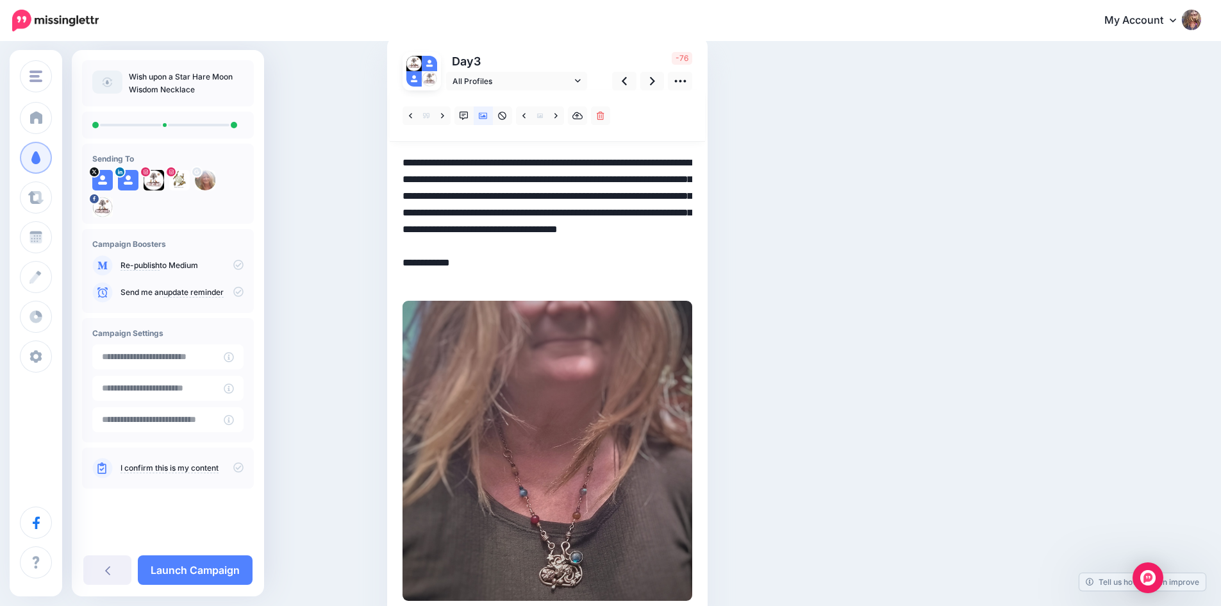
paste textarea "**********"
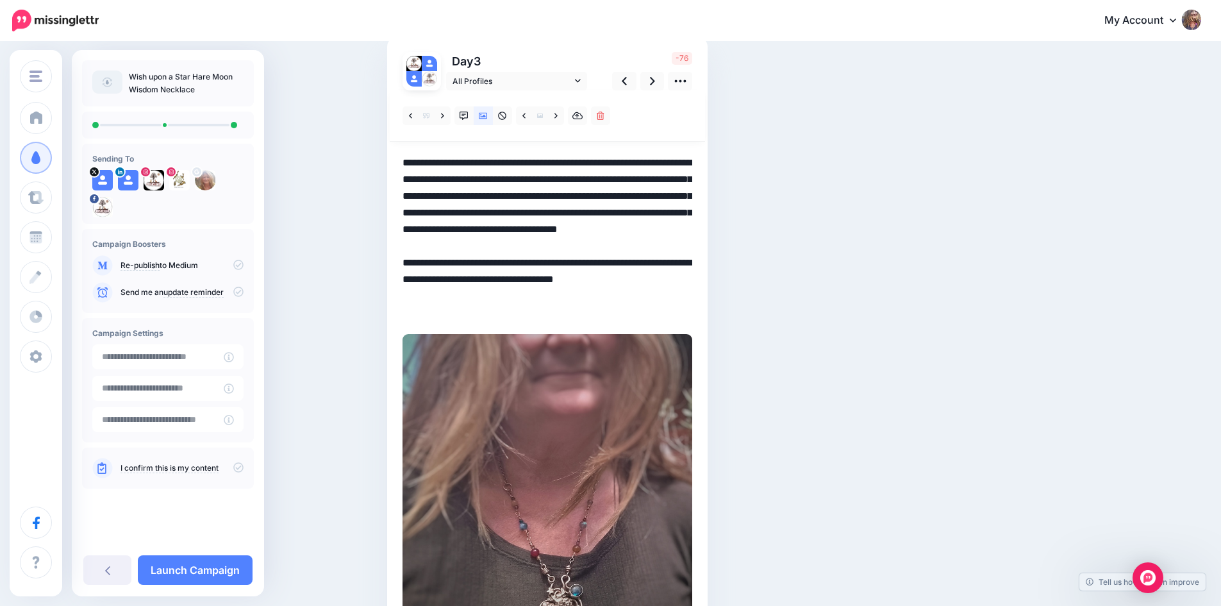
click at [477, 279] on textarea "**********" at bounding box center [547, 237] width 290 height 167
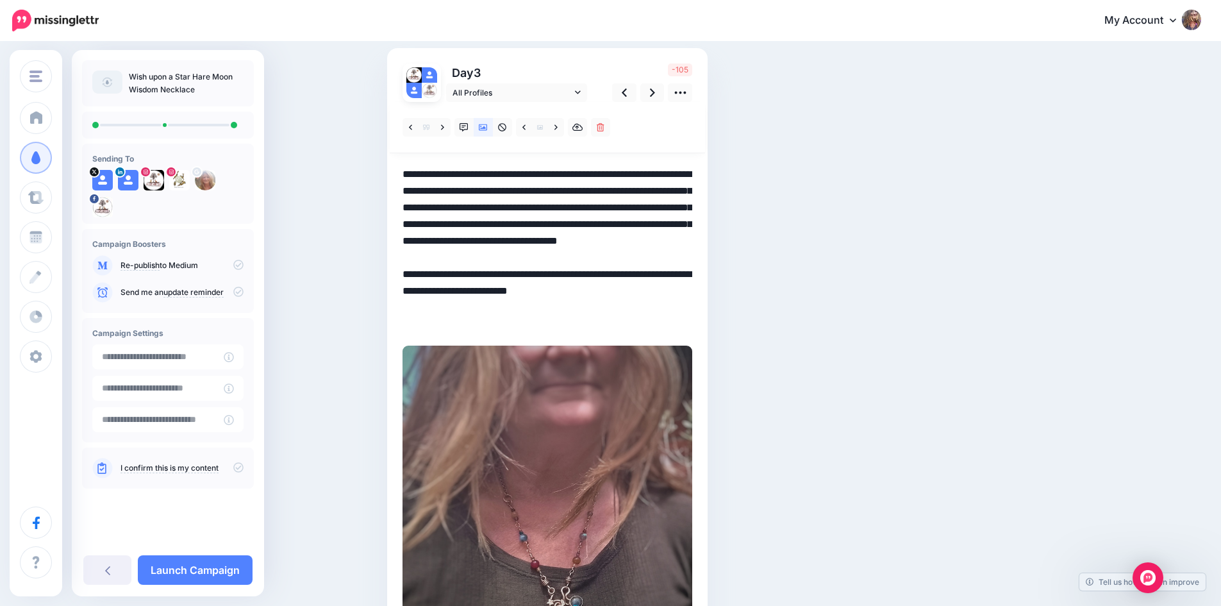
scroll to position [0, 0]
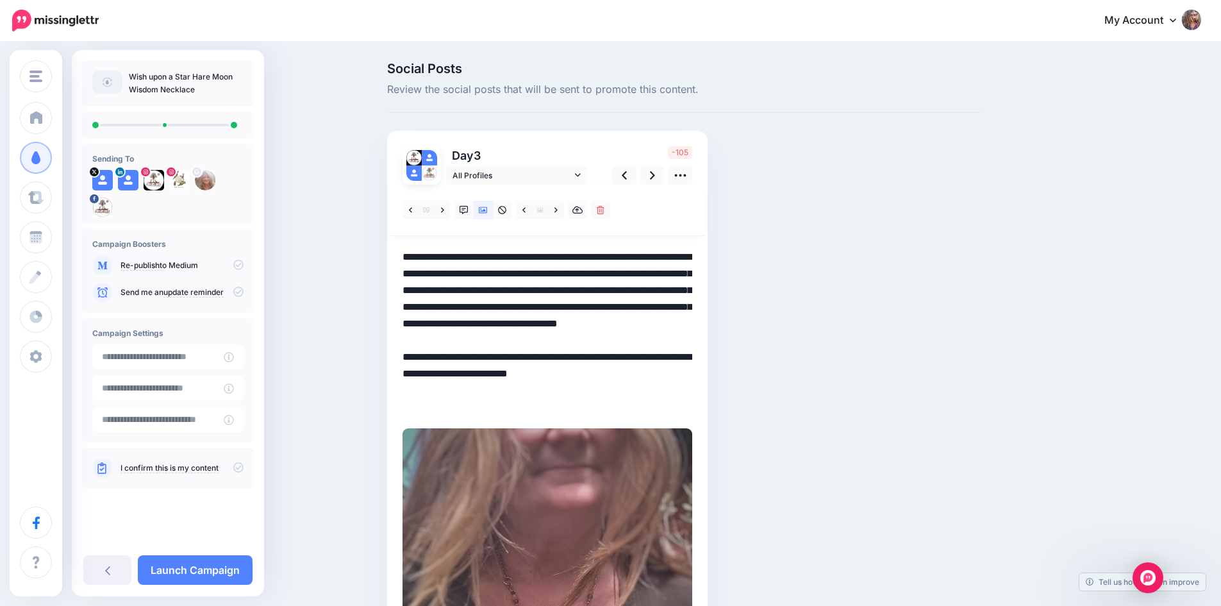
click at [534, 373] on textarea "**********" at bounding box center [547, 332] width 290 height 167
click at [567, 335] on textarea "**********" at bounding box center [547, 332] width 290 height 167
click at [574, 299] on textarea "**********" at bounding box center [547, 332] width 290 height 167
type textarea "**********"
click at [581, 178] on icon at bounding box center [578, 174] width 6 height 9
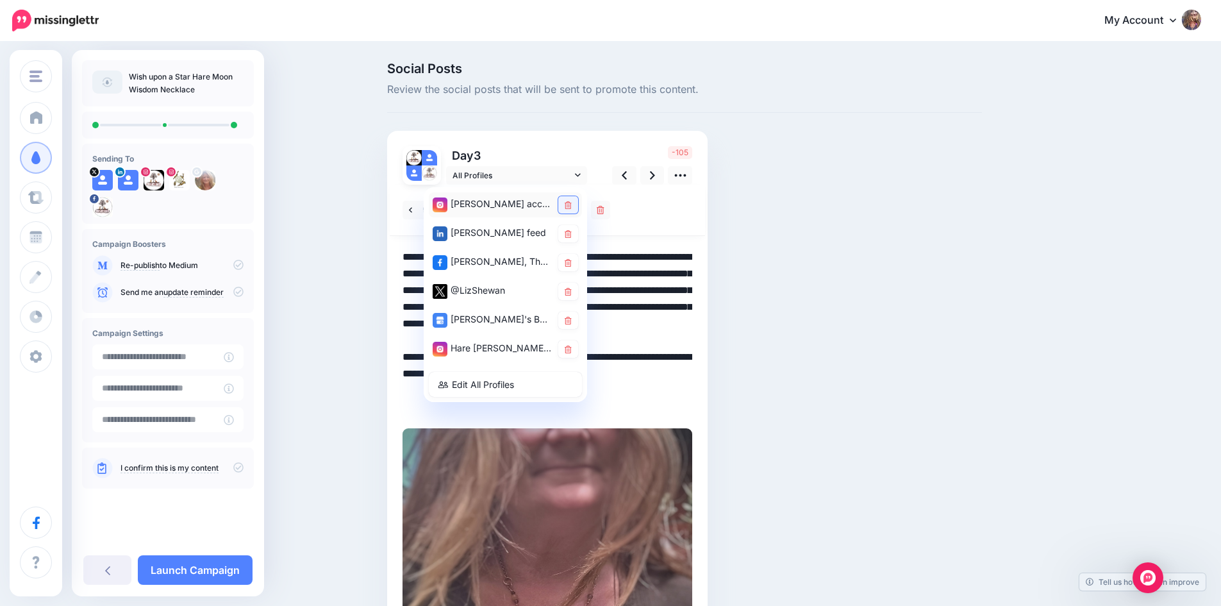
click at [572, 205] on icon at bounding box center [568, 205] width 7 height 8
click at [568, 234] on link at bounding box center [568, 233] width 20 height 17
click at [572, 265] on icon at bounding box center [568, 263] width 7 height 8
click at [572, 292] on link at bounding box center [568, 291] width 20 height 17
click at [571, 348] on icon at bounding box center [568, 349] width 7 height 8
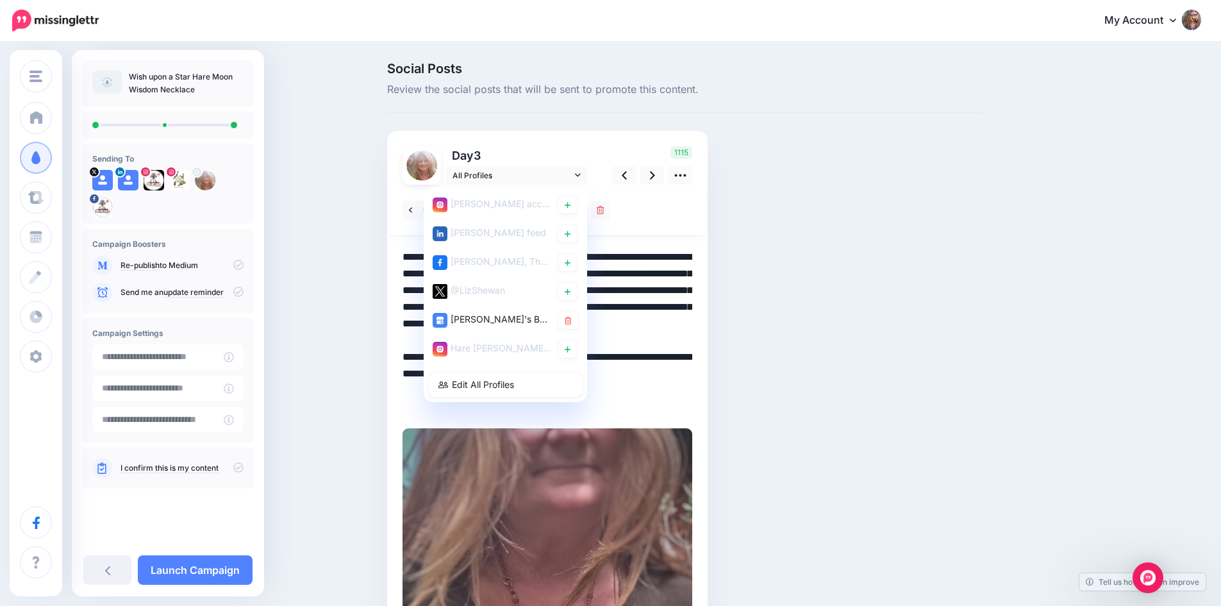
click at [683, 211] on div at bounding box center [547, 210] width 315 height 51
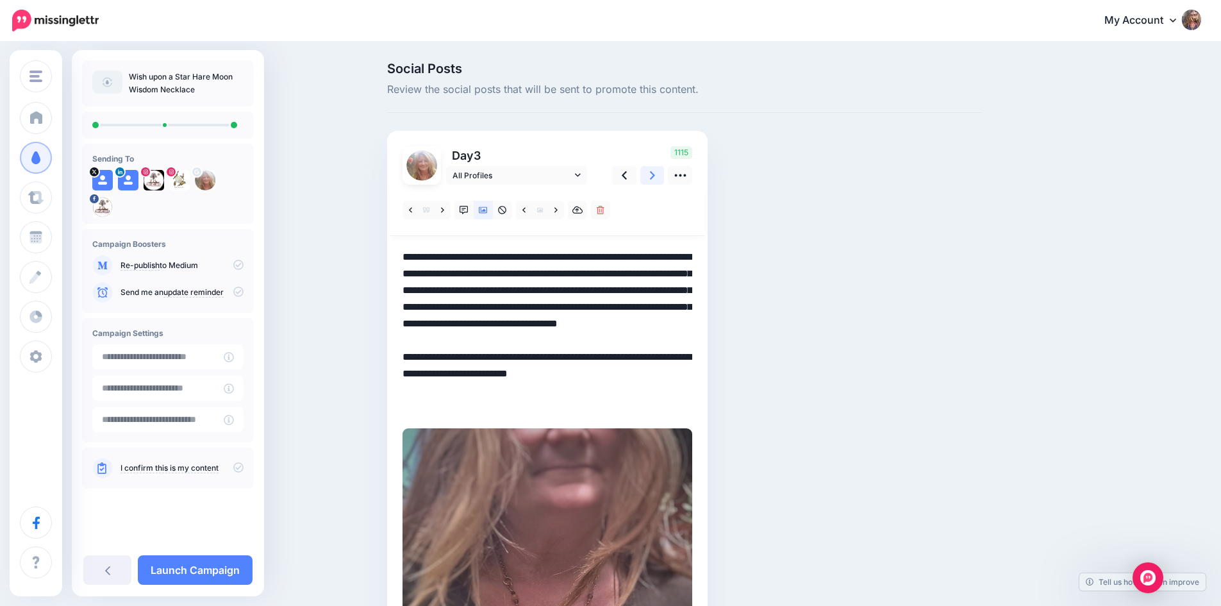
click at [655, 169] on icon at bounding box center [652, 175] width 5 height 13
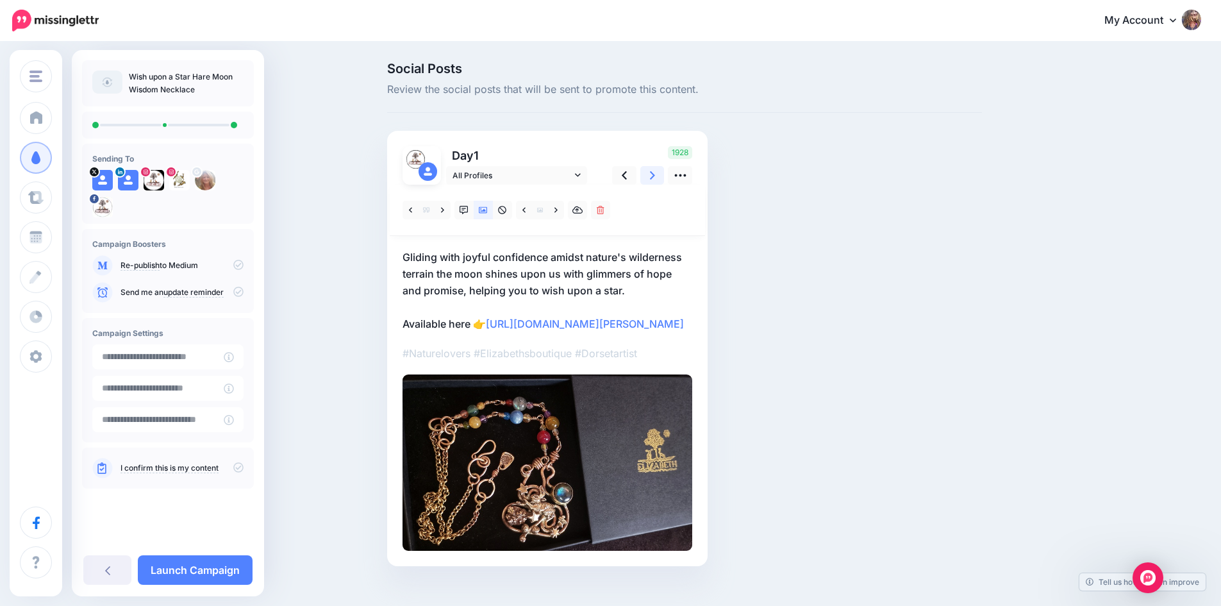
click at [655, 169] on icon at bounding box center [652, 175] width 5 height 13
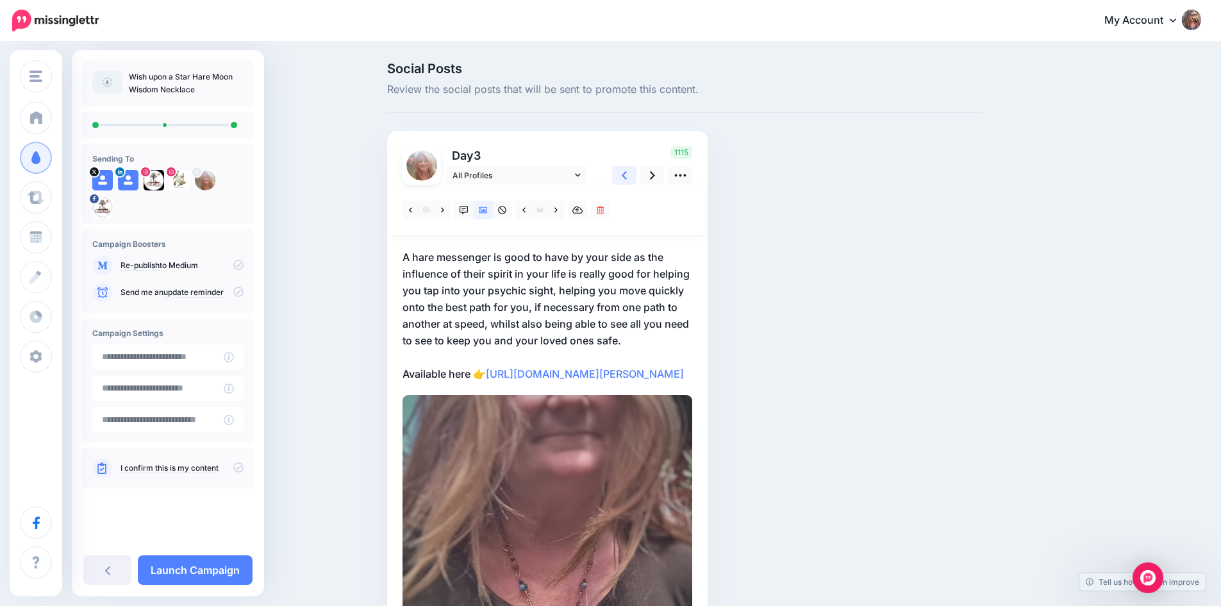
click at [633, 170] on link at bounding box center [624, 175] width 24 height 19
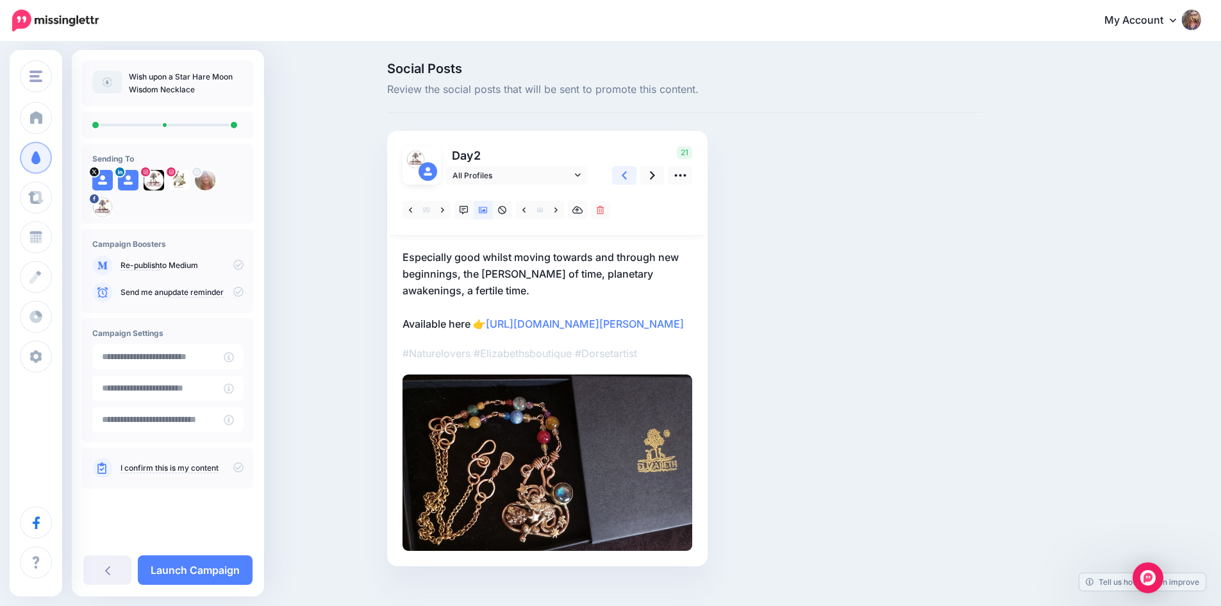
click at [633, 170] on link at bounding box center [624, 175] width 24 height 19
click at [655, 170] on icon at bounding box center [652, 175] width 5 height 13
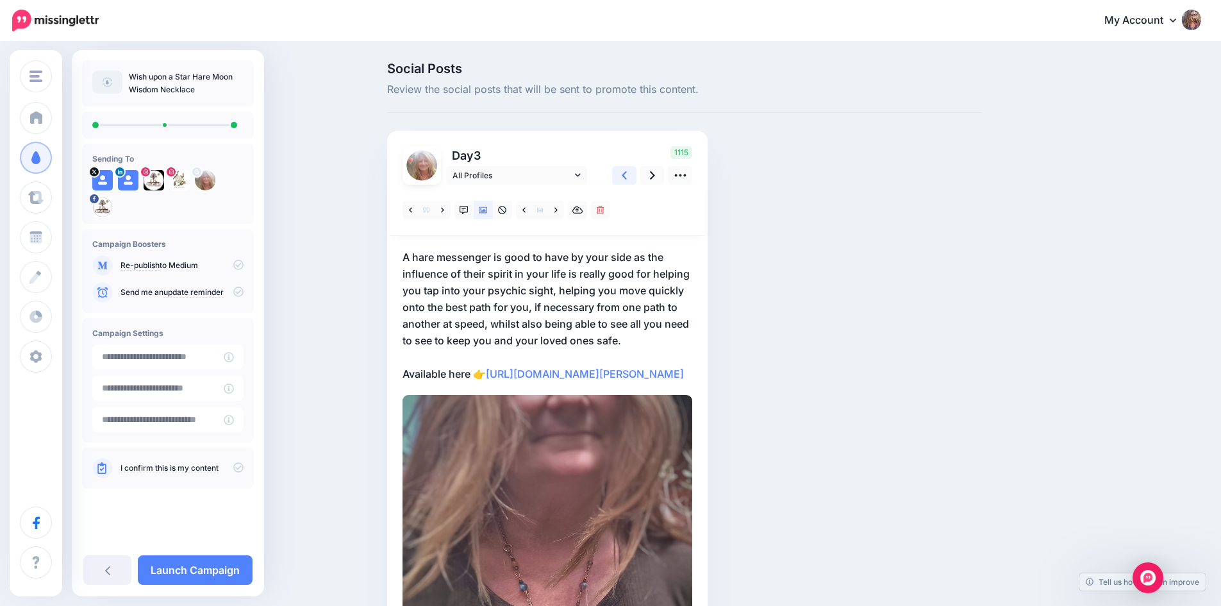
click at [627, 174] on icon at bounding box center [624, 175] width 5 height 13
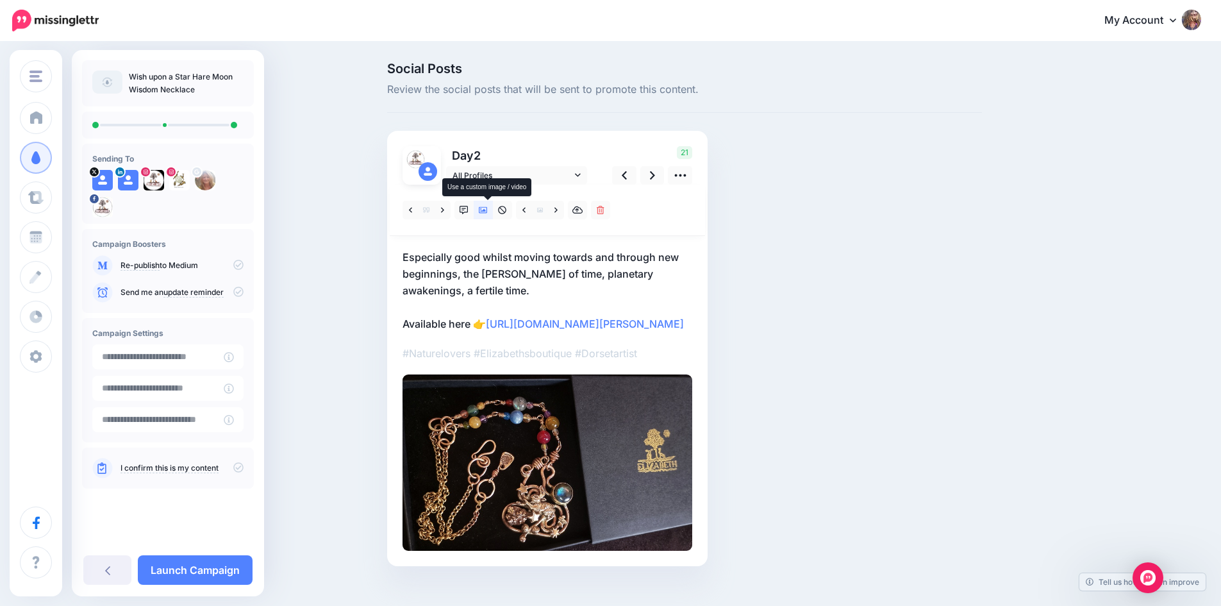
click at [486, 208] on icon at bounding box center [483, 210] width 9 height 9
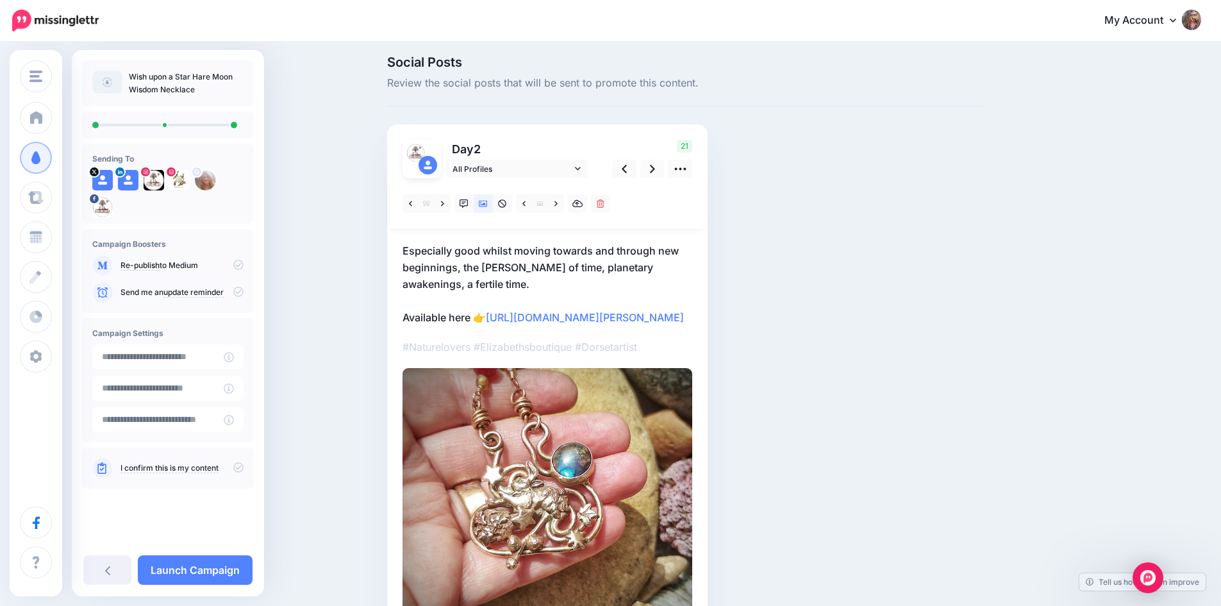
scroll to position [135, 0]
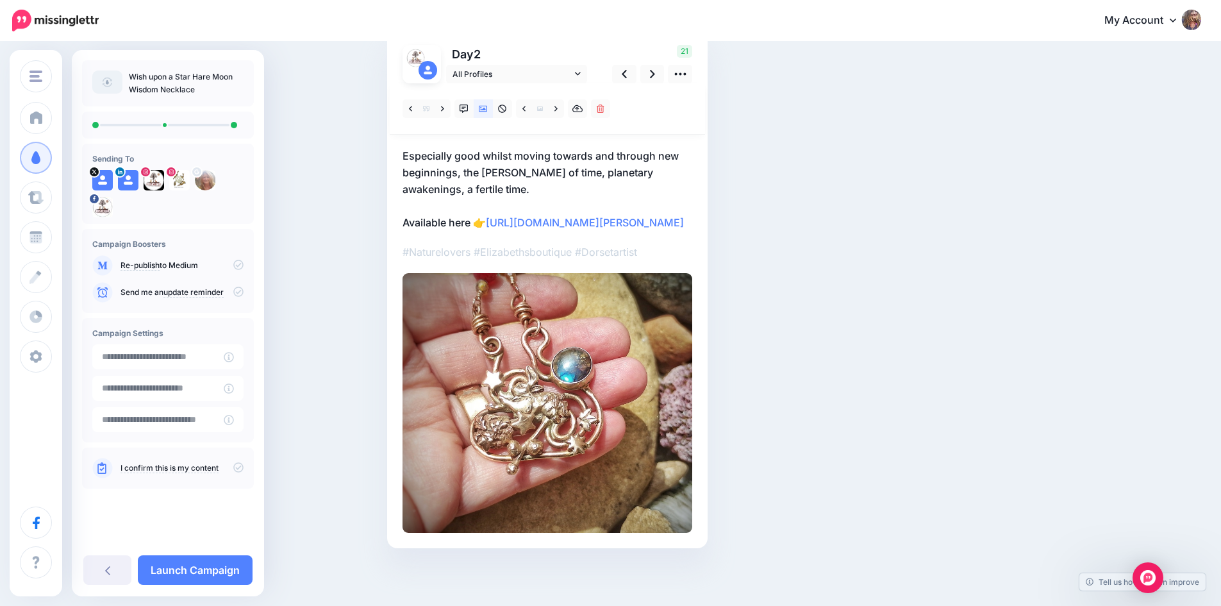
click at [236, 470] on icon at bounding box center [238, 467] width 10 height 10
drag, startPoint x: 204, startPoint y: 566, endPoint x: 219, endPoint y: 562, distance: 14.6
click at [205, 565] on link "Launch Campaign" at bounding box center [195, 569] width 115 height 29
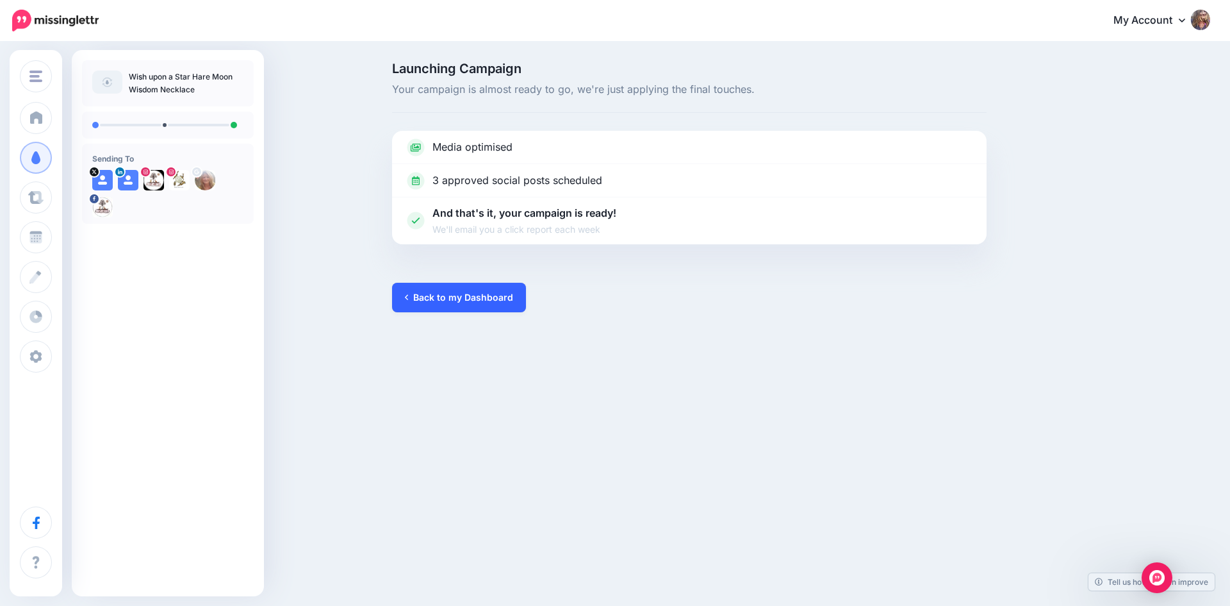
click at [441, 296] on link "Back to my Dashboard" at bounding box center [459, 297] width 134 height 29
